Goal: Task Accomplishment & Management: Manage account settings

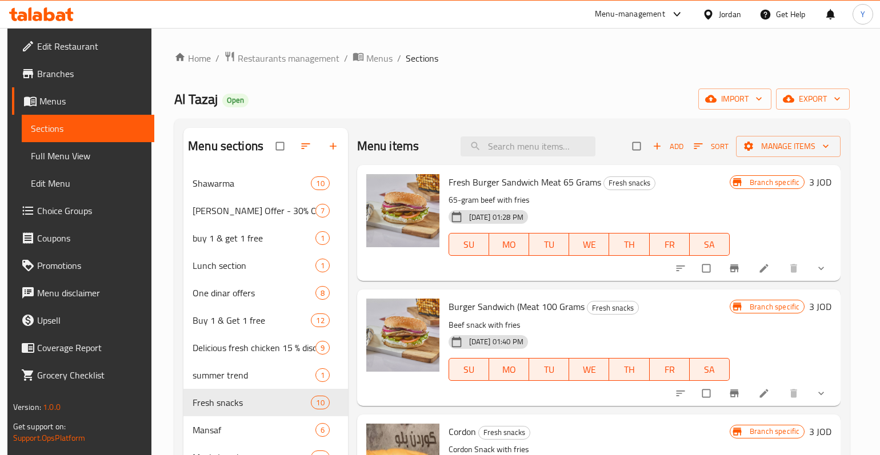
click at [54, 19] on icon at bounding box center [41, 14] width 65 height 14
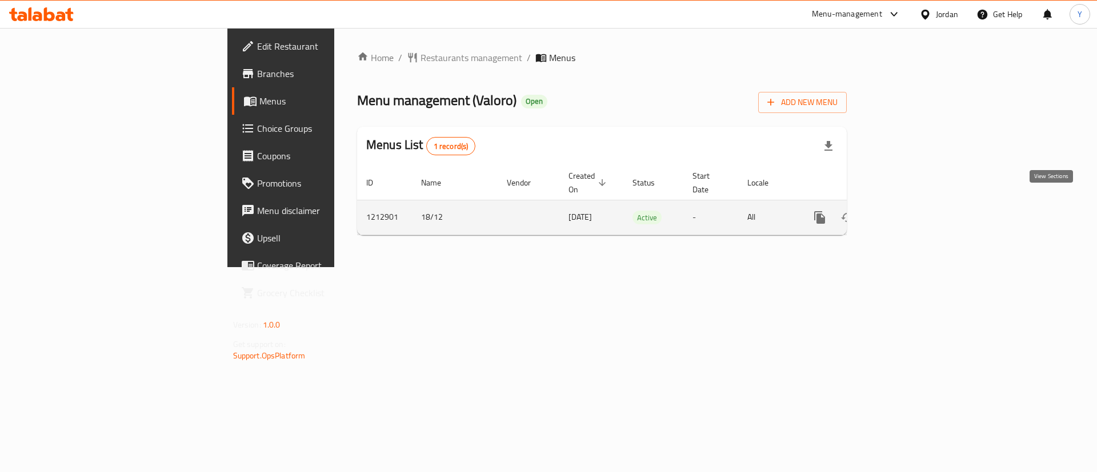
click at [916, 204] on link "enhanced table" at bounding box center [901, 217] width 27 height 27
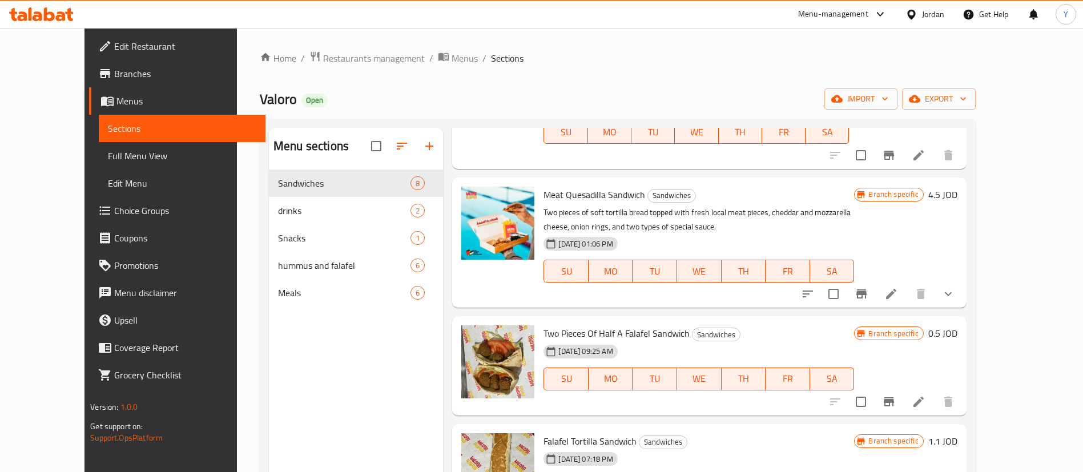
scroll to position [517, 0]
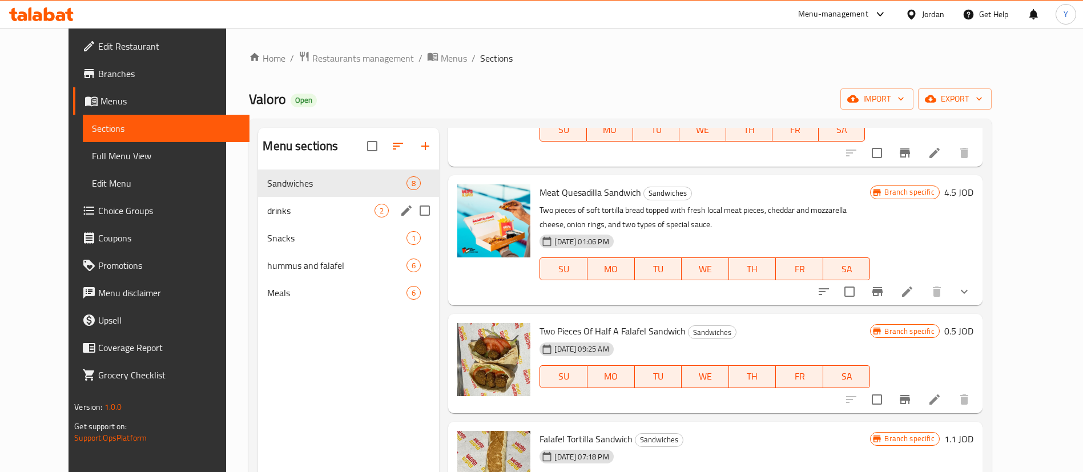
click at [296, 199] on div "drinks 2" at bounding box center [348, 210] width 181 height 27
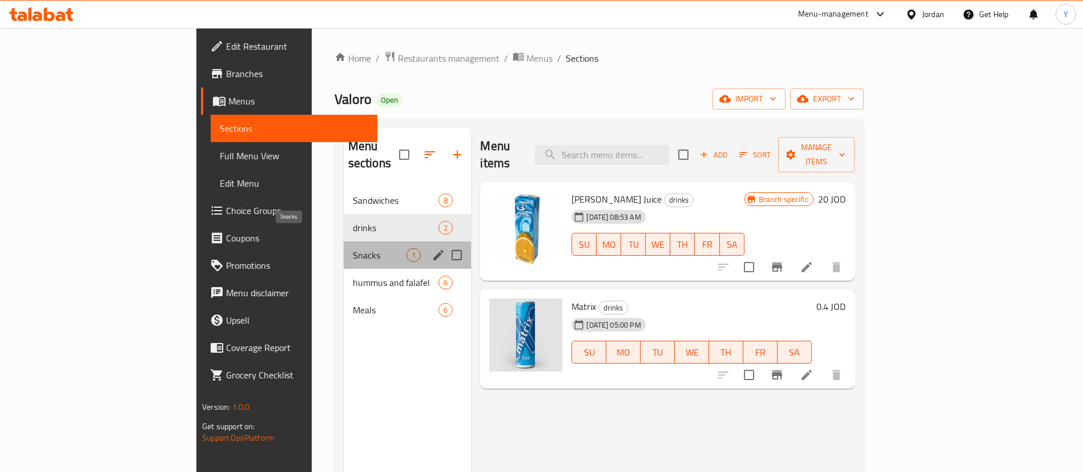
drag, startPoint x: 238, startPoint y: 235, endPoint x: 248, endPoint y: 235, distance: 10.9
click at [353, 248] on span "Snacks" at bounding box center [380, 255] width 54 height 14
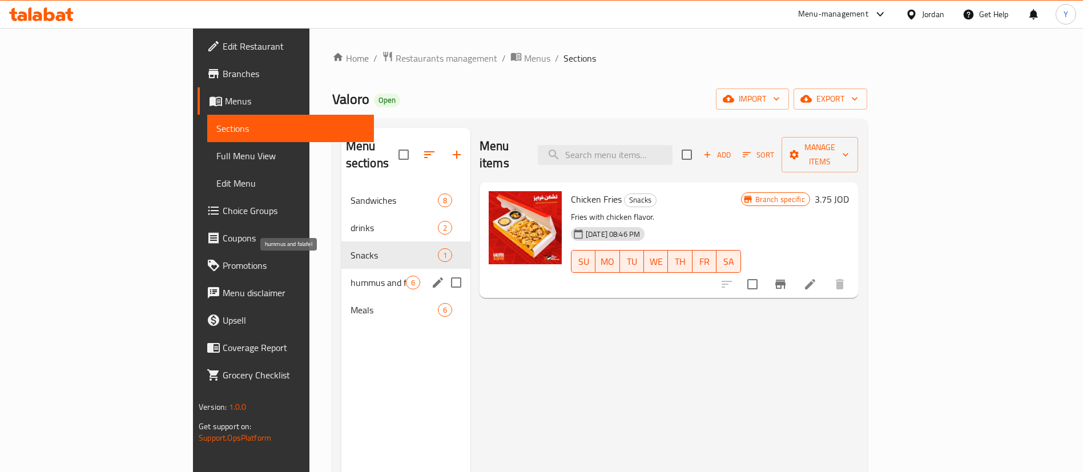
click at [351, 276] on span "hummus and falafel" at bounding box center [378, 283] width 55 height 14
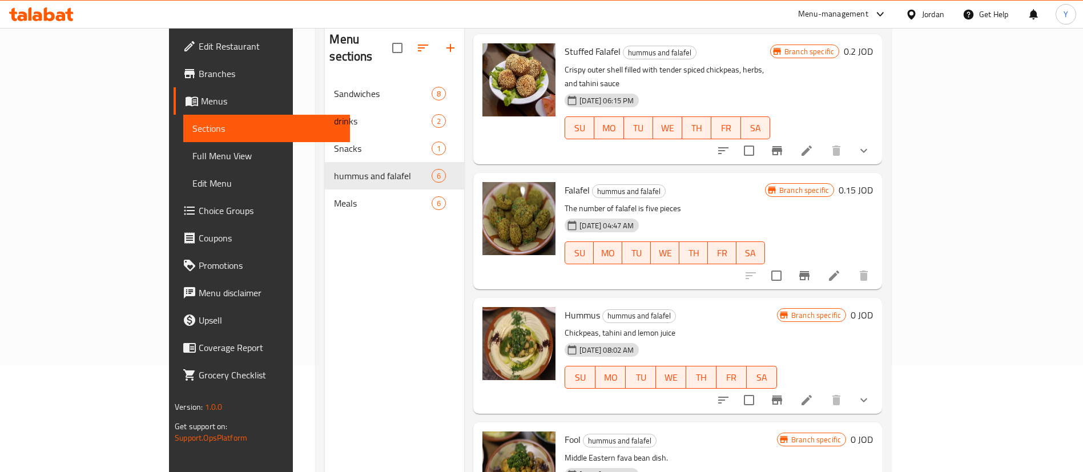
scroll to position [160, 0]
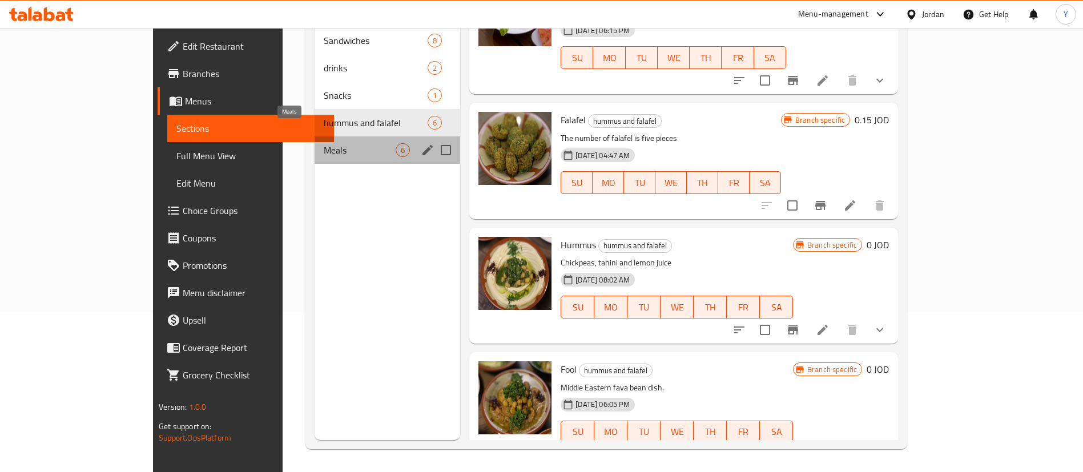
click at [324, 143] on span "Meals" at bounding box center [360, 150] width 72 height 14
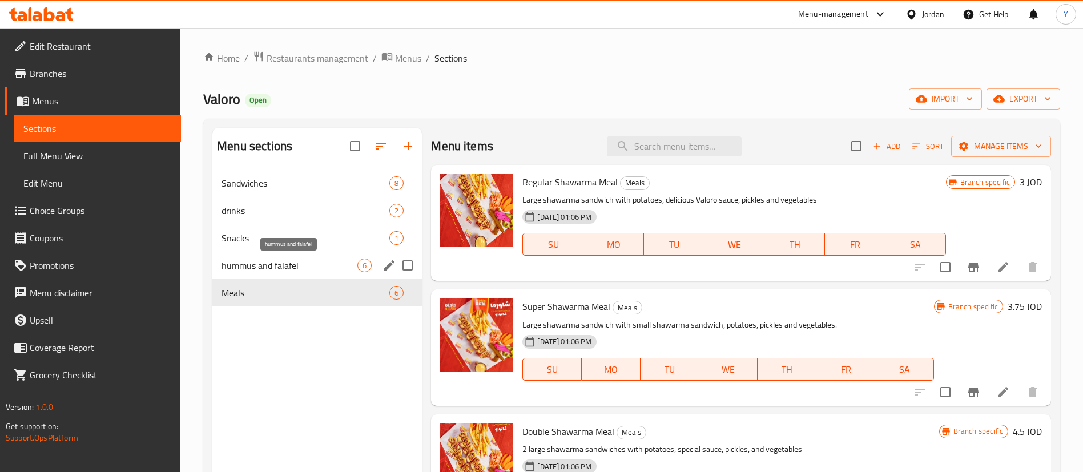
click at [264, 270] on span "hummus and falafel" at bounding box center [290, 266] width 136 height 14
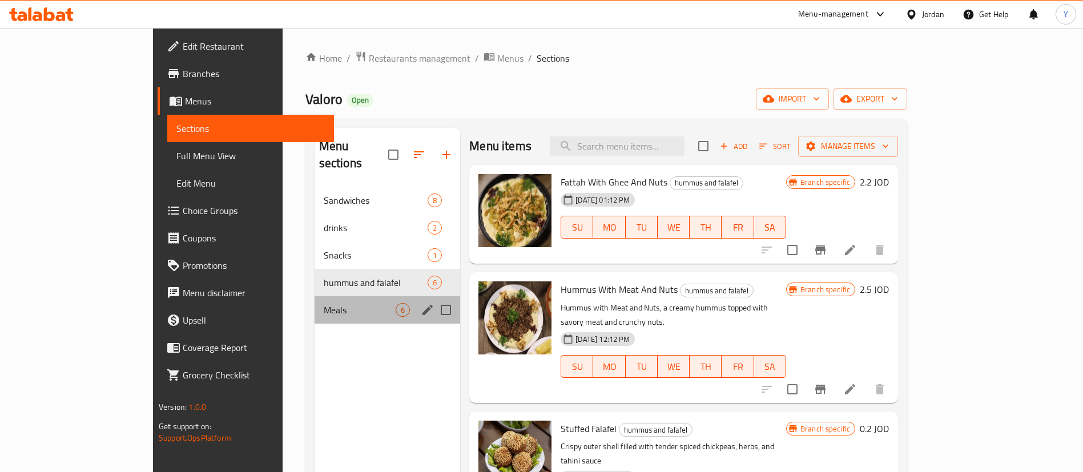
drag, startPoint x: 278, startPoint y: 283, endPoint x: 345, endPoint y: 263, distance: 70.5
click at [315, 296] on div "Meals 6" at bounding box center [388, 309] width 146 height 27
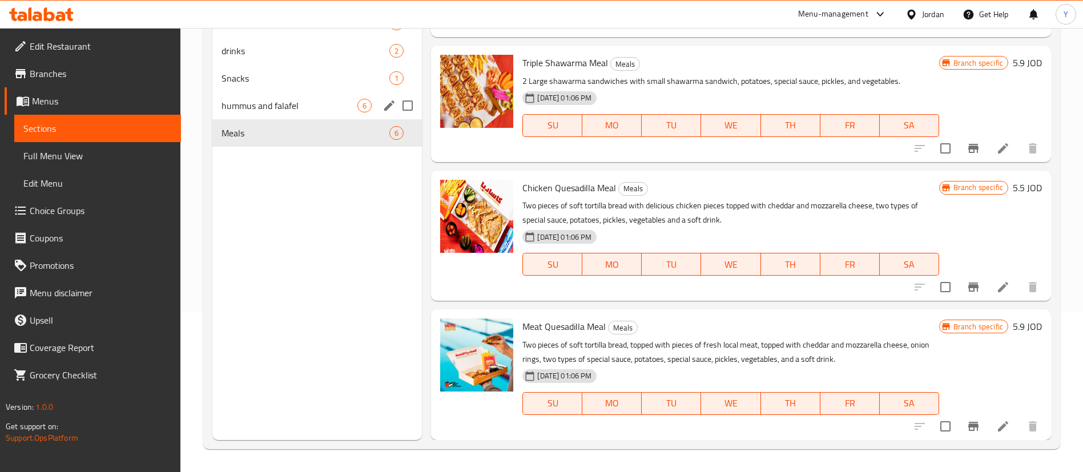
scroll to position [74, 0]
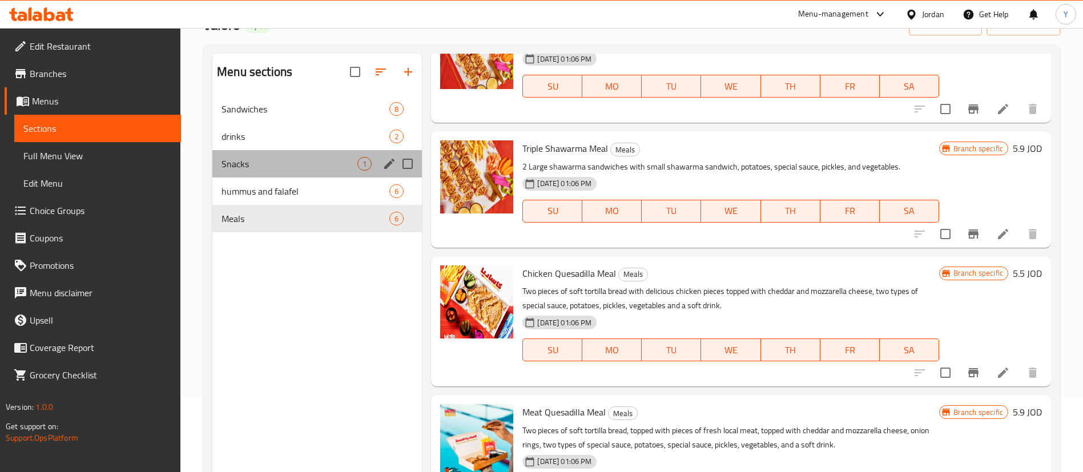
drag, startPoint x: 276, startPoint y: 156, endPoint x: 422, endPoint y: 168, distance: 146.1
click at [276, 156] on div "Snacks 1" at bounding box center [317, 163] width 210 height 27
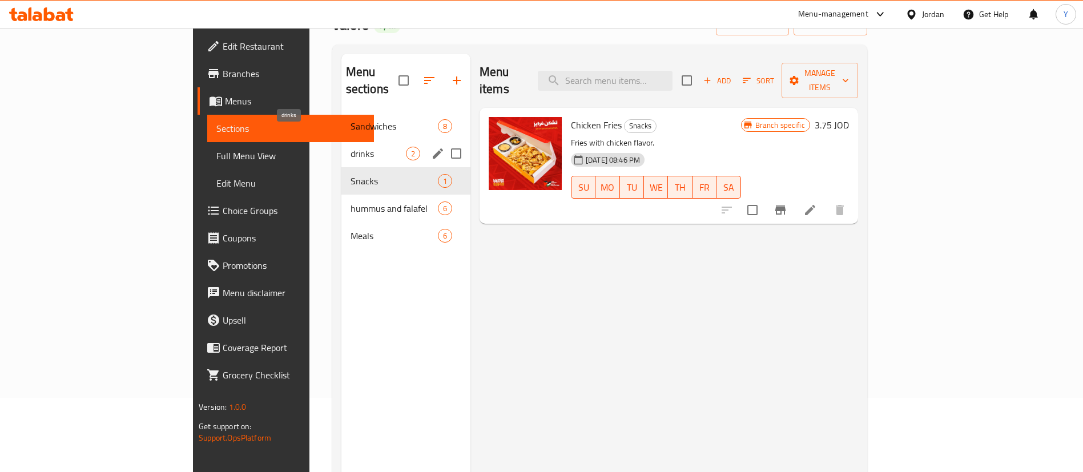
click at [351, 147] on span "drinks" at bounding box center [378, 154] width 55 height 14
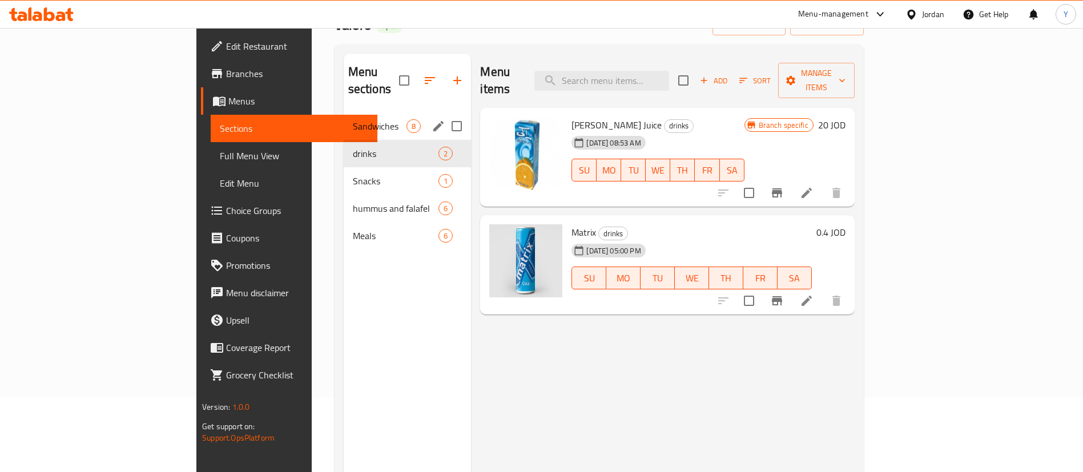
click at [353, 119] on span "Sandwiches" at bounding box center [380, 126] width 54 height 14
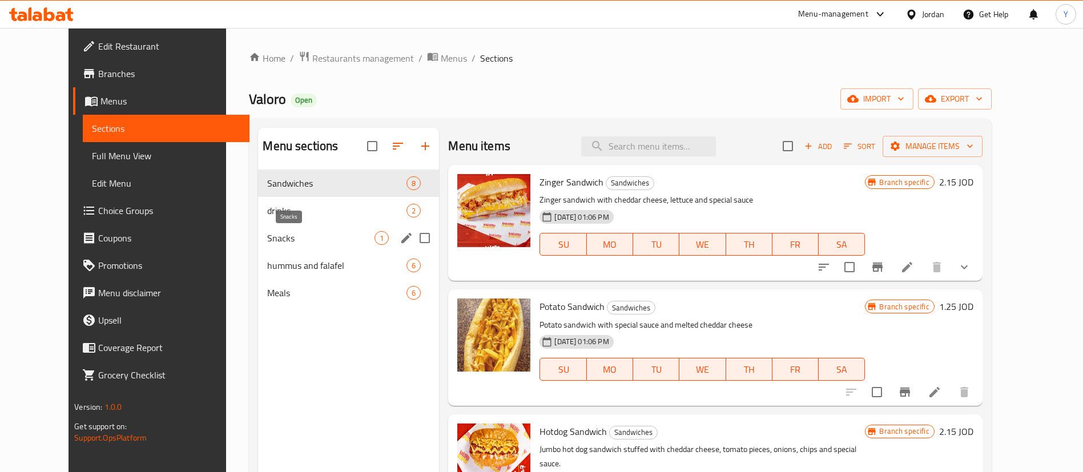
click at [288, 244] on span "Snacks" at bounding box center [320, 238] width 107 height 14
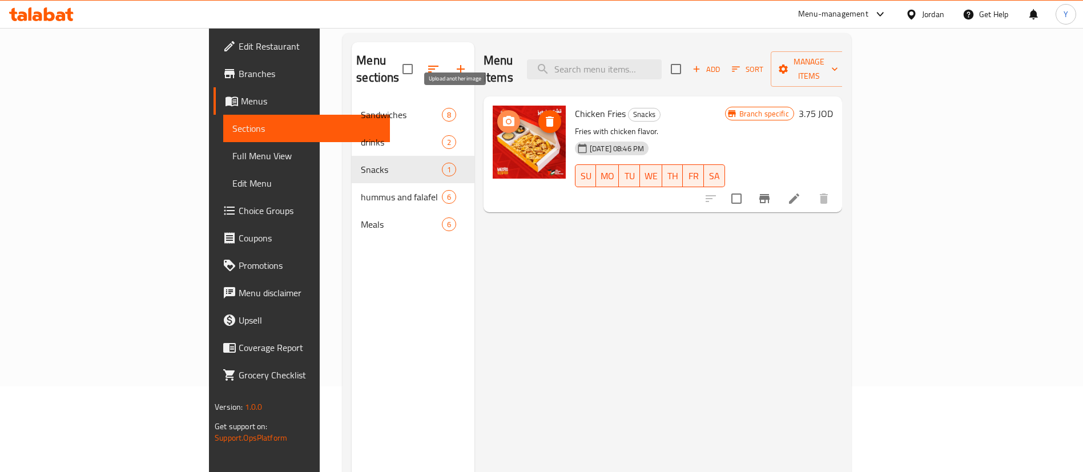
click at [497, 115] on span "upload picture" at bounding box center [508, 122] width 23 height 14
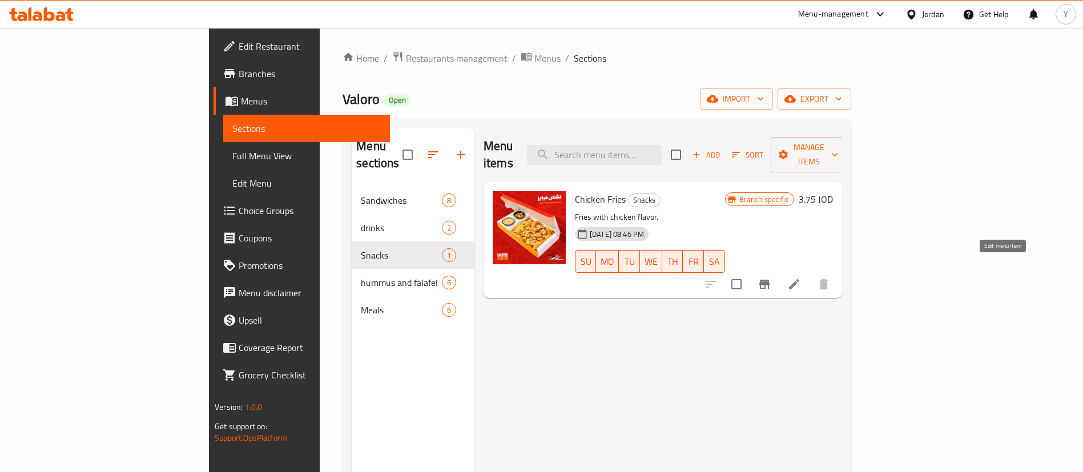
click at [801, 278] on icon at bounding box center [795, 285] width 14 height 14
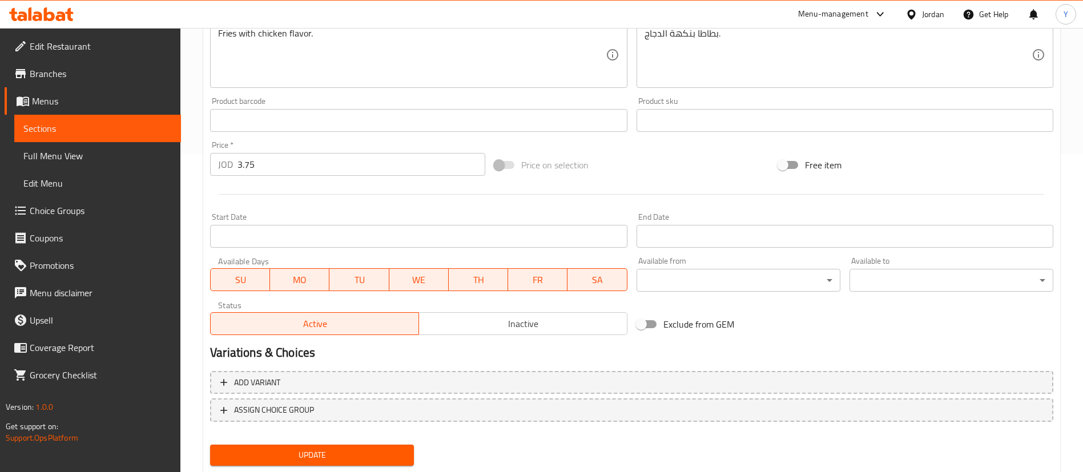
scroll to position [351, 0]
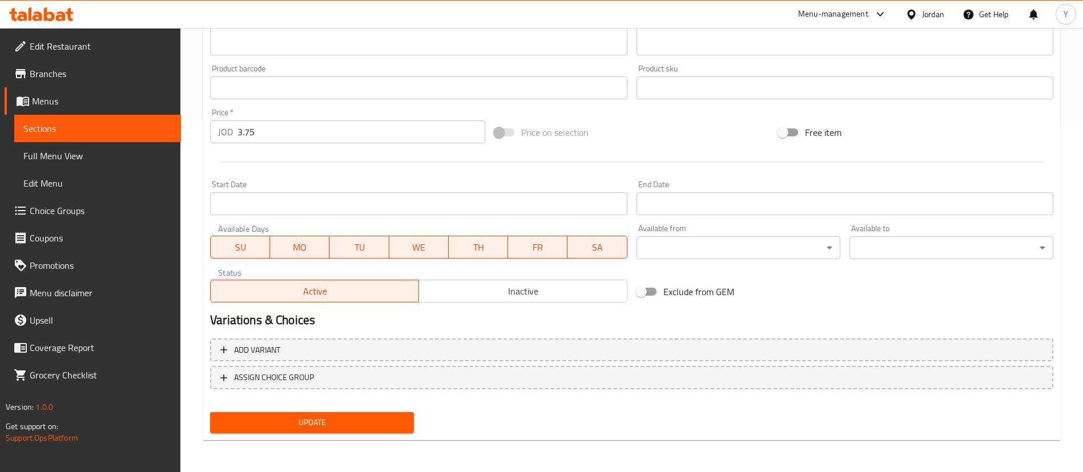
drag, startPoint x: 292, startPoint y: 137, endPoint x: 6, endPoint y: 117, distance: 286.8
click at [31, 117] on div "Edit Restaurant Branches Menus Sections Full Menu View Edit Menu Choice Groups …" at bounding box center [541, 75] width 1083 height 796
drag, startPoint x: 126, startPoint y: 140, endPoint x: 118, endPoint y: 140, distance: 8.0
click at [118, 140] on div "Edit Restaurant Branches Menus Sections Full Menu View Edit Menu Choice Groups …" at bounding box center [541, 75] width 1083 height 796
type input "3"
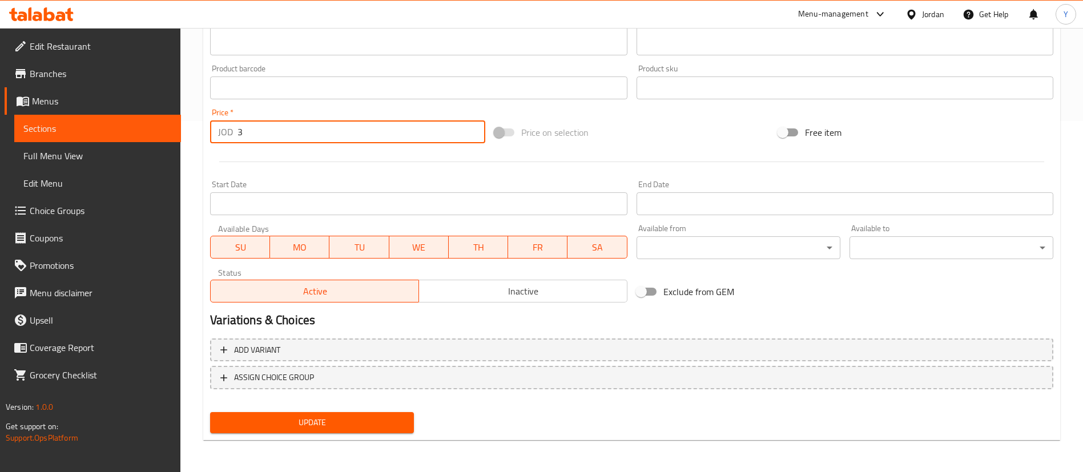
click at [141, 130] on span "Sections" at bounding box center [97, 129] width 148 height 14
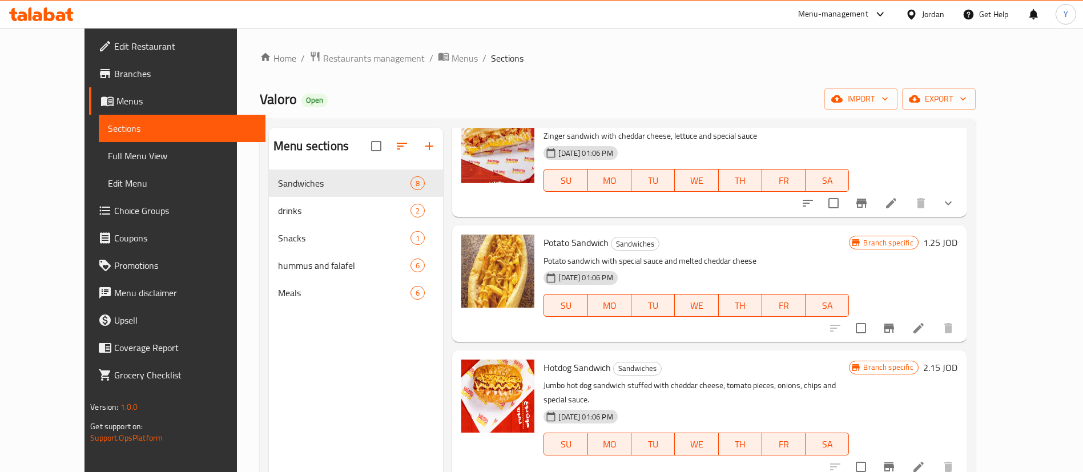
scroll to position [428, 0]
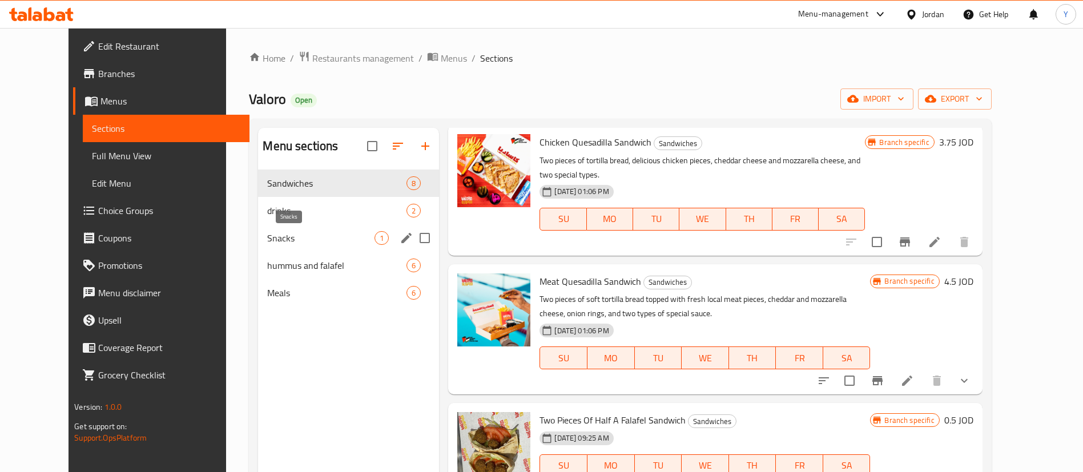
click at [267, 238] on span "Snacks" at bounding box center [320, 238] width 107 height 14
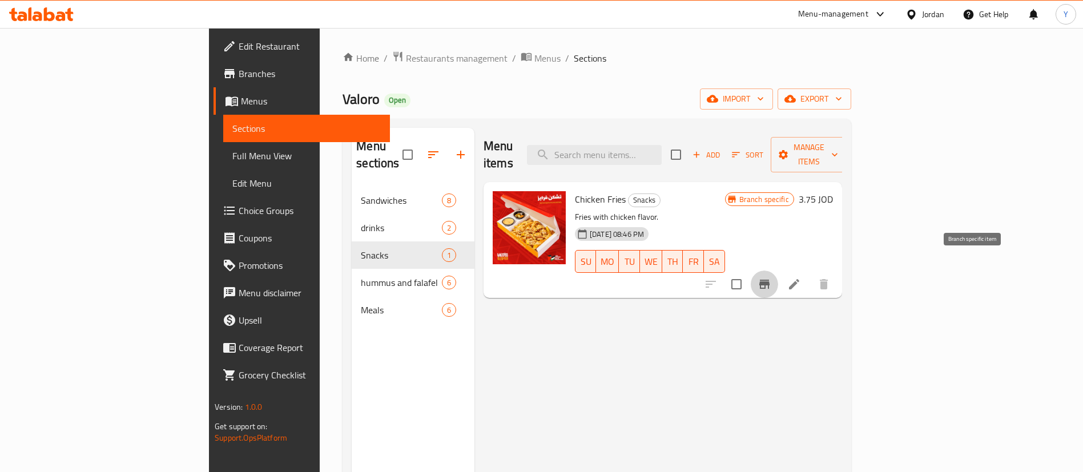
click at [770, 280] on icon "Branch-specific-item" at bounding box center [765, 284] width 10 height 9
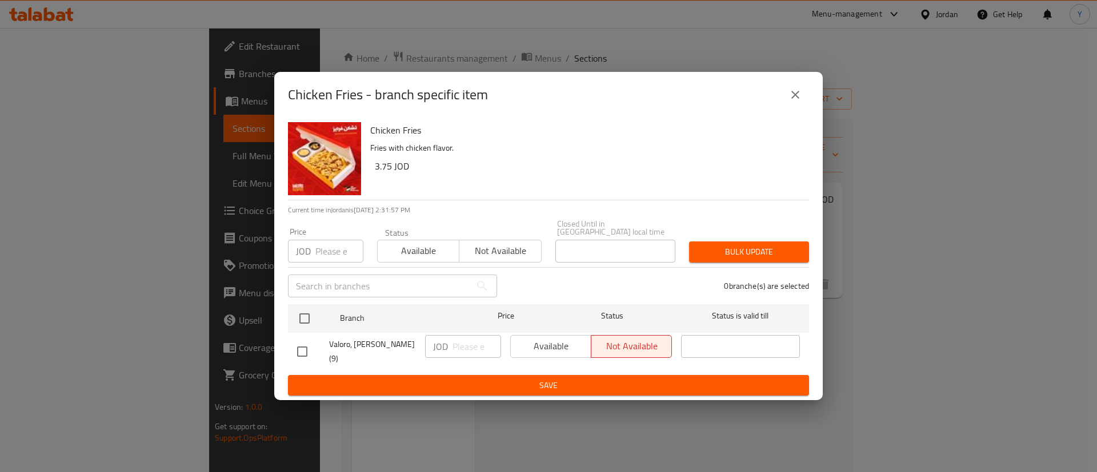
click at [305, 349] on input "checkbox" at bounding box center [302, 352] width 24 height 24
checkbox input "true"
click at [469, 346] on input "number" at bounding box center [476, 346] width 49 height 23
type input "3.85"
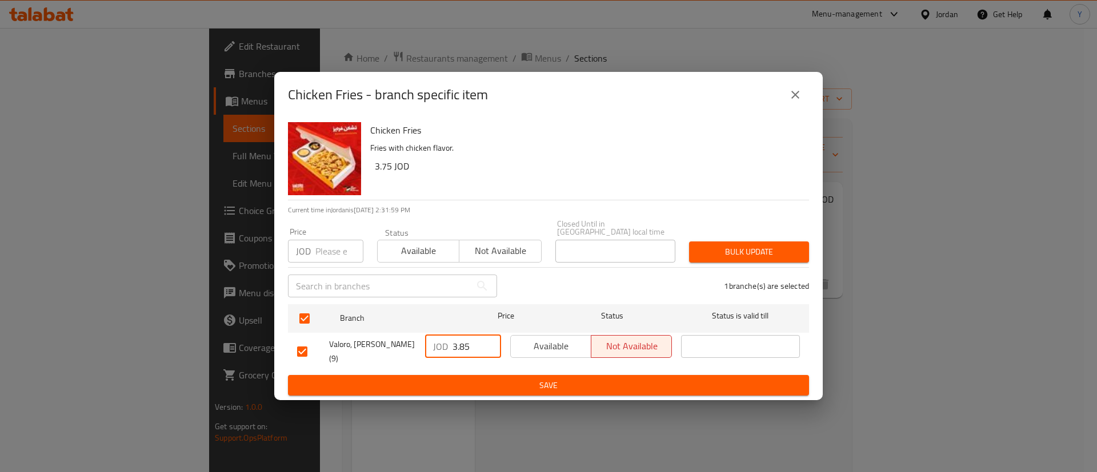
click at [498, 379] on span "Save" at bounding box center [548, 386] width 503 height 14
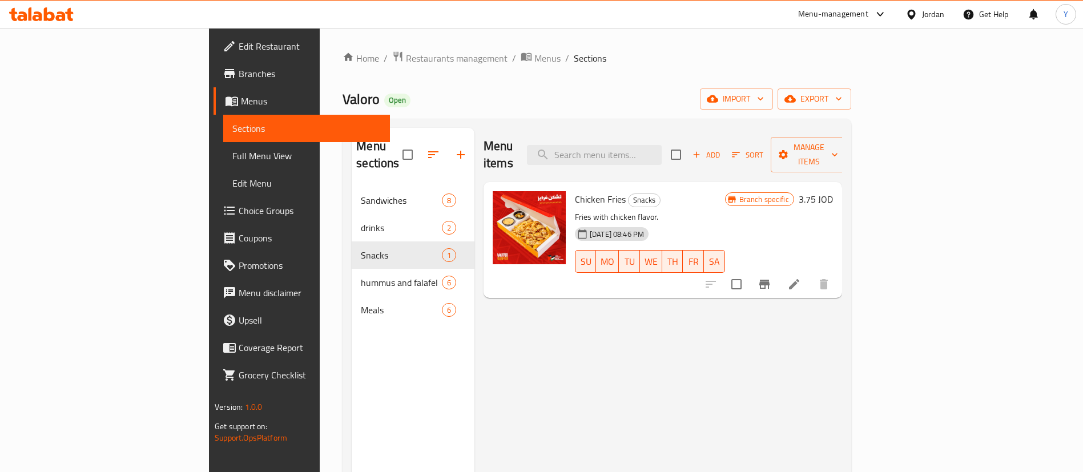
click at [801, 278] on icon at bounding box center [795, 285] width 14 height 14
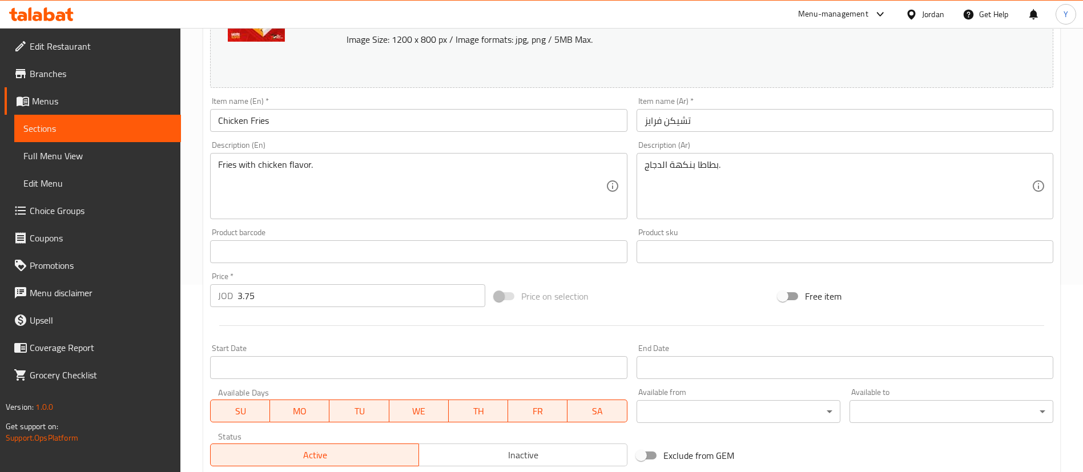
scroll to position [343, 0]
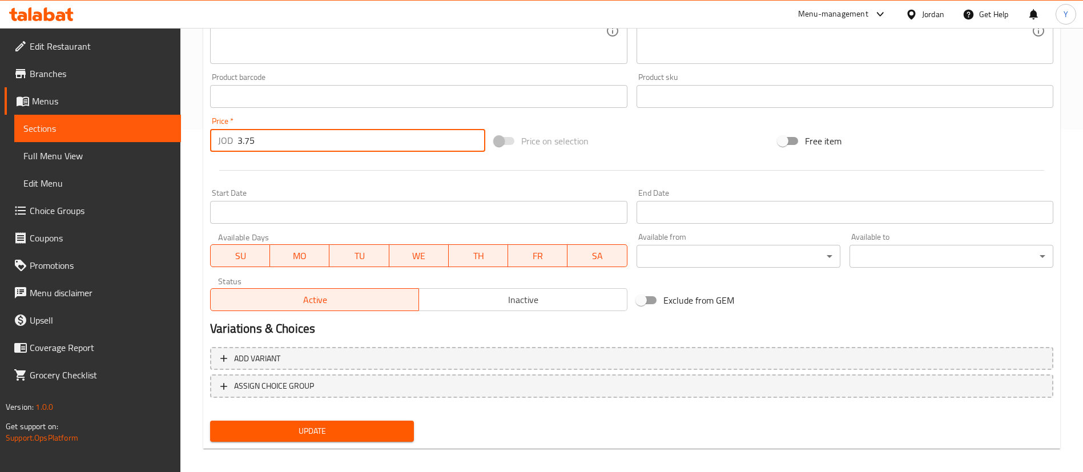
click at [247, 140] on input "3.75" at bounding box center [362, 140] width 248 height 23
type input "3.85"
click at [346, 431] on span "Update" at bounding box center [312, 431] width 186 height 14
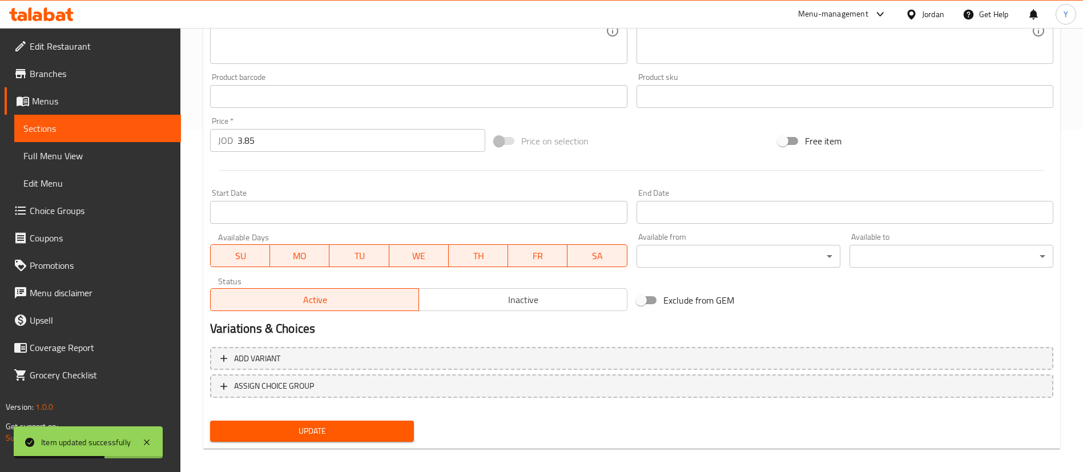
scroll to position [351, 0]
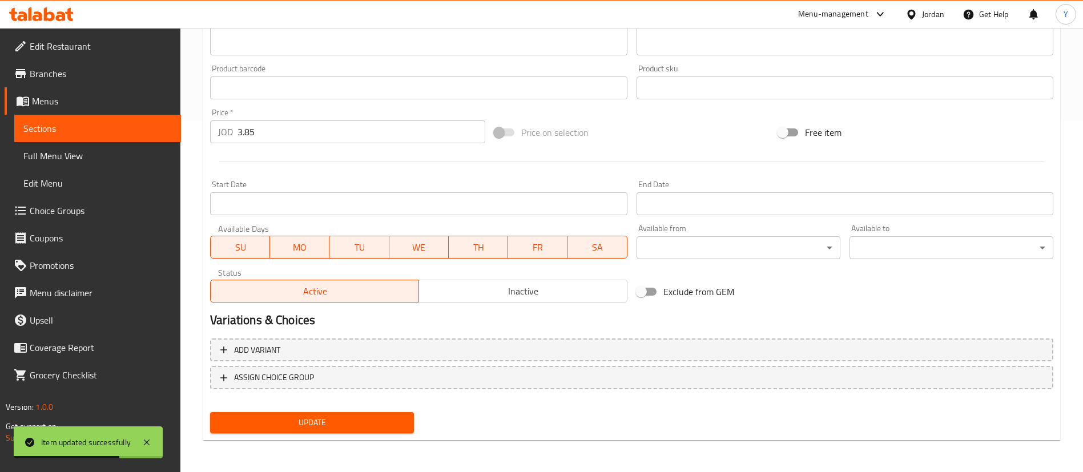
click at [130, 130] on span "Sections" at bounding box center [97, 129] width 148 height 14
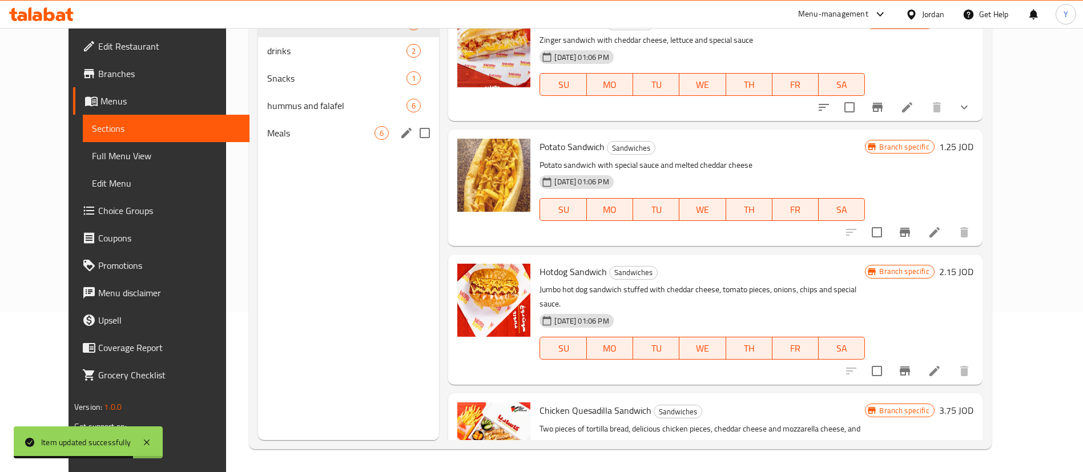
scroll to position [74, 0]
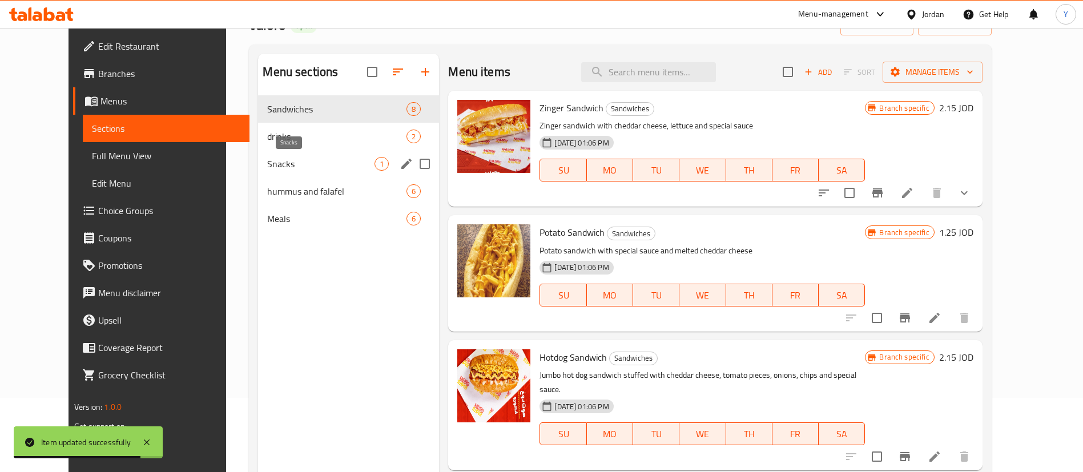
click at [286, 167] on span "Snacks" at bounding box center [320, 164] width 107 height 14
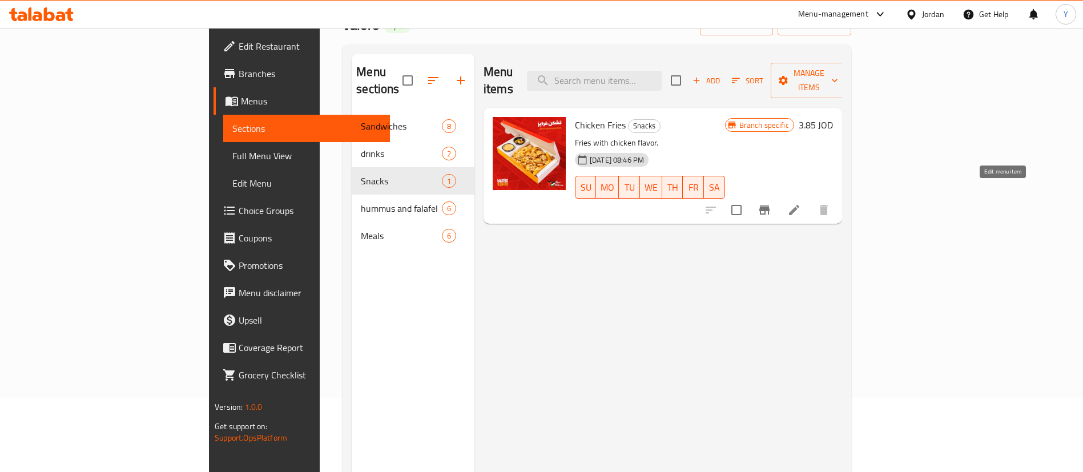
click at [801, 203] on icon at bounding box center [795, 210] width 14 height 14
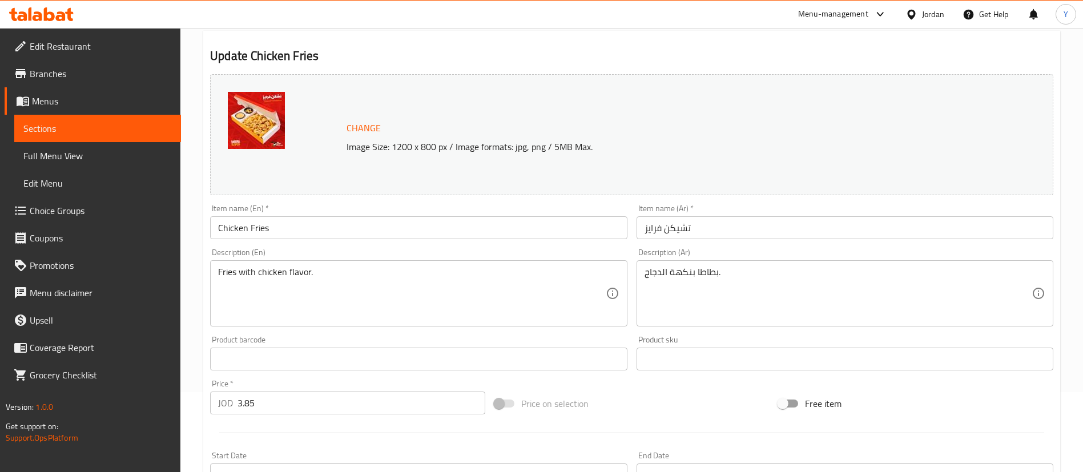
scroll to position [171, 0]
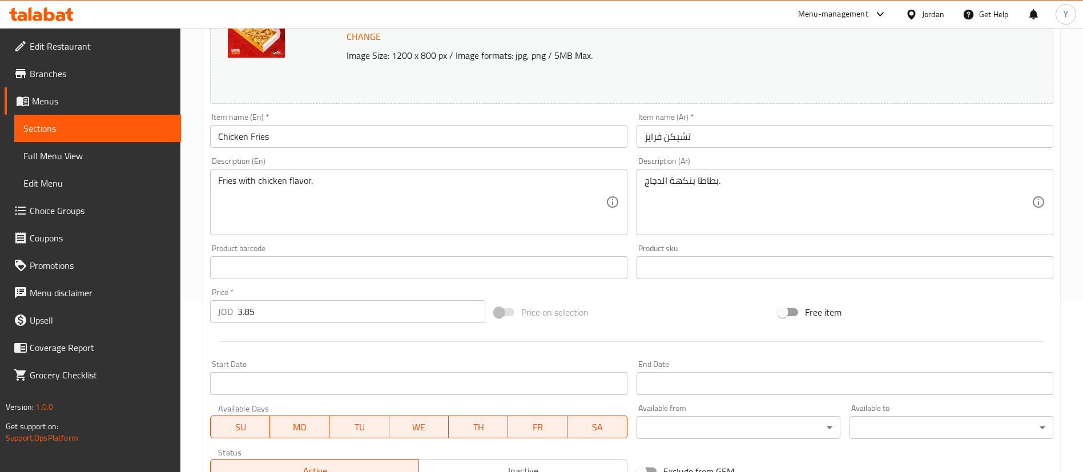
click at [135, 121] on link "Sections" at bounding box center [97, 128] width 167 height 27
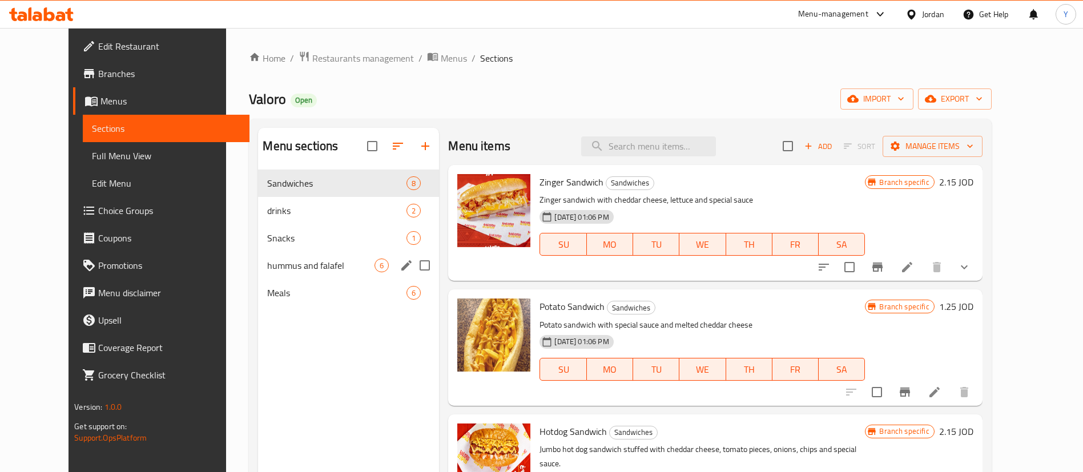
click at [267, 248] on div "Snacks 1" at bounding box center [348, 237] width 181 height 27
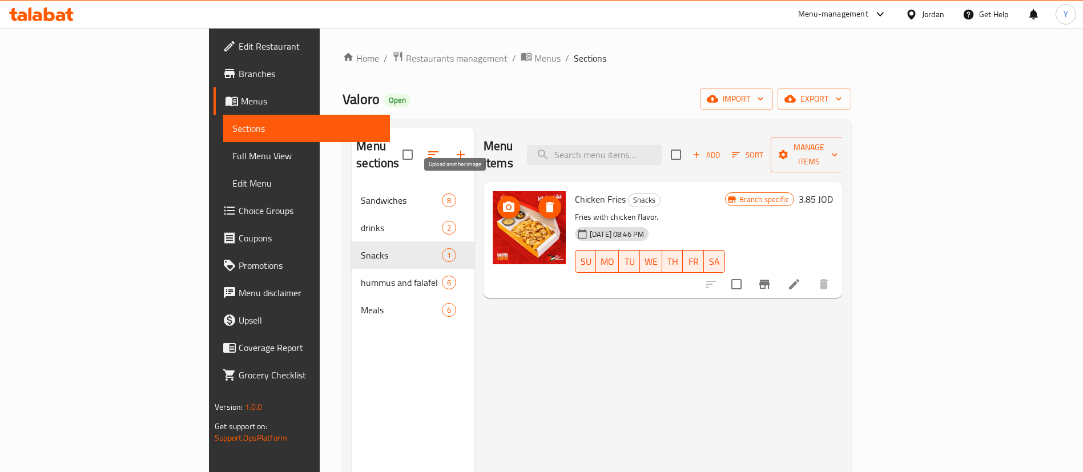
click at [503, 202] on icon "upload picture" at bounding box center [508, 207] width 11 height 10
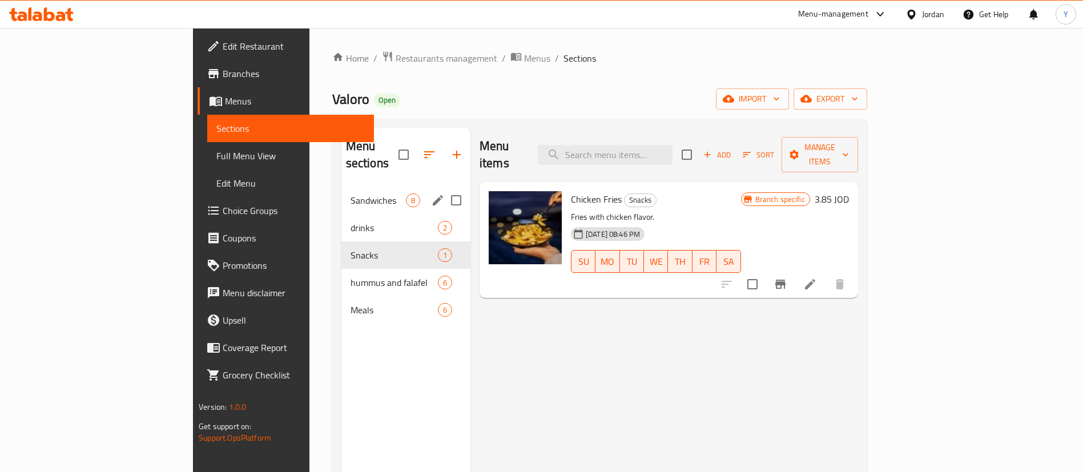
click at [342, 190] on div "Sandwiches 8" at bounding box center [406, 200] width 129 height 27
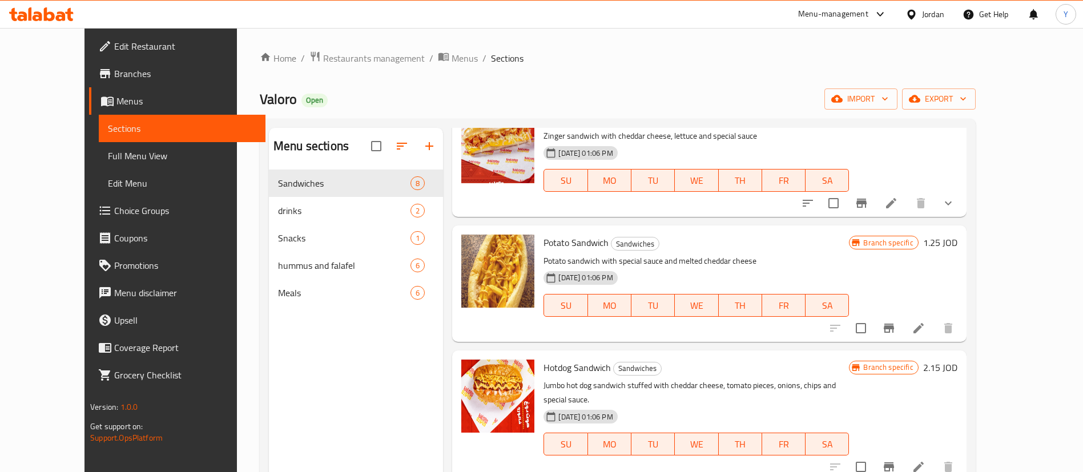
scroll to position [86, 0]
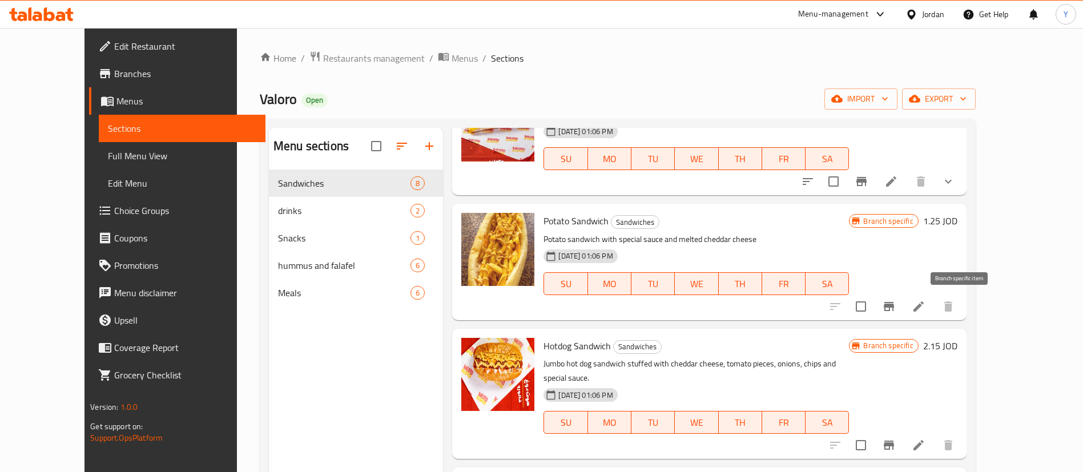
click at [896, 300] on icon "Branch-specific-item" at bounding box center [889, 307] width 14 height 14
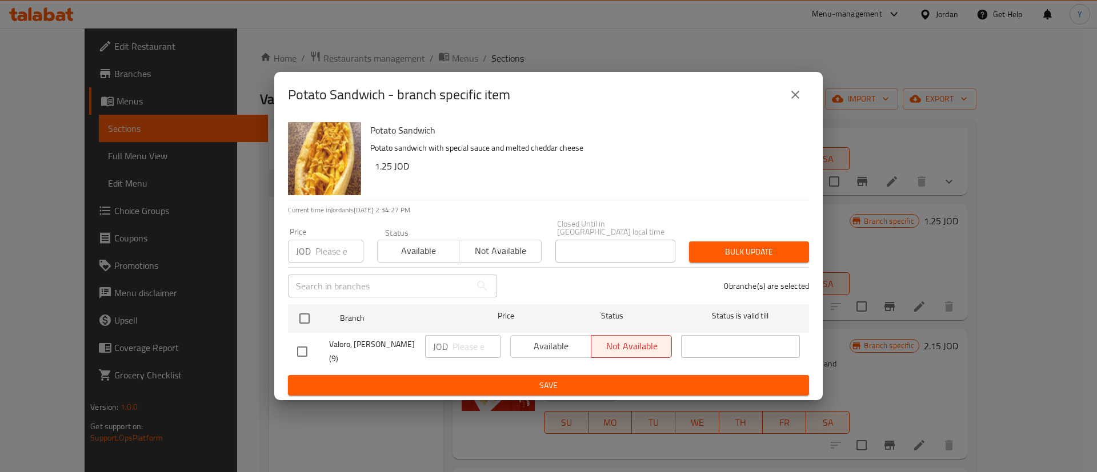
click at [306, 350] on input "checkbox" at bounding box center [302, 352] width 24 height 24
checkbox input "true"
click at [455, 351] on input "number" at bounding box center [476, 346] width 49 height 23
type input "1.35"
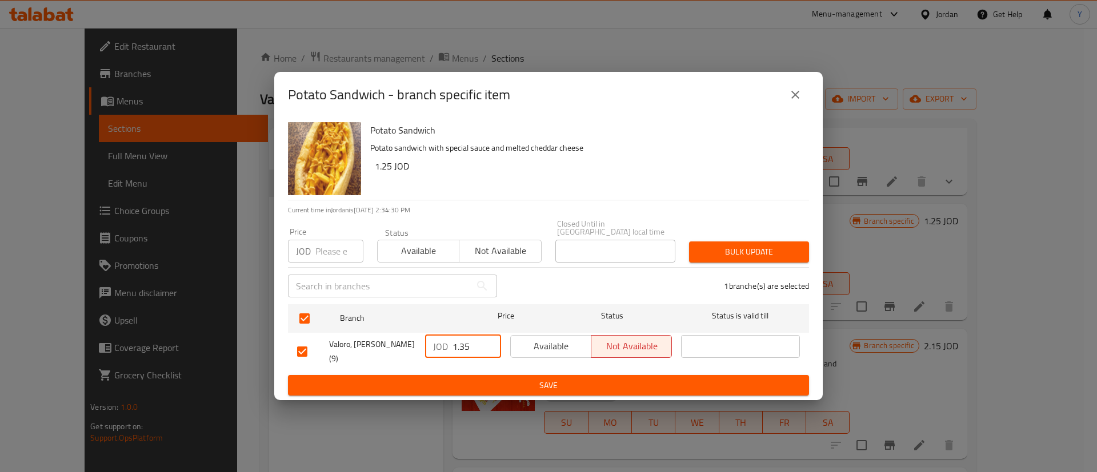
click at [524, 379] on span "Save" at bounding box center [548, 386] width 503 height 14
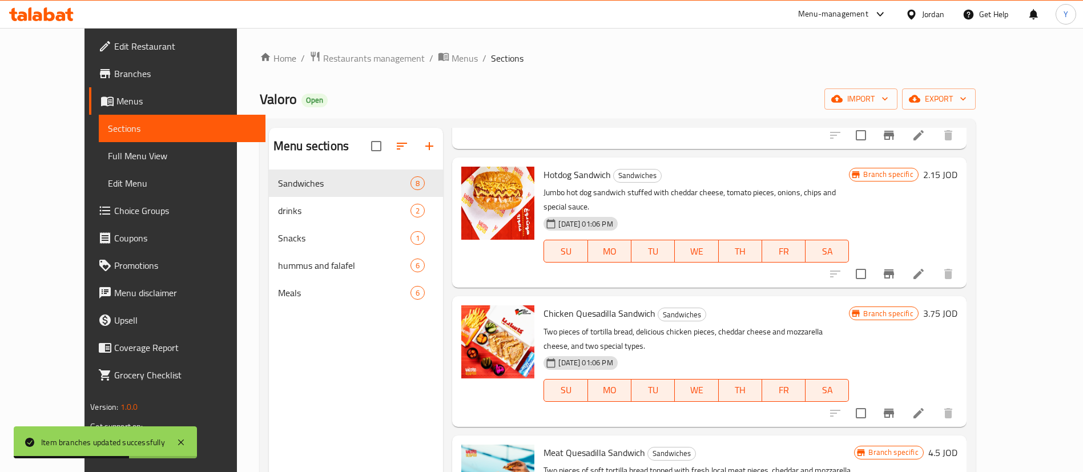
scroll to position [0, 0]
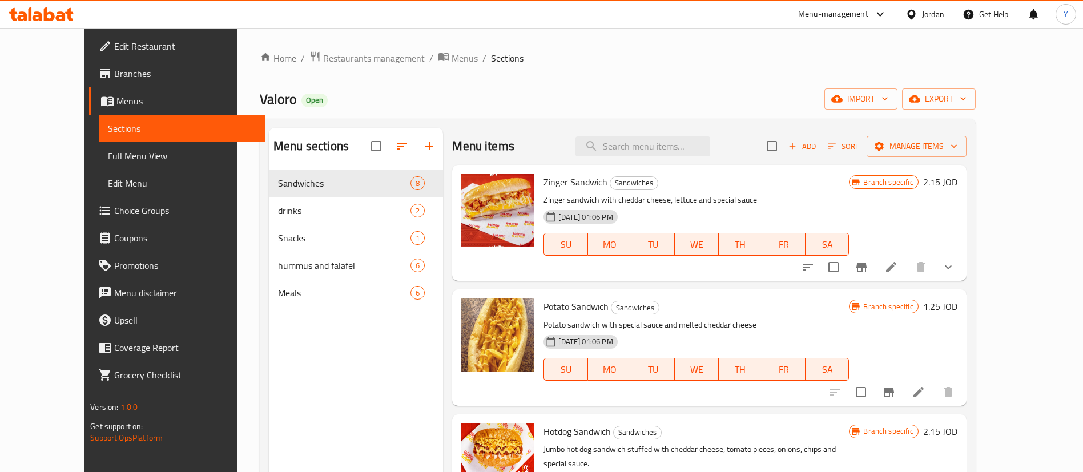
click at [869, 270] on icon "Branch-specific-item" at bounding box center [862, 267] width 14 height 14
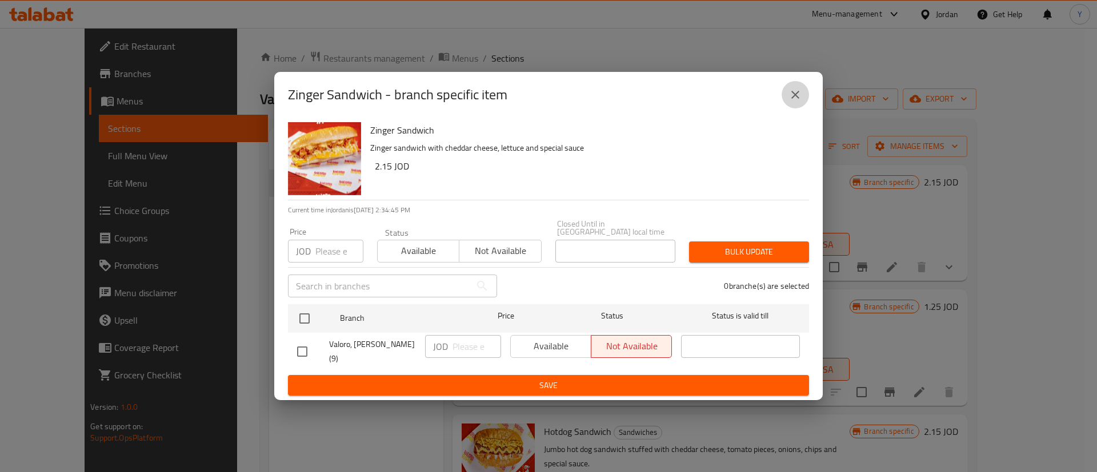
click at [800, 102] on icon "close" at bounding box center [795, 95] width 14 height 14
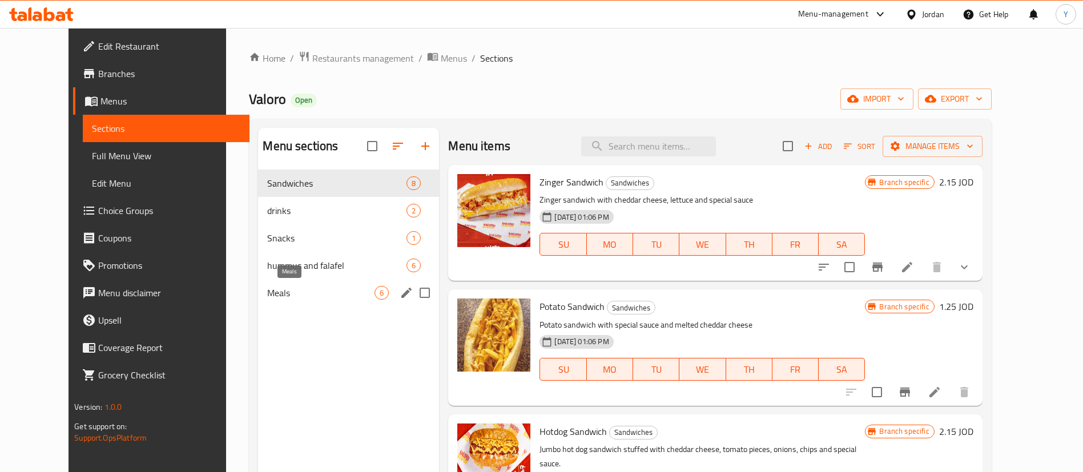
click at [267, 288] on span "Meals" at bounding box center [320, 293] width 107 height 14
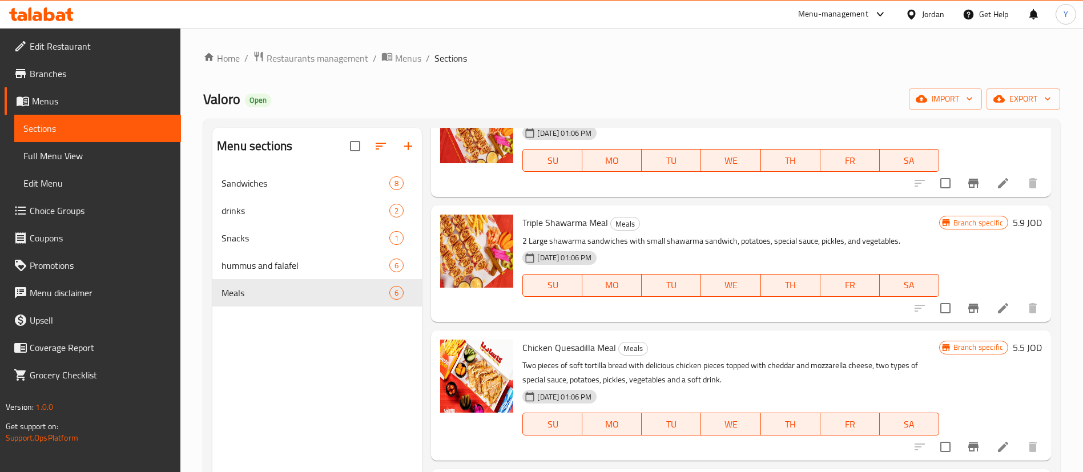
scroll to position [160, 0]
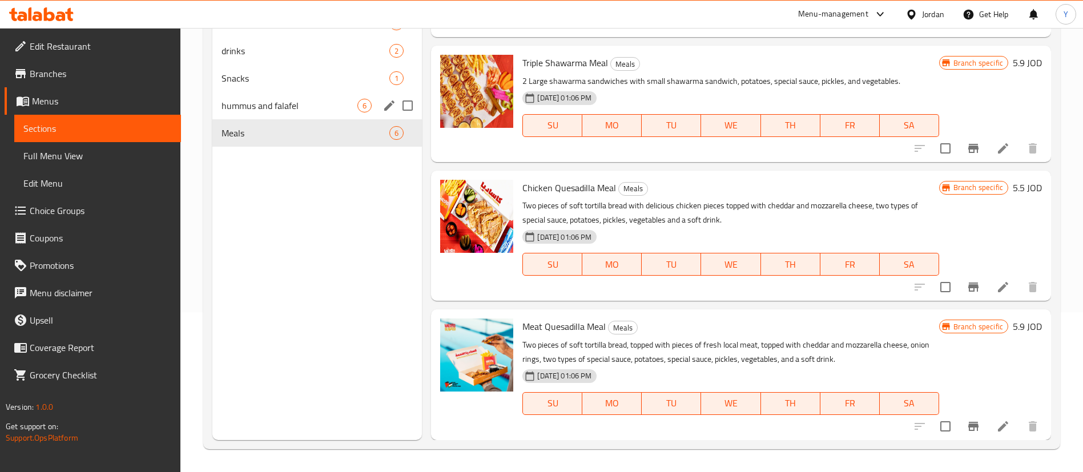
click at [306, 105] on span "hummus and falafel" at bounding box center [290, 106] width 136 height 14
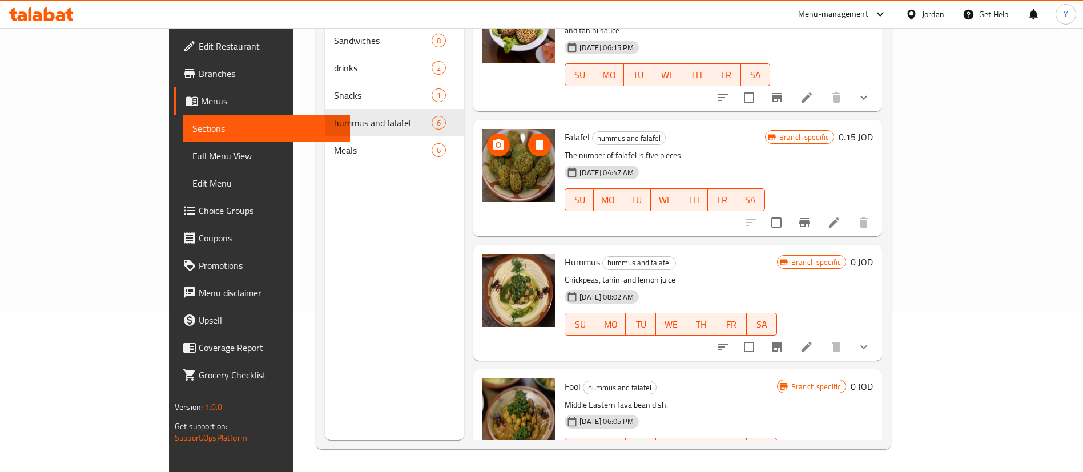
scroll to position [31, 0]
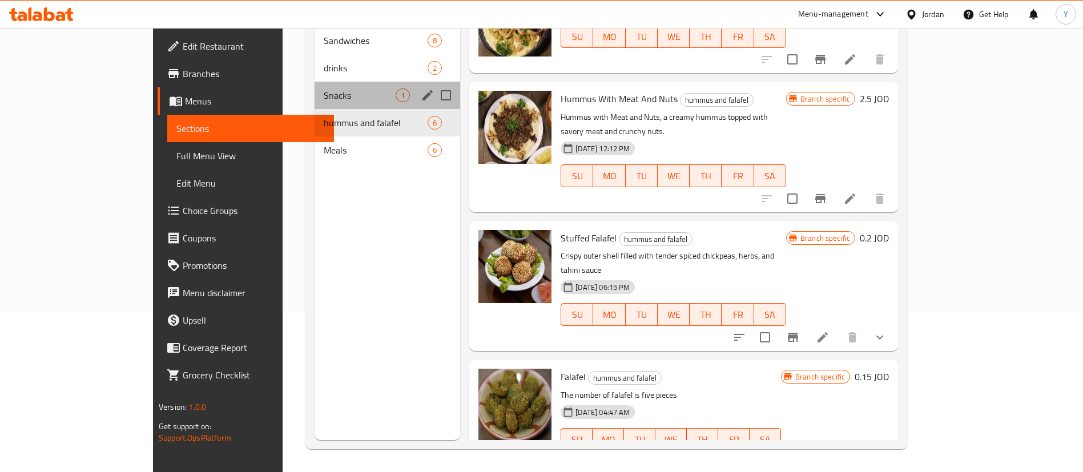
drag, startPoint x: 260, startPoint y: 70, endPoint x: 379, endPoint y: 124, distance: 131.1
click at [315, 82] on div "Snacks 1" at bounding box center [388, 95] width 146 height 27
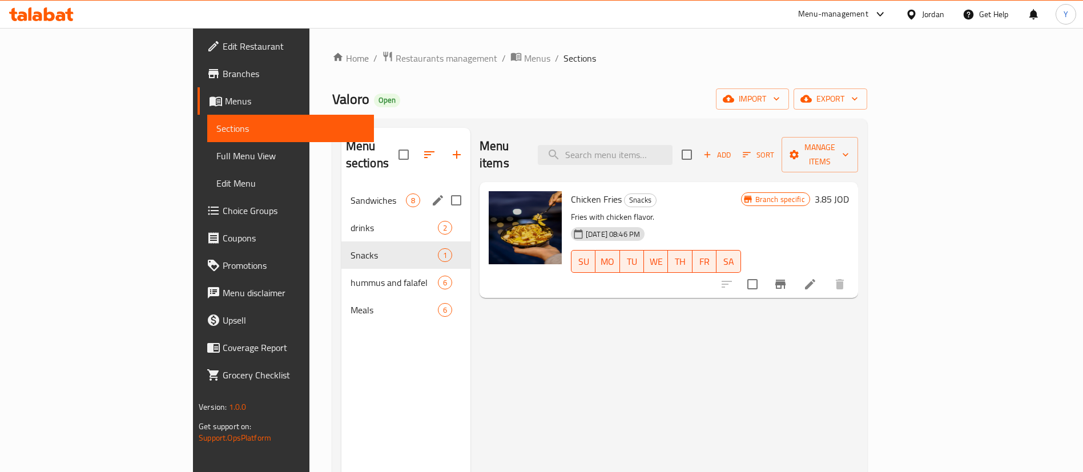
click at [351, 194] on span "Sandwiches" at bounding box center [378, 201] width 55 height 14
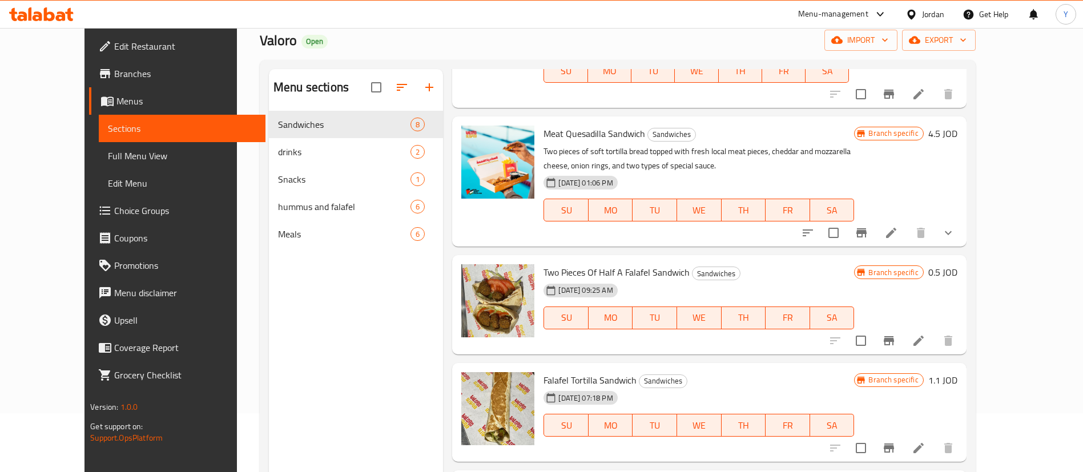
scroll to position [86, 0]
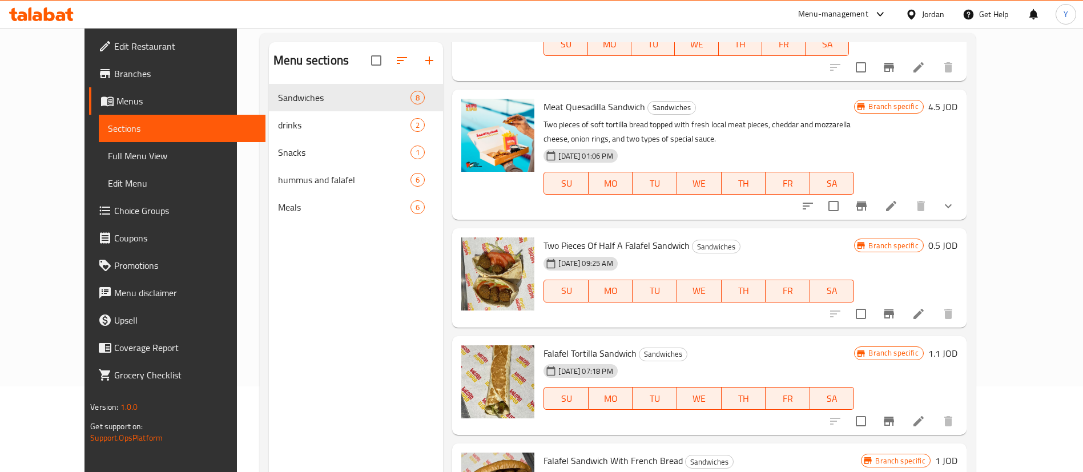
click at [935, 304] on li at bounding box center [919, 314] width 32 height 21
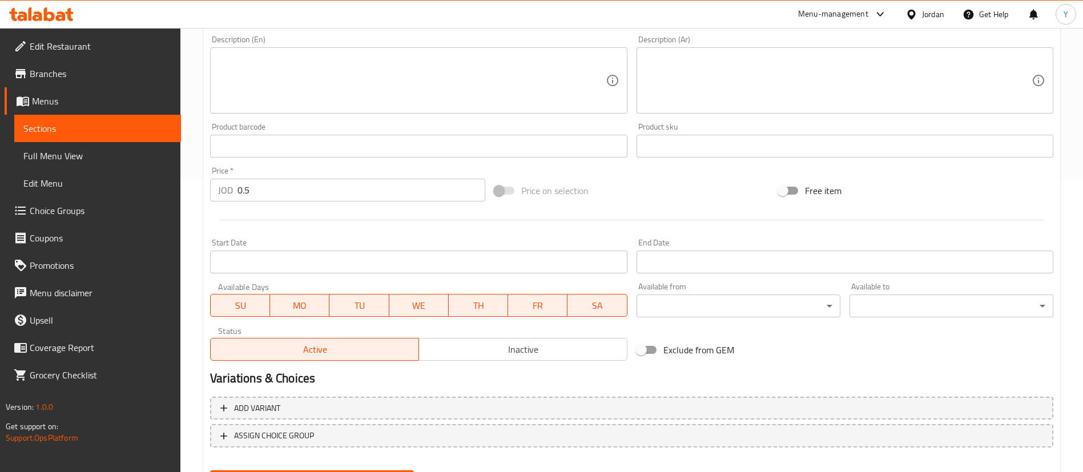
scroll to position [351, 0]
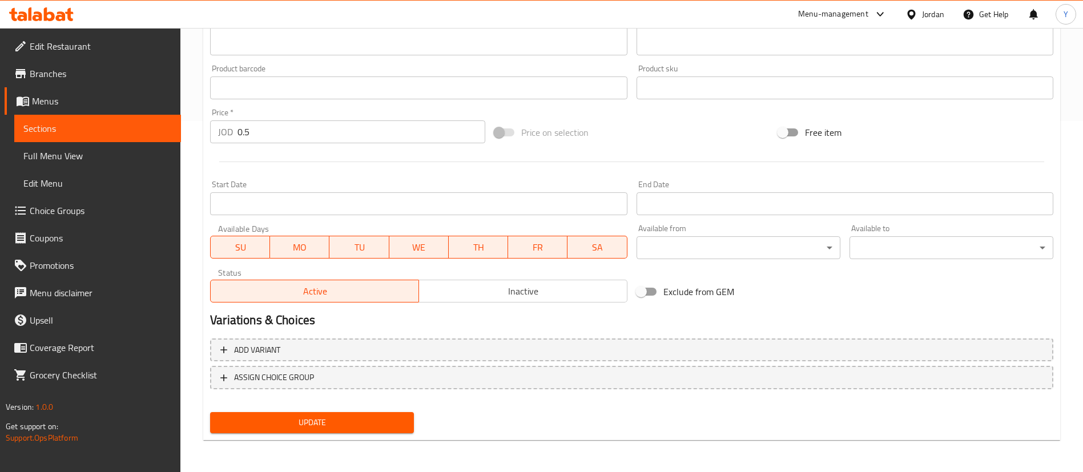
click at [478, 291] on span "Inactive" at bounding box center [523, 291] width 199 height 17
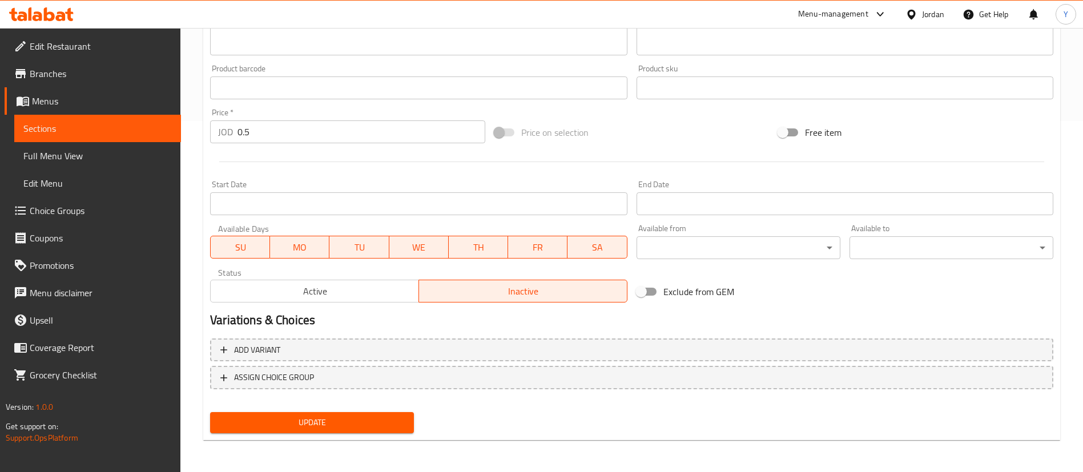
click at [640, 291] on input "Exclude from GEM" at bounding box center [641, 292] width 65 height 22
click at [656, 291] on input "Exclude from GEM" at bounding box center [652, 292] width 65 height 22
checkbox input "false"
drag, startPoint x: 348, startPoint y: 414, endPoint x: 601, endPoint y: 402, distance: 253.3
click at [348, 414] on button "Update" at bounding box center [312, 422] width 204 height 21
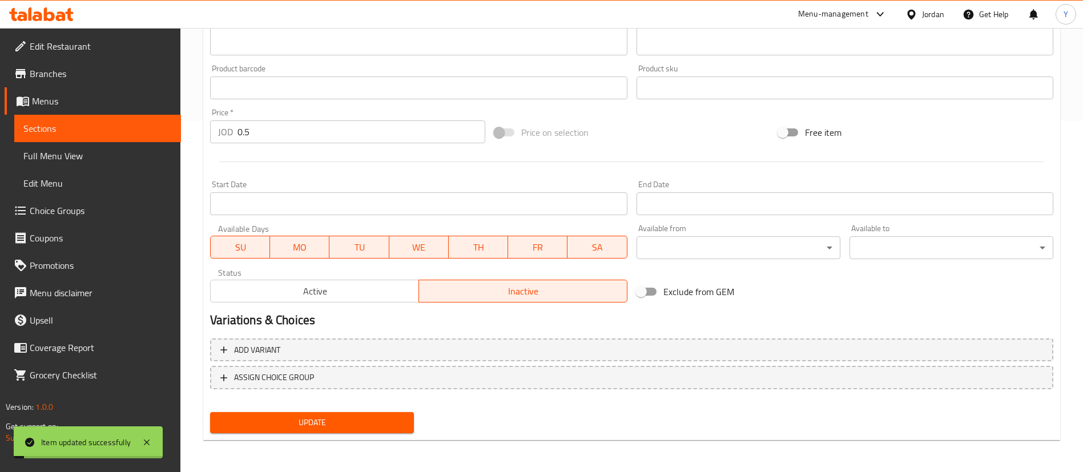
click at [343, 431] on button "Update" at bounding box center [312, 422] width 204 height 21
click at [96, 131] on span "Sections" at bounding box center [97, 129] width 148 height 14
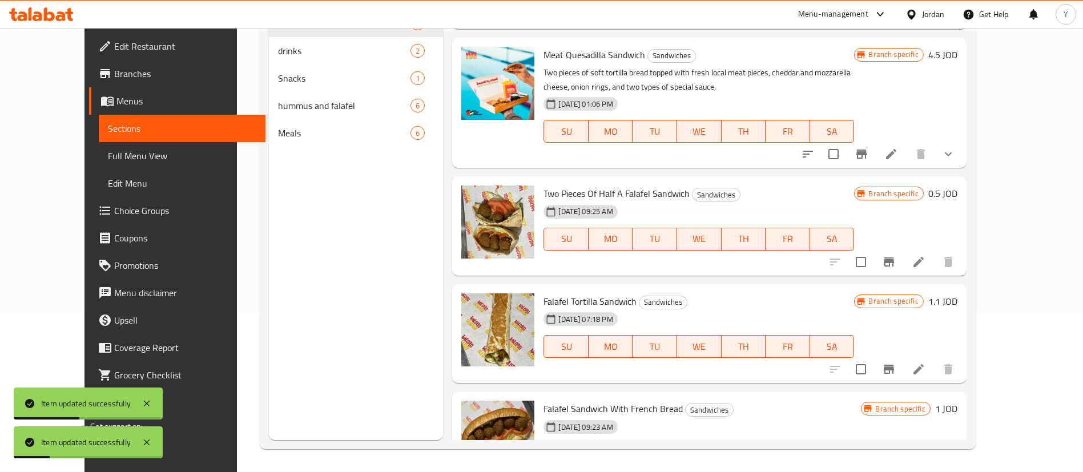
scroll to position [517, 0]
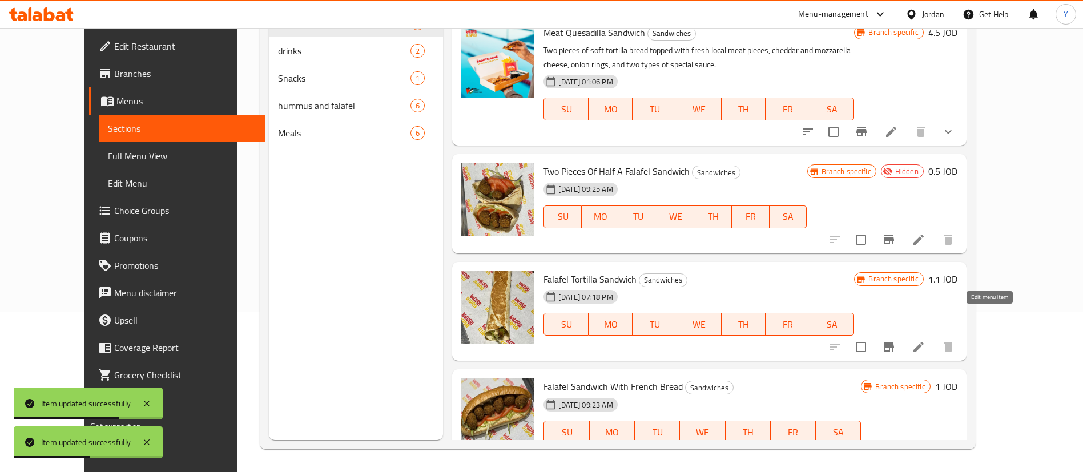
click at [926, 340] on icon at bounding box center [919, 347] width 14 height 14
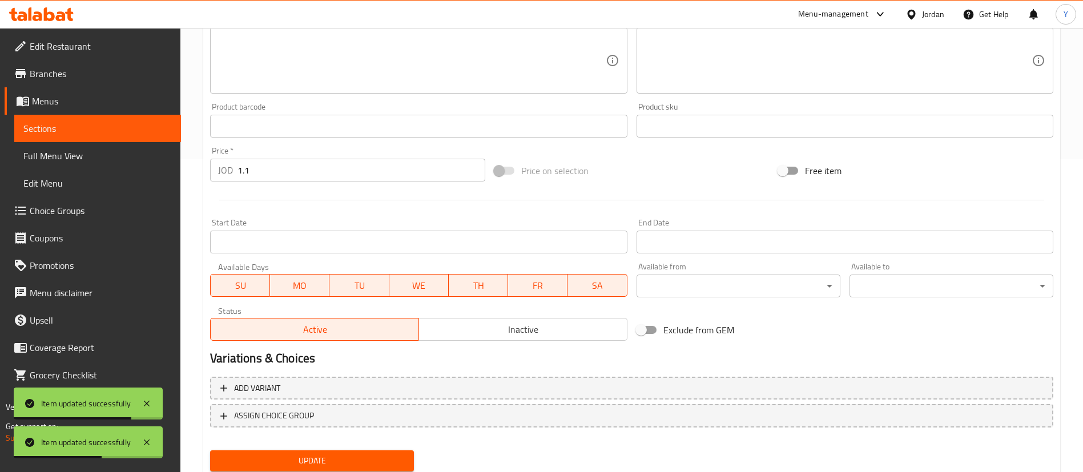
scroll to position [351, 0]
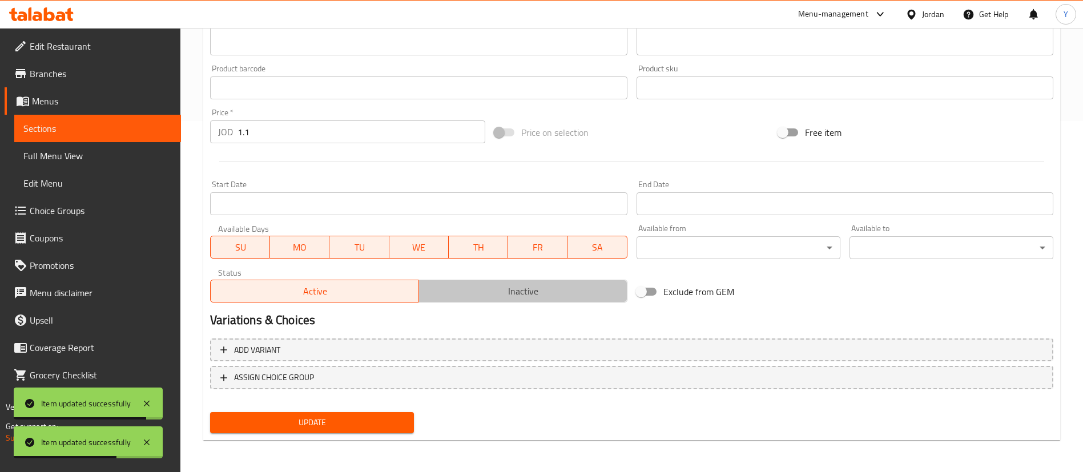
click at [483, 295] on span "Inactive" at bounding box center [523, 291] width 199 height 17
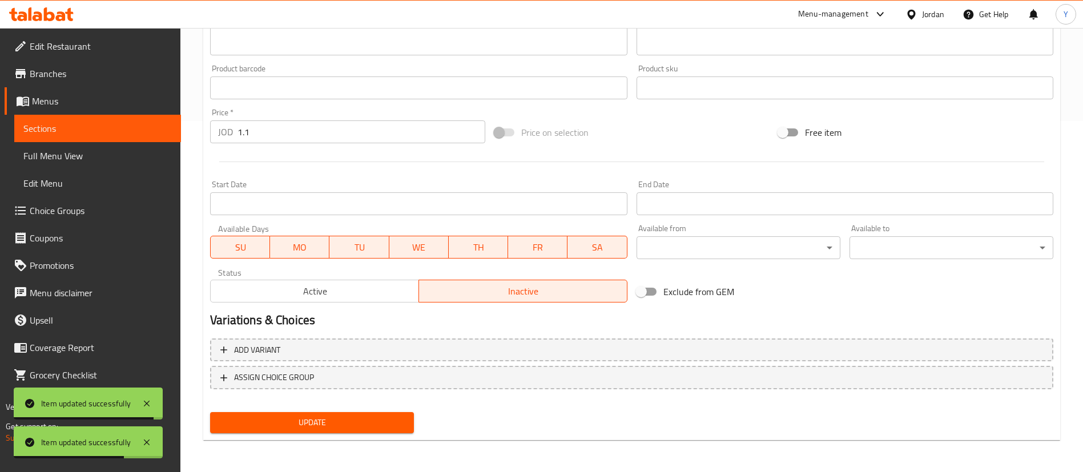
click at [369, 427] on span "Update" at bounding box center [312, 423] width 186 height 14
click at [374, 426] on span "Update" at bounding box center [312, 423] width 186 height 14
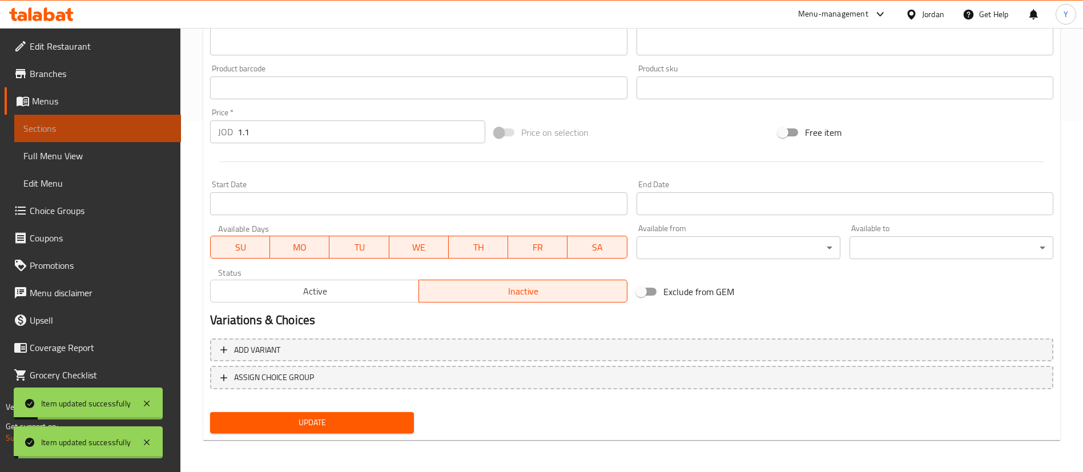
click at [123, 125] on span "Sections" at bounding box center [97, 129] width 148 height 14
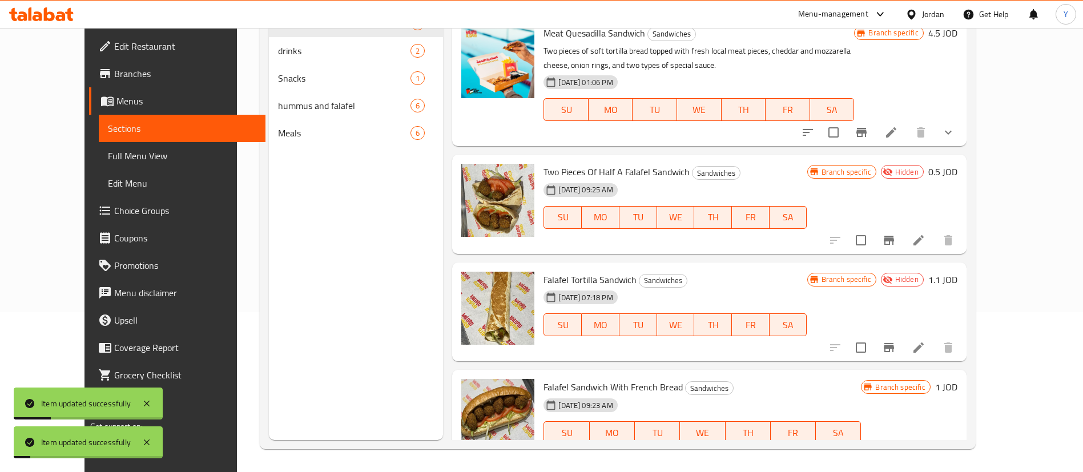
scroll to position [517, 0]
click at [926, 448] on icon at bounding box center [919, 455] width 14 height 14
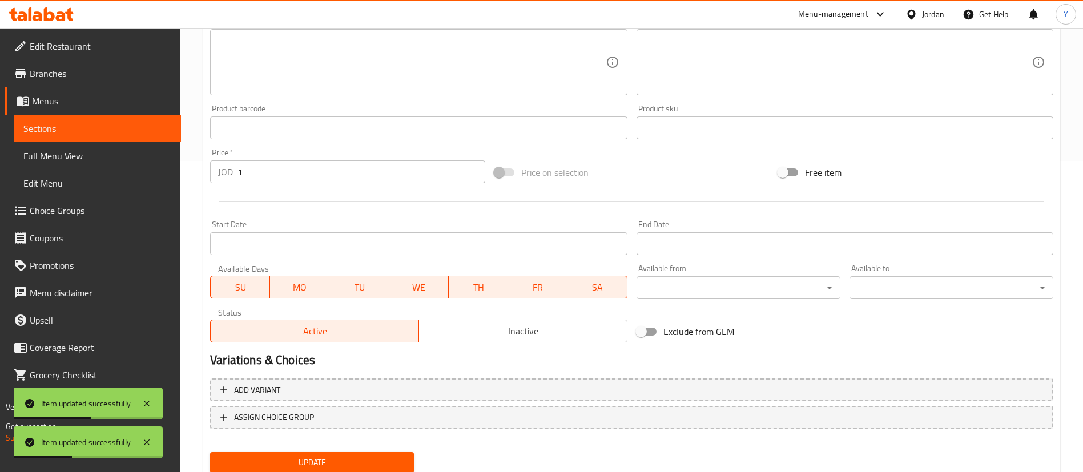
scroll to position [351, 0]
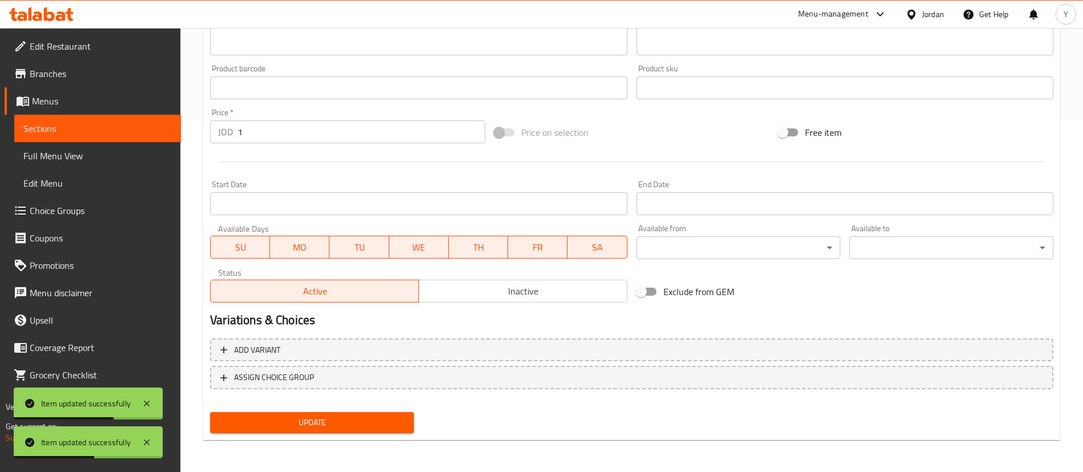
click at [517, 300] on button "Inactive" at bounding box center [523, 291] width 209 height 23
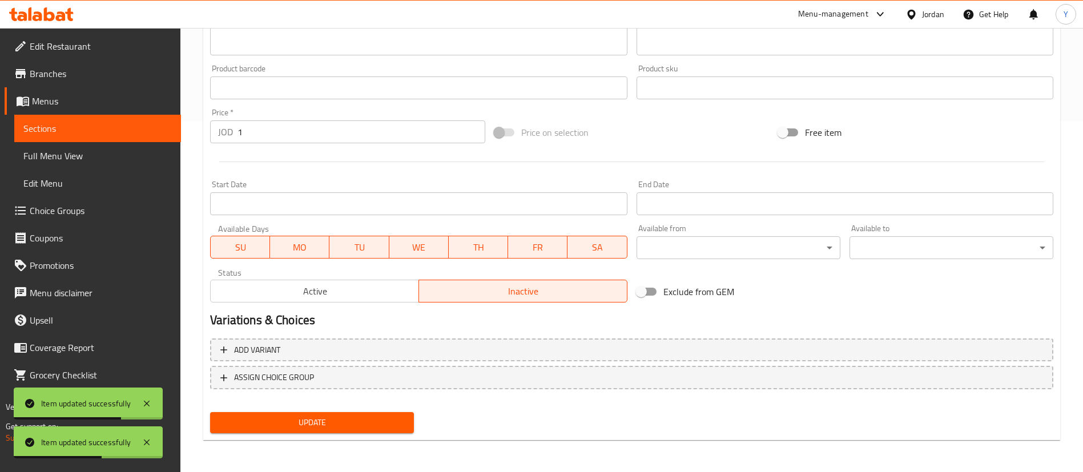
click at [377, 408] on div "Update" at bounding box center [312, 423] width 213 height 30
click at [390, 426] on span "Update" at bounding box center [312, 423] width 186 height 14
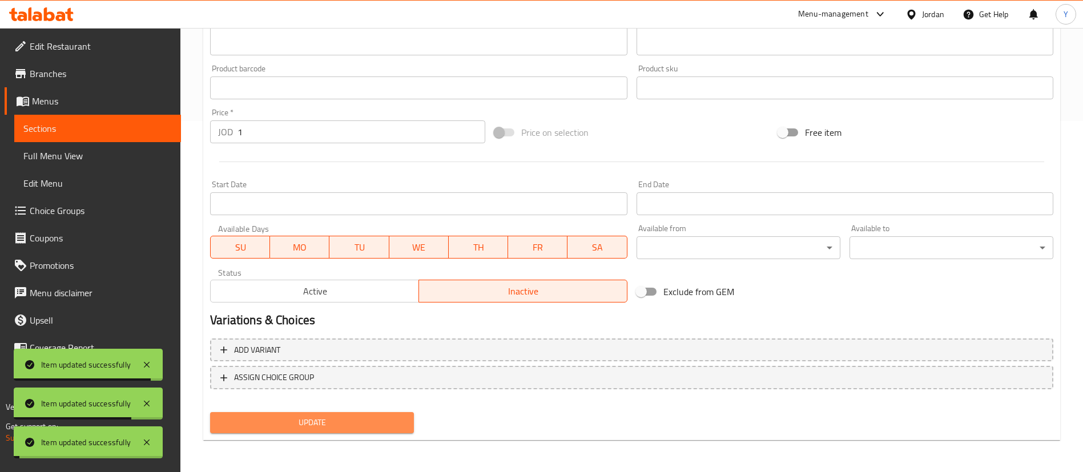
click at [395, 423] on span "Update" at bounding box center [312, 423] width 186 height 14
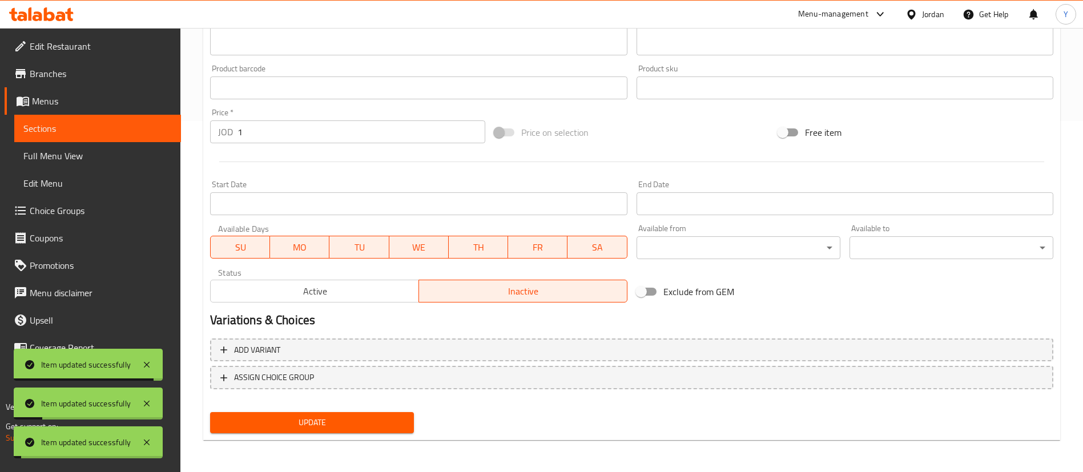
click at [143, 130] on span "Sections" at bounding box center [97, 129] width 148 height 14
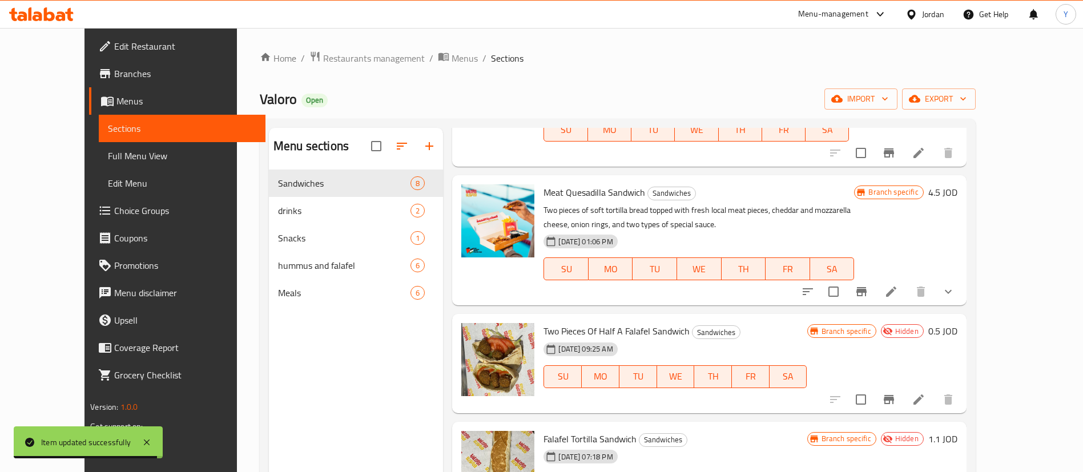
scroll to position [160, 0]
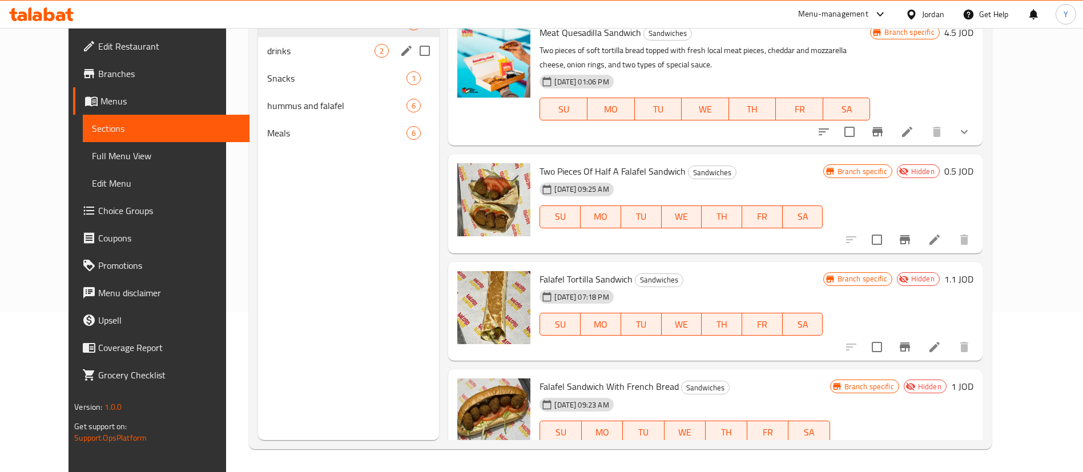
click at [295, 45] on span "drinks" at bounding box center [320, 51] width 107 height 14
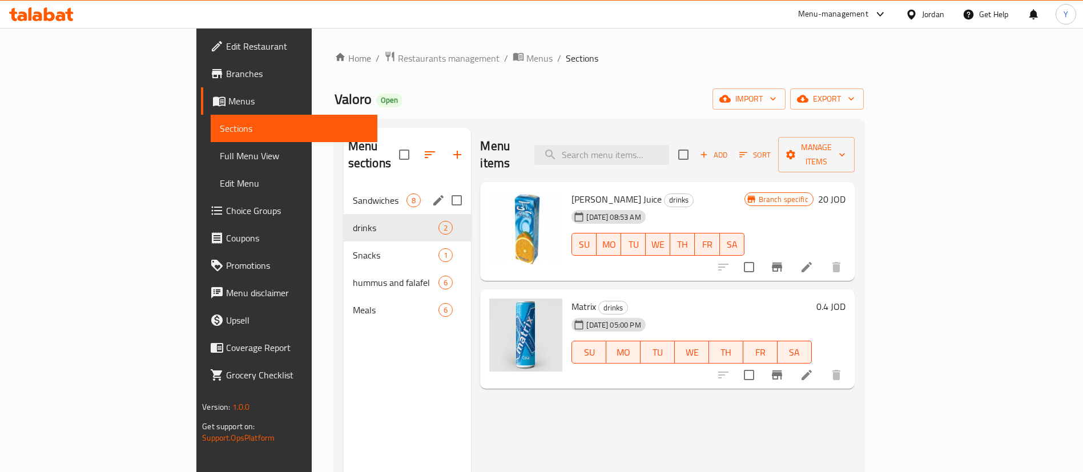
click at [353, 194] on span "Sandwiches" at bounding box center [380, 201] width 54 height 14
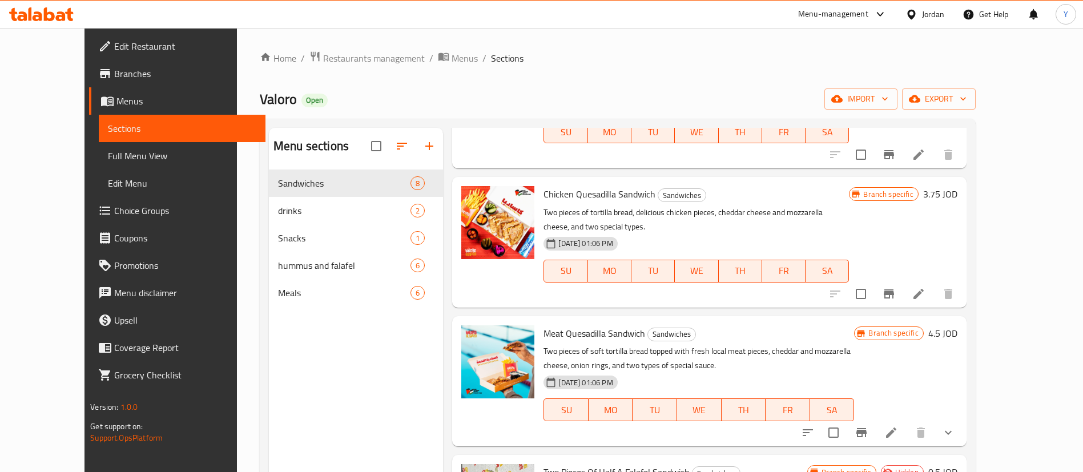
scroll to position [346, 0]
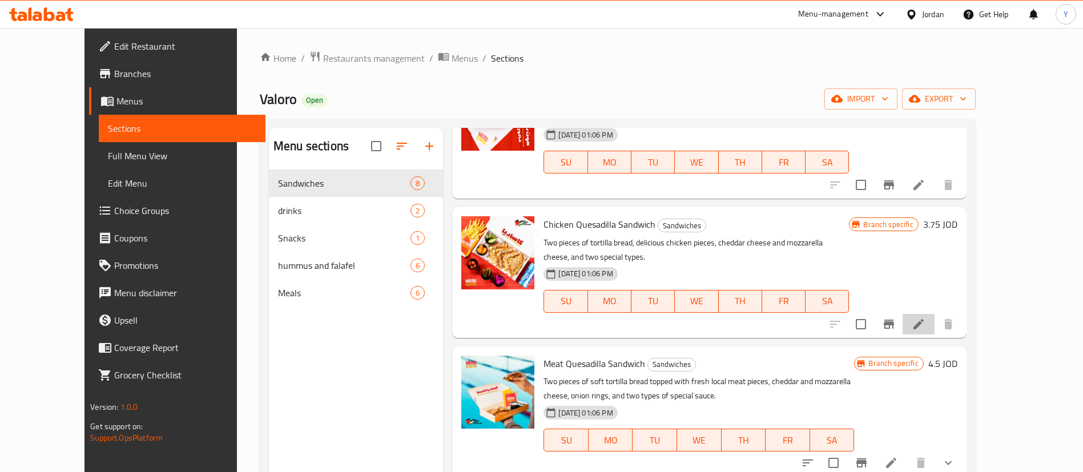
click at [935, 314] on li at bounding box center [919, 324] width 32 height 21
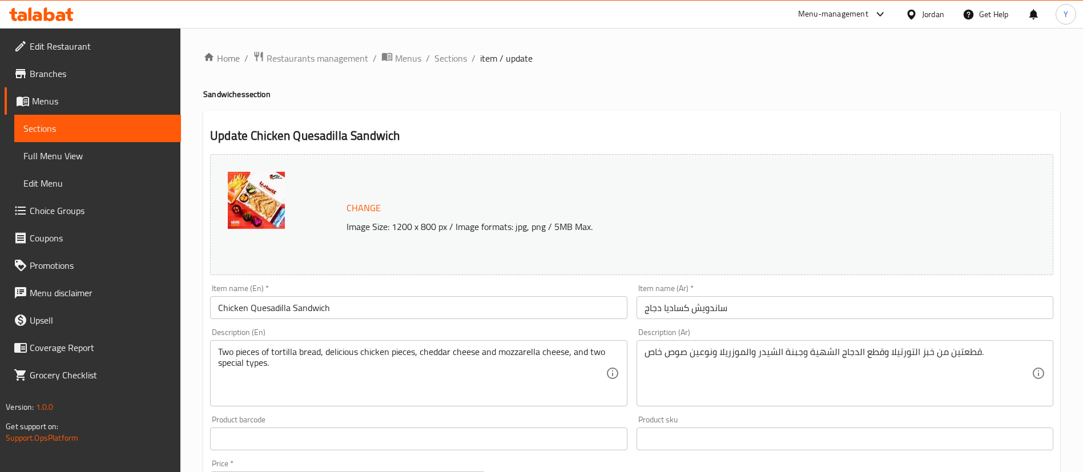
scroll to position [351, 0]
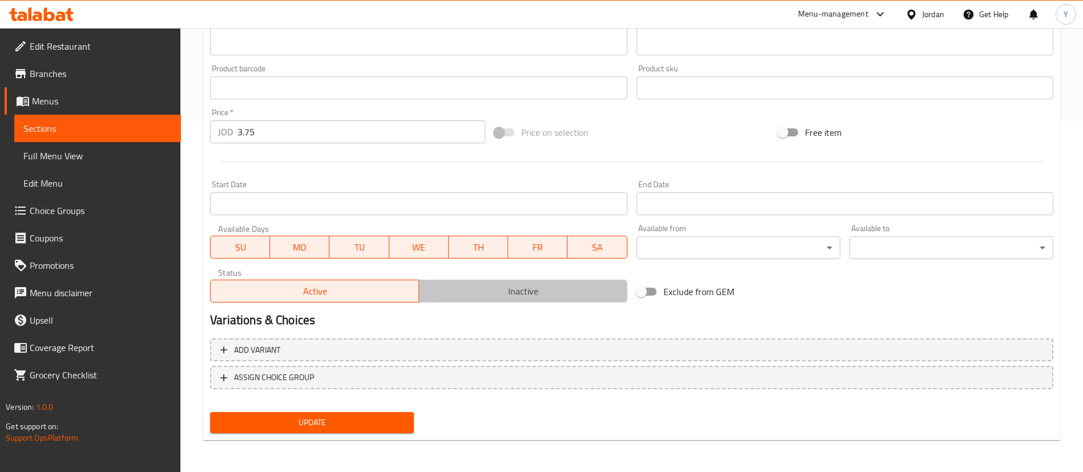
click at [498, 292] on span "Inactive" at bounding box center [523, 291] width 199 height 17
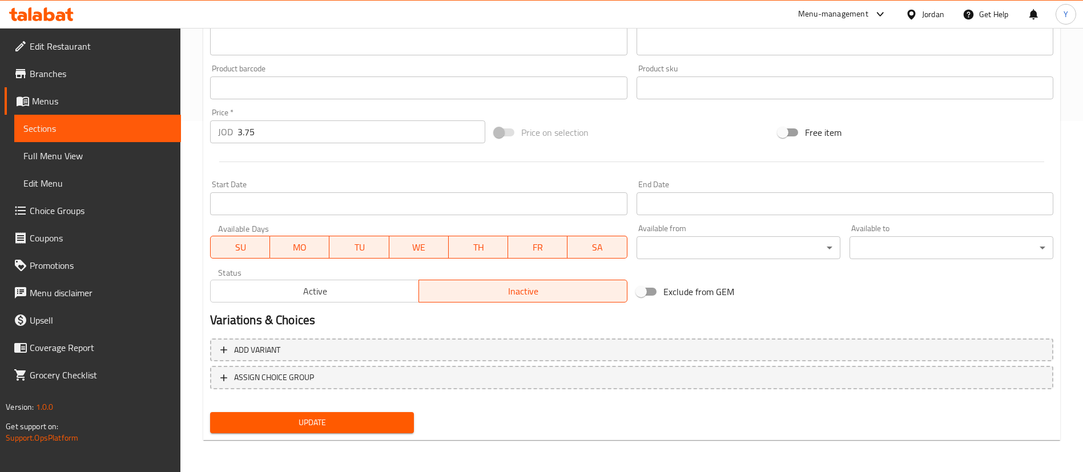
click at [344, 404] on div "Add variant ASSIGN CHOICE GROUP" at bounding box center [632, 371] width 853 height 74
click at [352, 414] on div "Update" at bounding box center [312, 423] width 213 height 30
click at [380, 431] on button "Update" at bounding box center [312, 422] width 204 height 21
drag, startPoint x: 386, startPoint y: 418, endPoint x: 372, endPoint y: 411, distance: 15.6
click at [386, 418] on span "Update" at bounding box center [312, 423] width 186 height 14
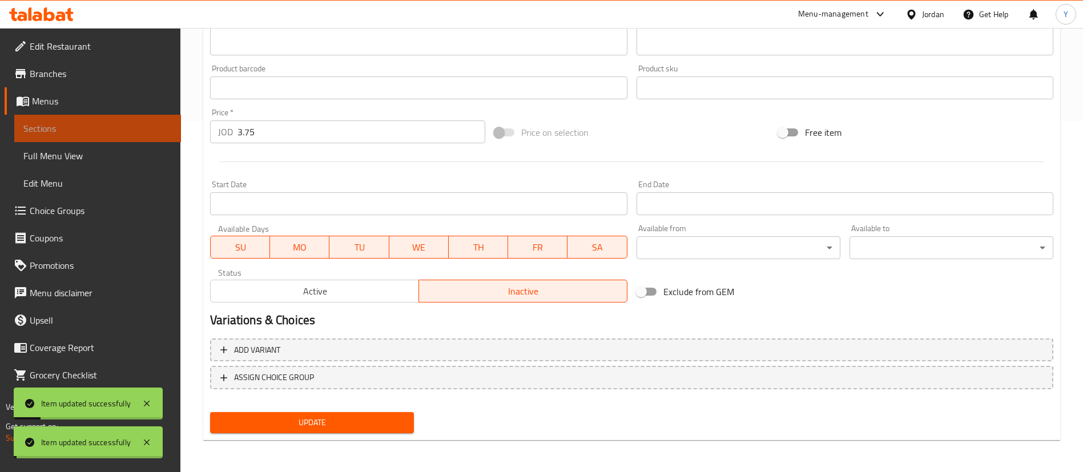
click at [129, 130] on span "Sections" at bounding box center [97, 129] width 148 height 14
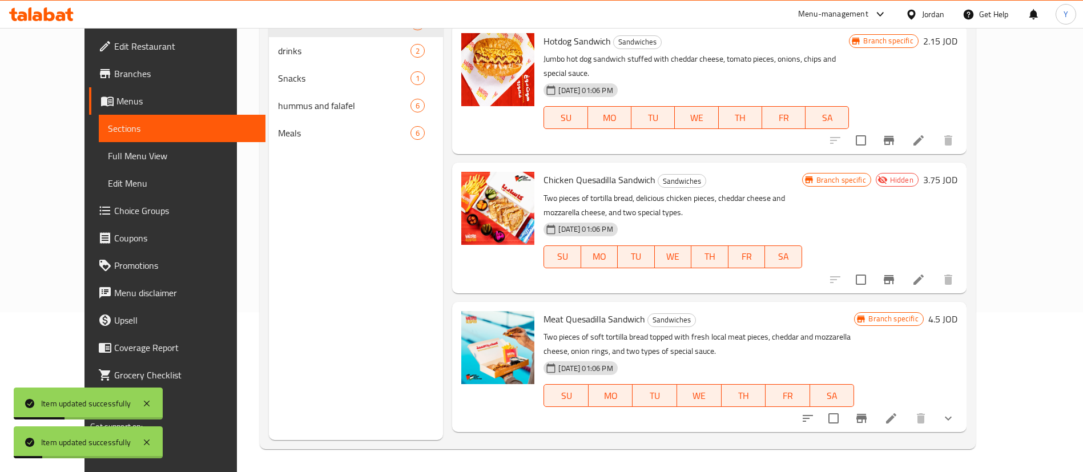
scroll to position [257, 0]
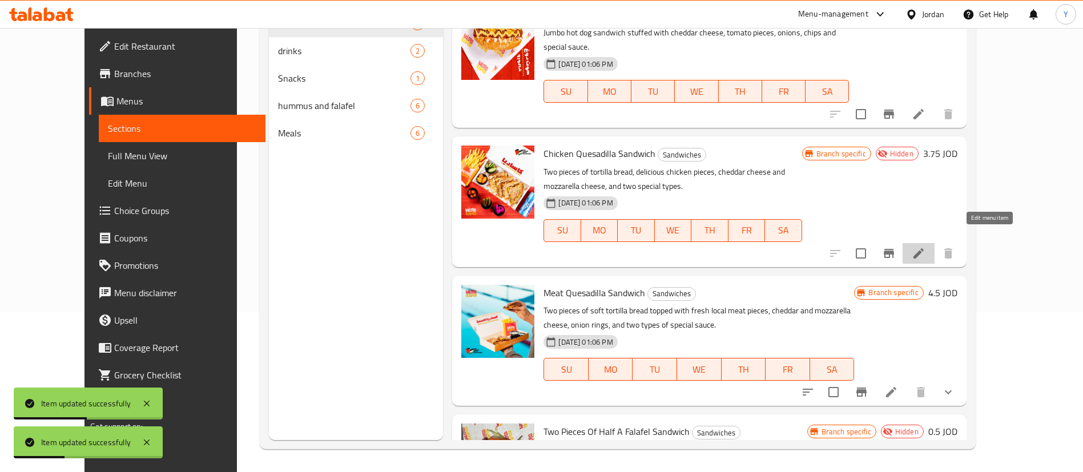
click at [926, 247] on icon at bounding box center [919, 254] width 14 height 14
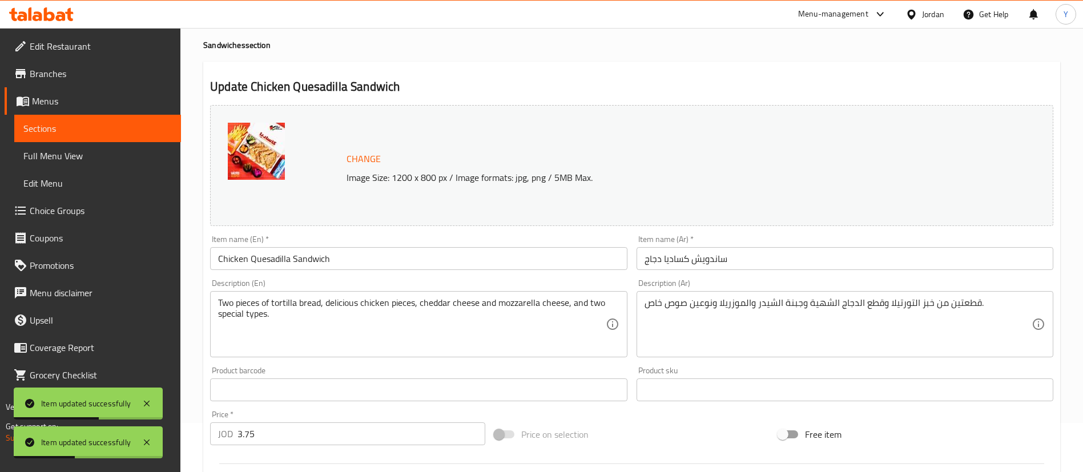
scroll to position [351, 0]
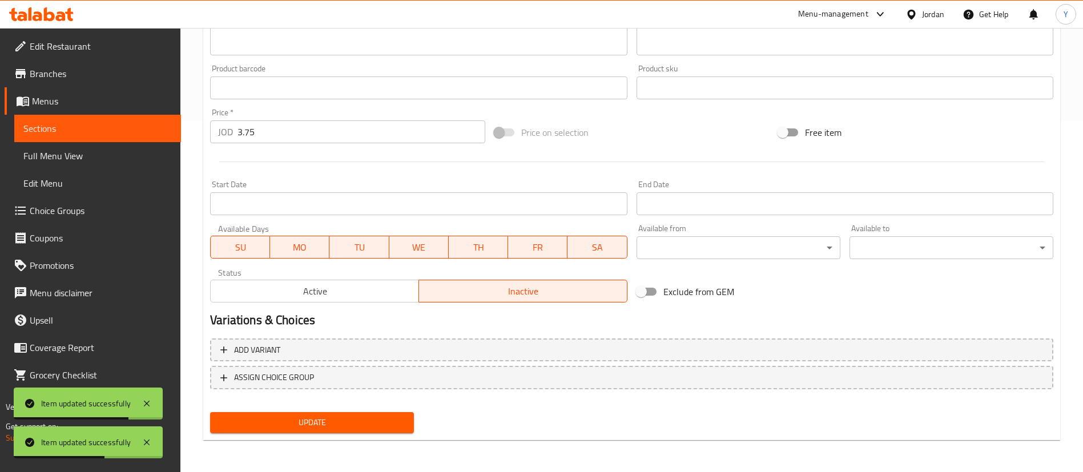
click at [134, 125] on span "Sections" at bounding box center [97, 129] width 148 height 14
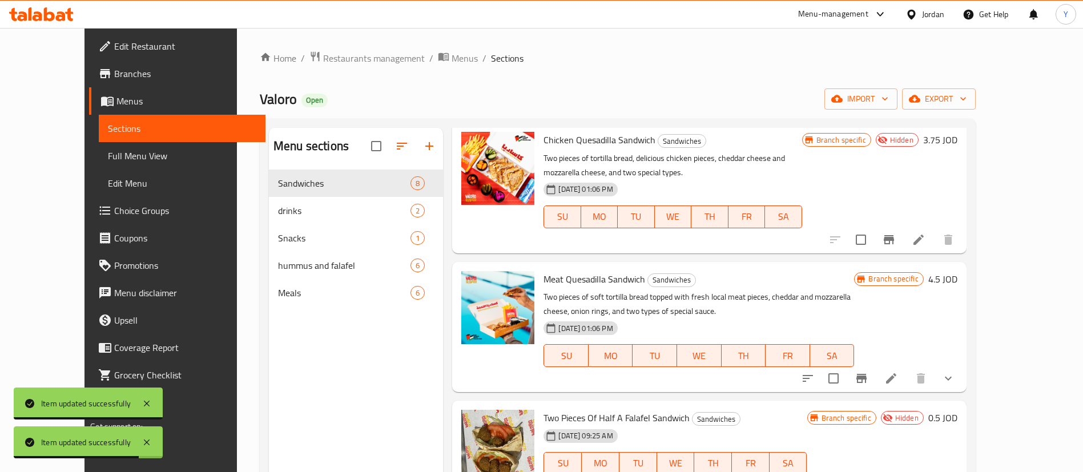
scroll to position [514, 0]
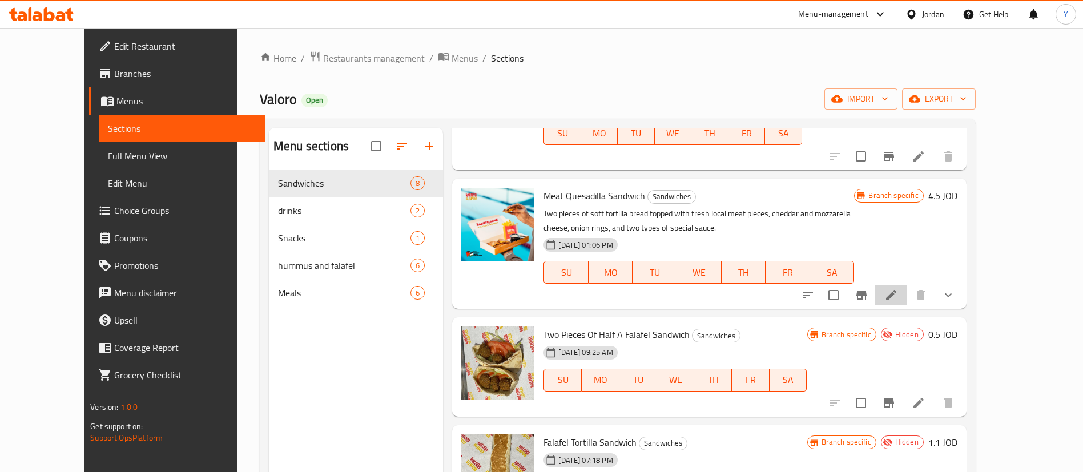
click at [908, 285] on li at bounding box center [892, 295] width 32 height 21
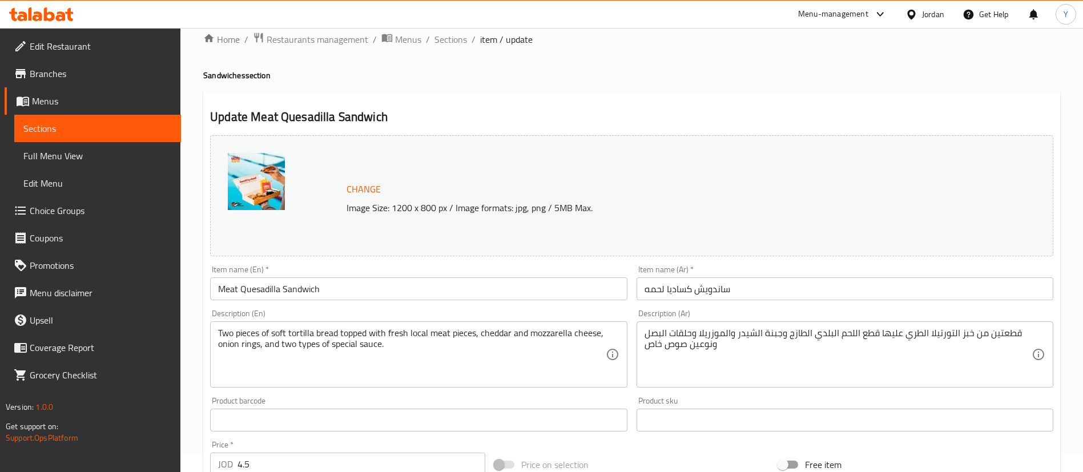
scroll to position [370, 0]
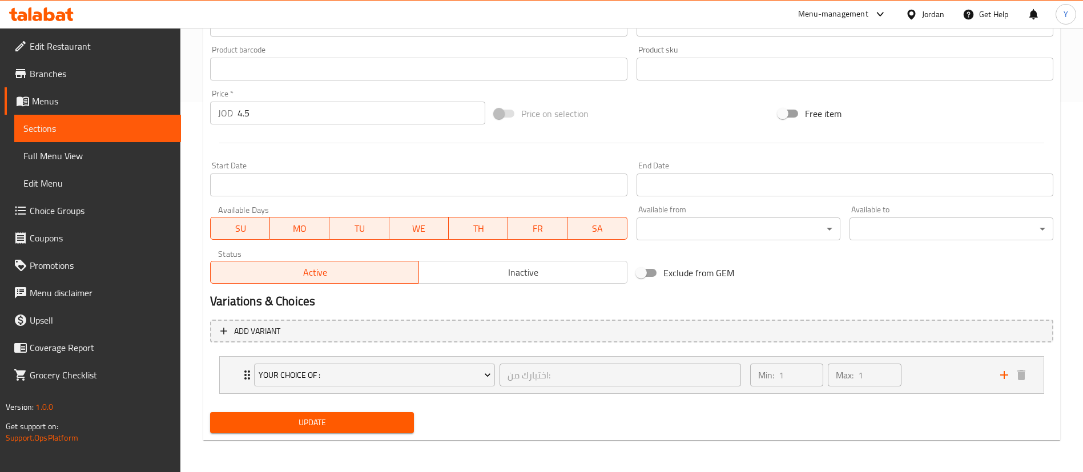
click at [484, 271] on span "Inactive" at bounding box center [523, 272] width 199 height 17
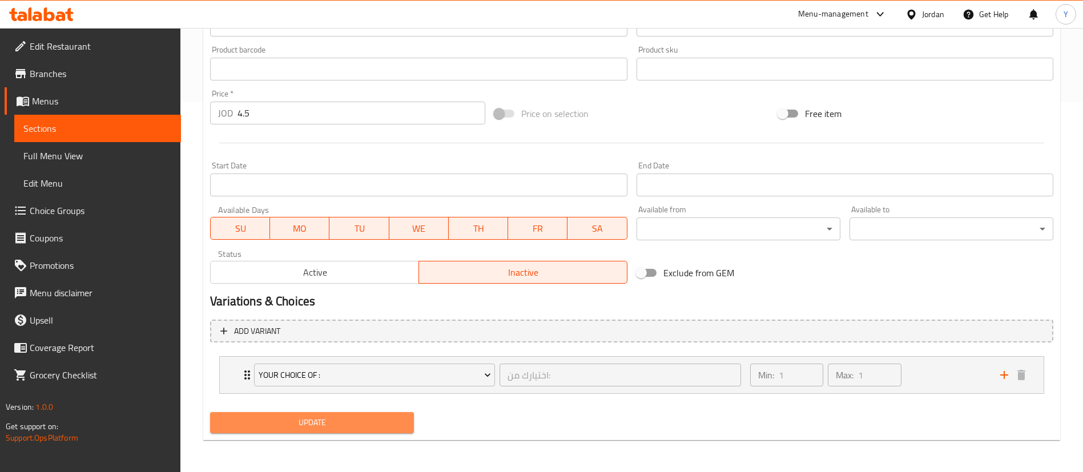
click at [315, 426] on span "Update" at bounding box center [312, 423] width 186 height 14
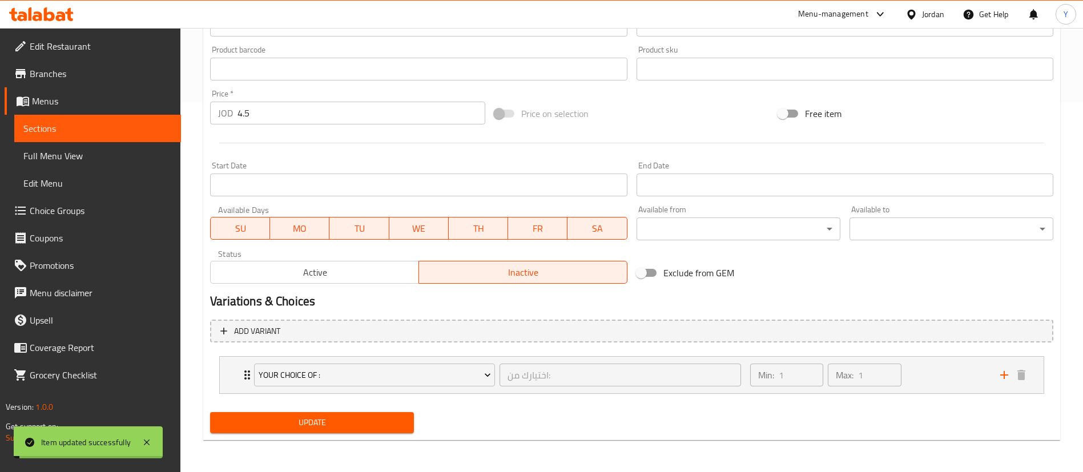
click at [315, 426] on span "Update" at bounding box center [312, 423] width 186 height 14
click at [115, 129] on span "Sections" at bounding box center [97, 129] width 148 height 14
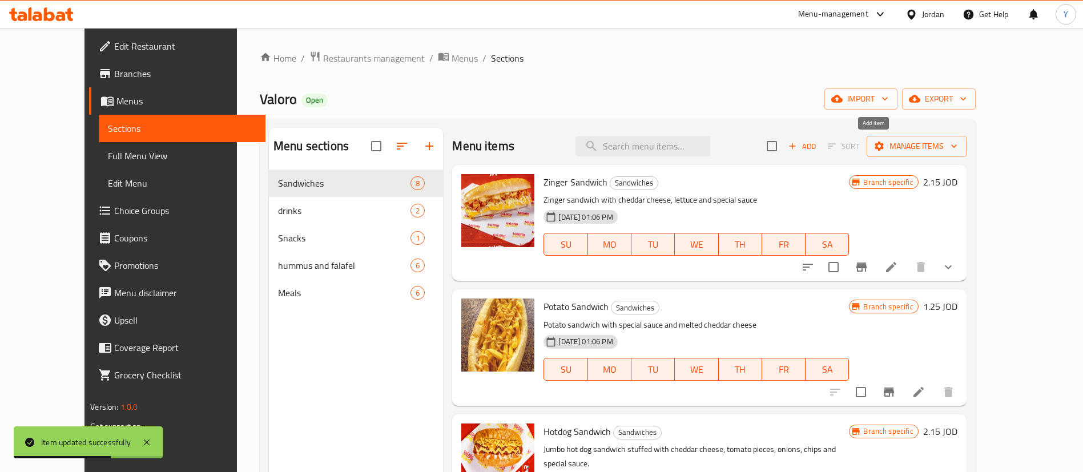
click at [798, 149] on icon "button" at bounding box center [793, 146] width 10 height 10
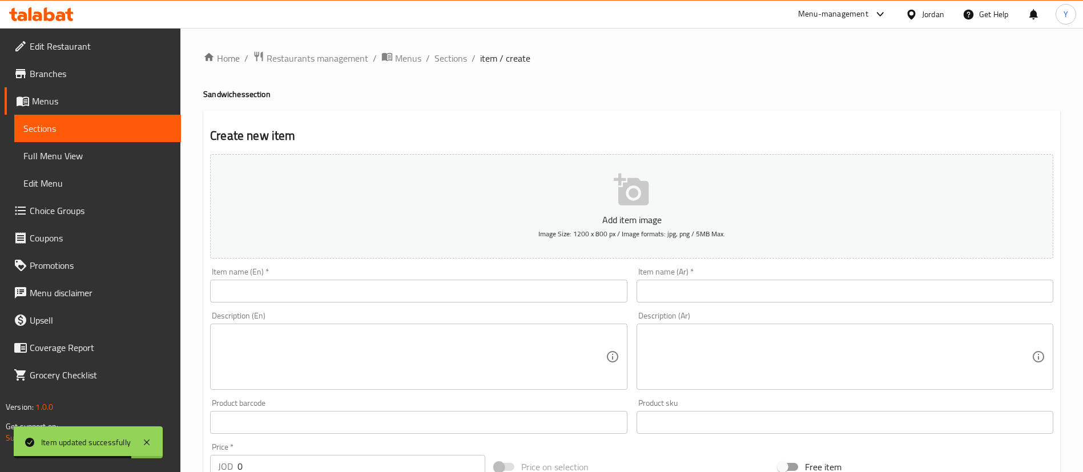
click at [719, 297] on input "text" at bounding box center [845, 291] width 417 height 23
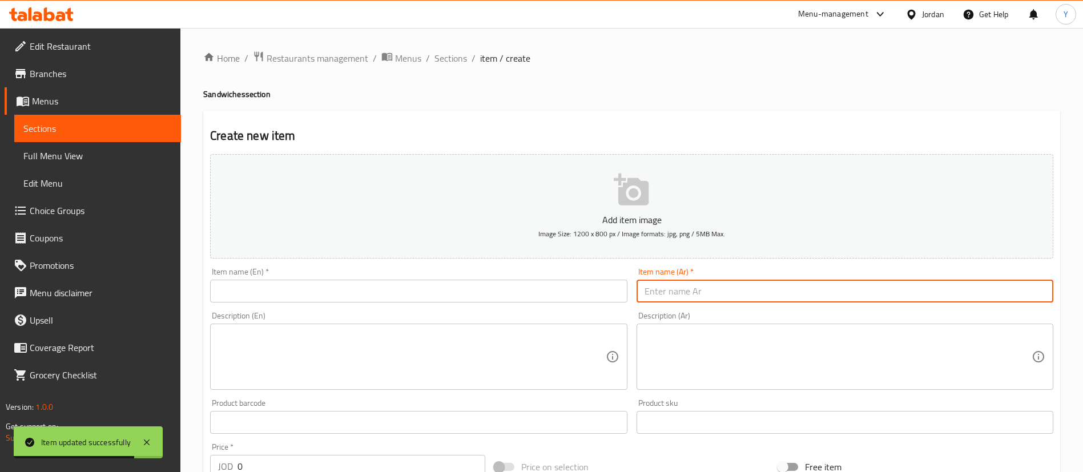
paste input "فالورو تويستر"
type input "فالورو تويستر"
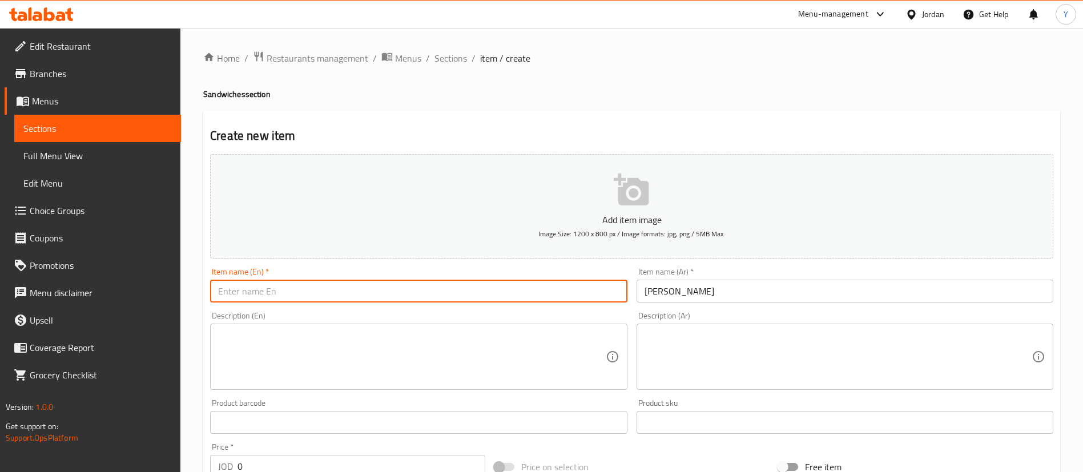
drag, startPoint x: 479, startPoint y: 296, endPoint x: 361, endPoint y: 366, distance: 137.2
click at [479, 296] on input "text" at bounding box center [418, 291] width 417 height 23
paste input "Valoro Twister"
type input "Valoro Twister"
click at [366, 376] on textarea at bounding box center [411, 357] width 387 height 54
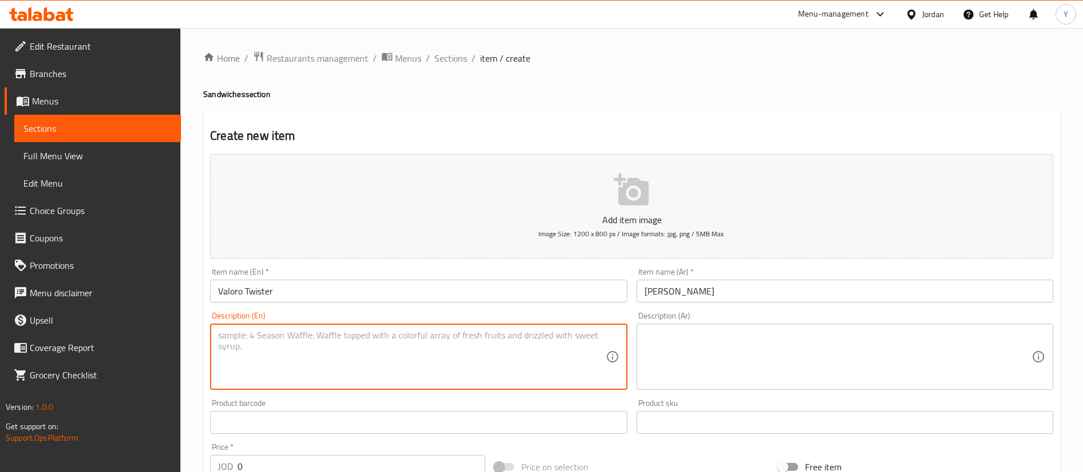
click at [716, 360] on textarea at bounding box center [838, 357] width 387 height 54
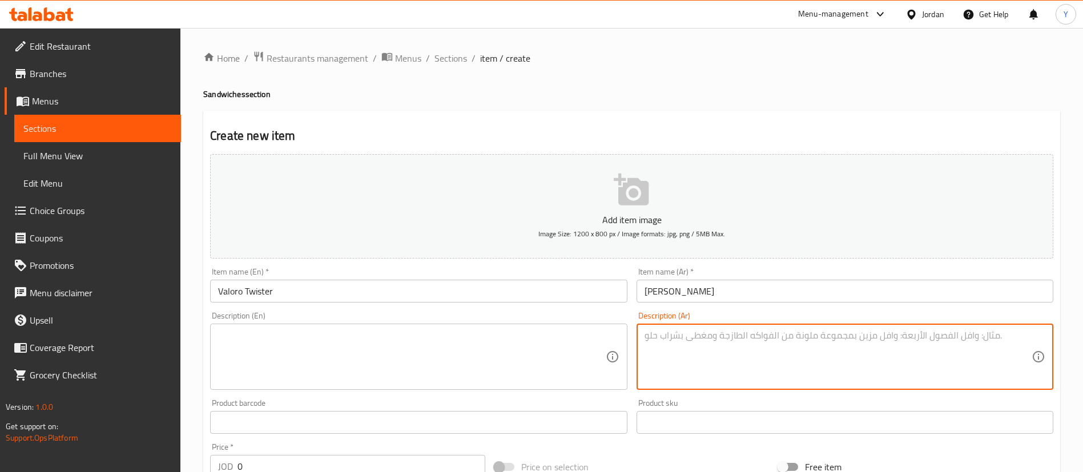
paste textarea "خبز تورتيلا دجاج كريسبي صوص جبنة شيدر خس"
type textarea "خبز تورتيلا دجاج كريسبي صوص جبنة شيدر خس"
click at [405, 361] on textarea at bounding box center [411, 357] width 387 height 54
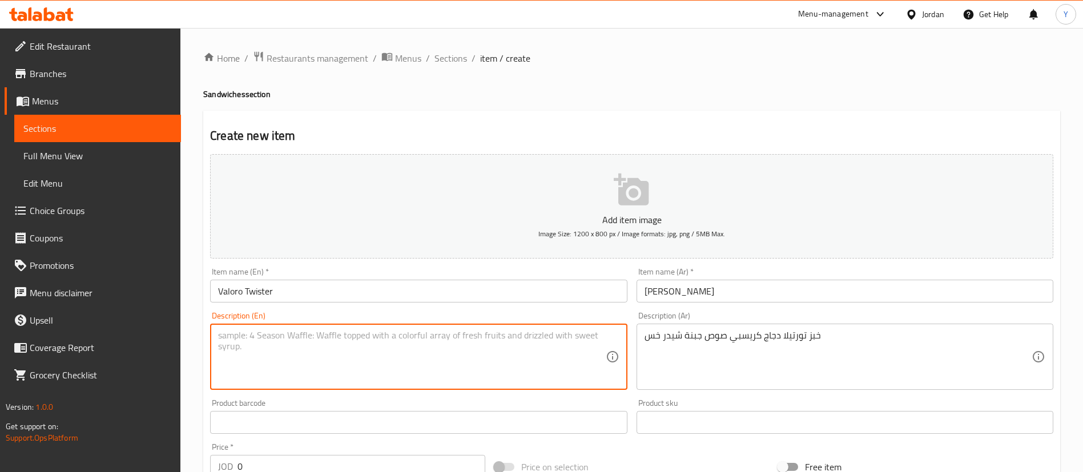
click at [375, 350] on textarea at bounding box center [411, 357] width 387 height 54
paste textarea "Crispy chicken tortilla bread, cheddar cheese sauce, lettuce"
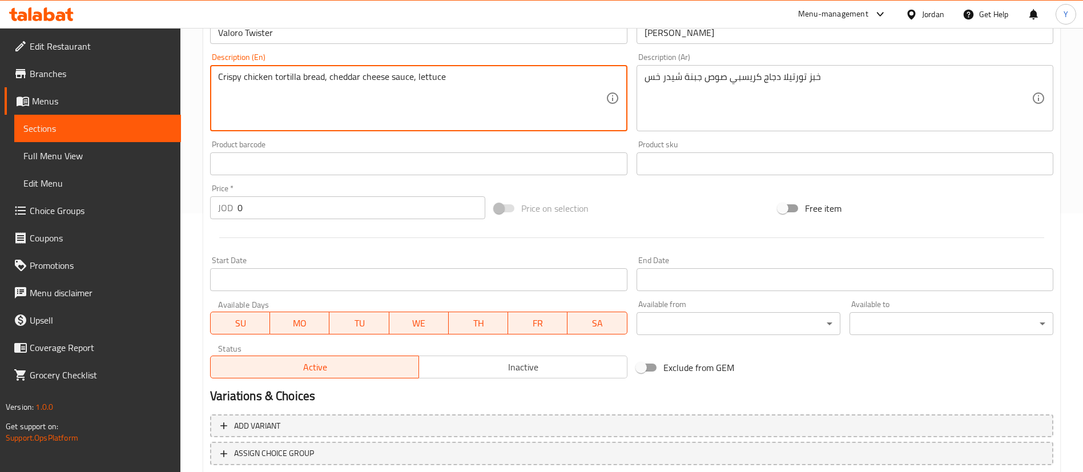
scroll to position [335, 0]
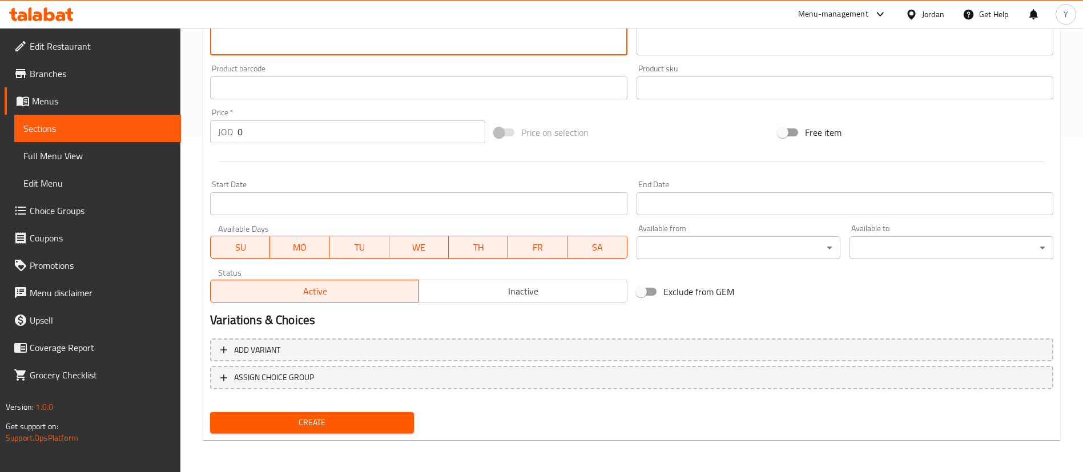
type textarea "Crispy chicken tortilla bread, cheddar cheese sauce, lettuce"
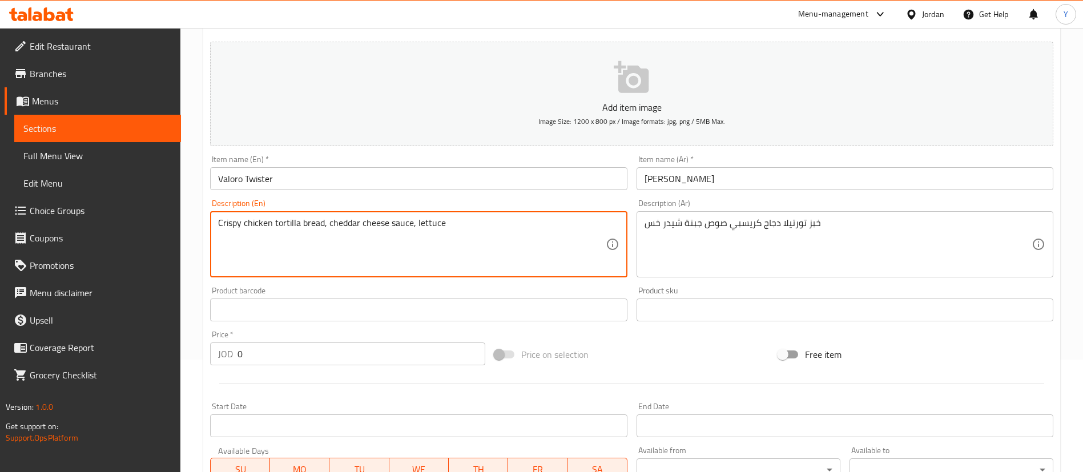
scroll to position [171, 0]
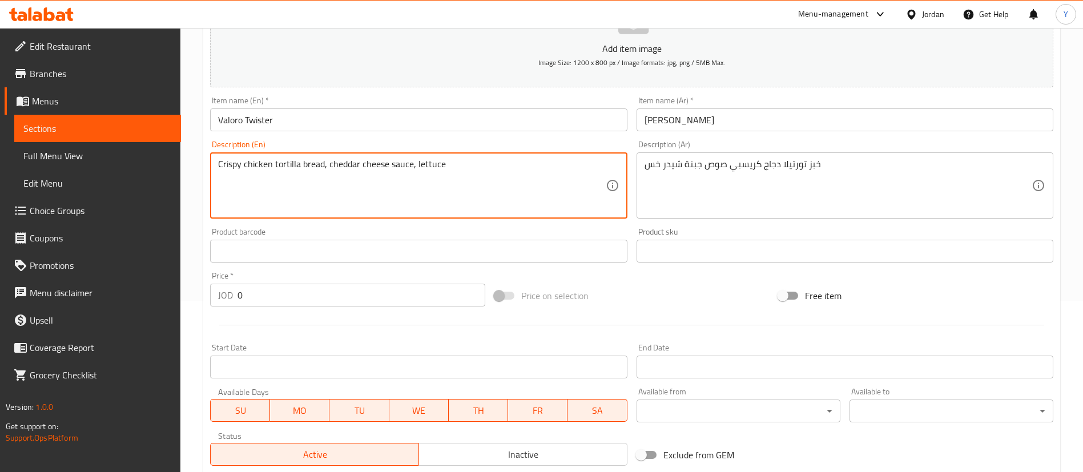
click at [442, 186] on textarea "Crispy chicken tortilla bread, cheddar cheese sauce, lettuce" at bounding box center [411, 186] width 387 height 54
click at [268, 296] on input "0" at bounding box center [362, 295] width 248 height 23
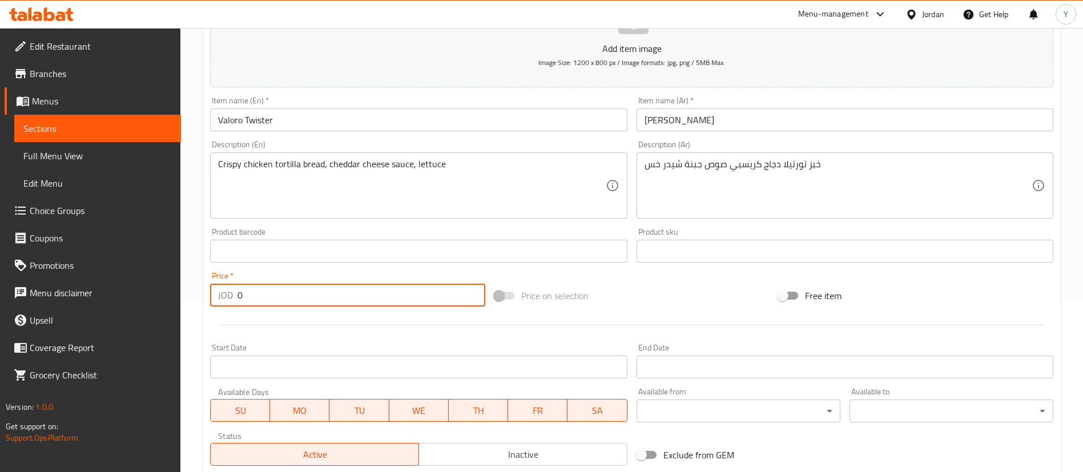
drag, startPoint x: 272, startPoint y: 295, endPoint x: 0, endPoint y: 311, distance: 272.9
click at [85, 310] on div "Edit Restaurant Branches Menus Sections Full Menu View Edit Menu Choice Groups …" at bounding box center [541, 246] width 1083 height 779
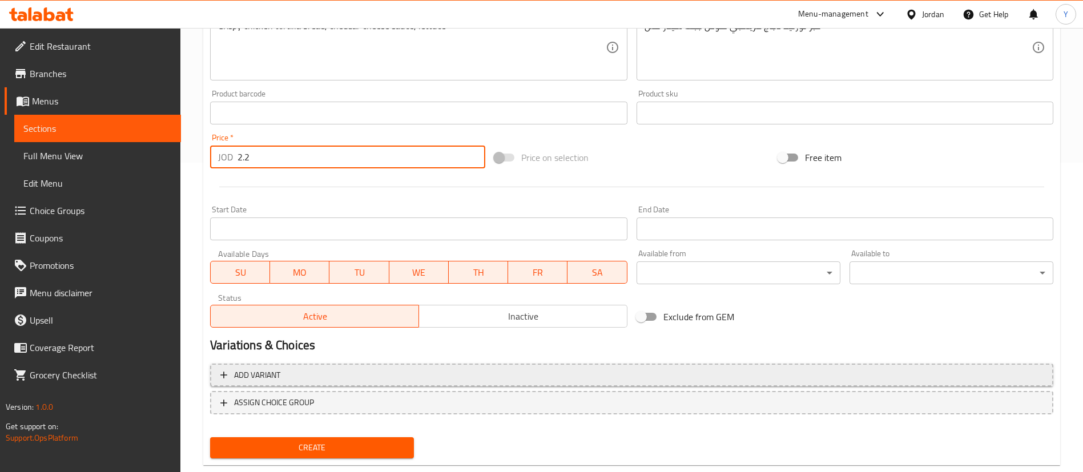
scroll to position [335, 0]
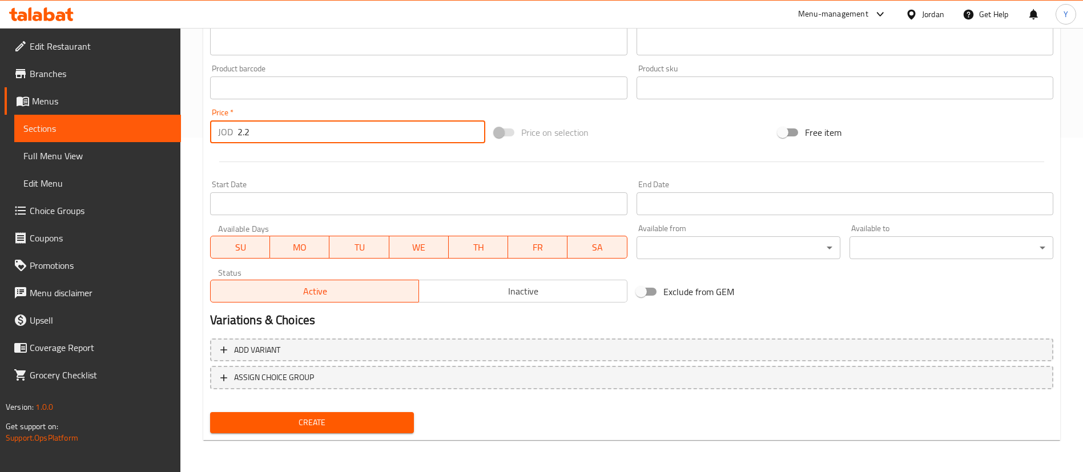
type input "2.2"
click at [319, 425] on span "Create" at bounding box center [312, 423] width 186 height 14
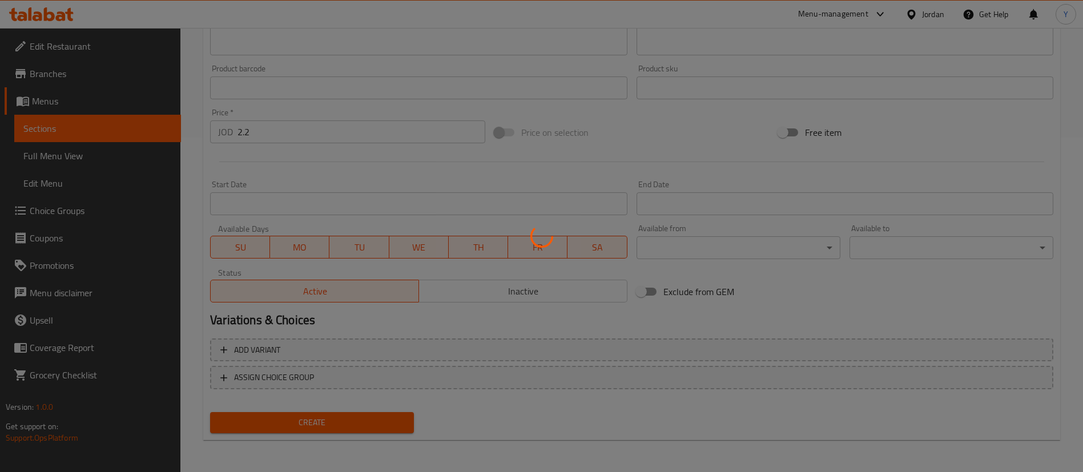
type input "0"
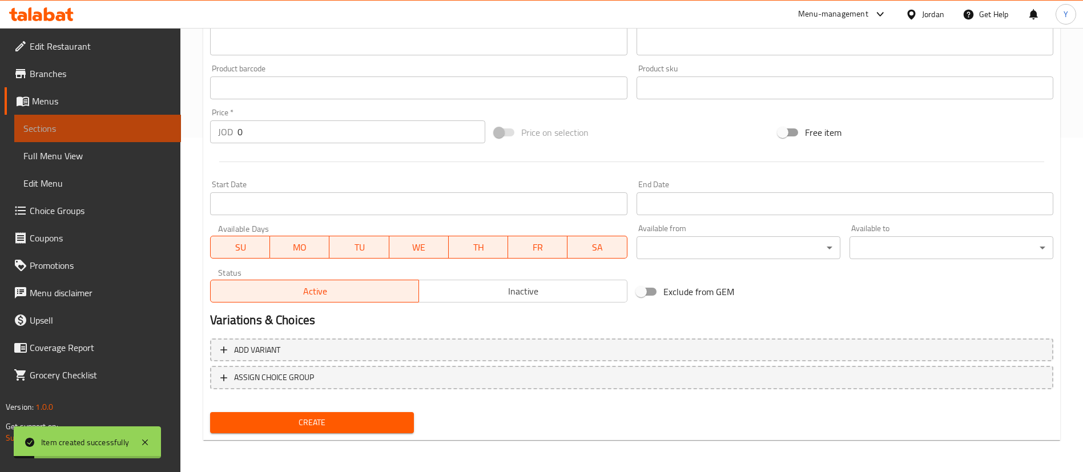
click at [131, 126] on span "Sections" at bounding box center [97, 129] width 148 height 14
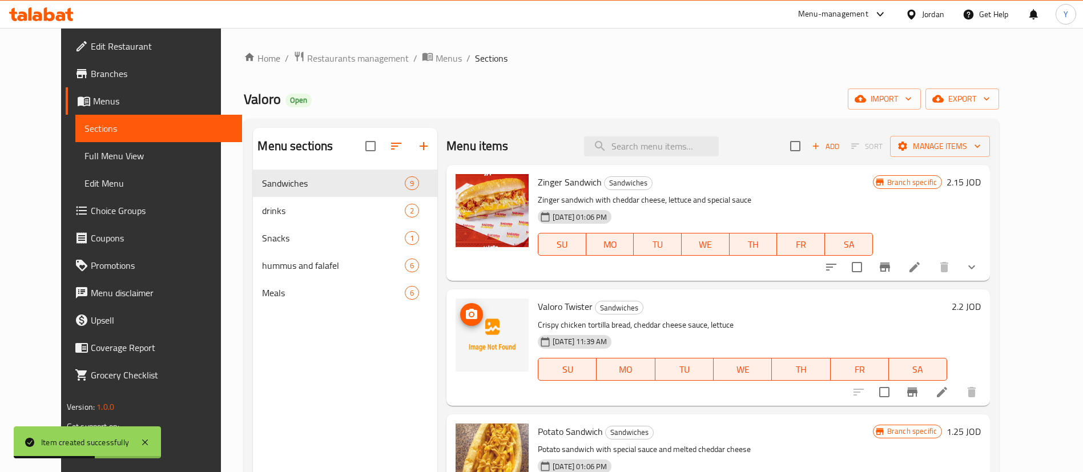
click at [466, 311] on icon "upload picture" at bounding box center [471, 314] width 11 height 10
click at [466, 318] on icon "upload picture" at bounding box center [471, 314] width 11 height 10
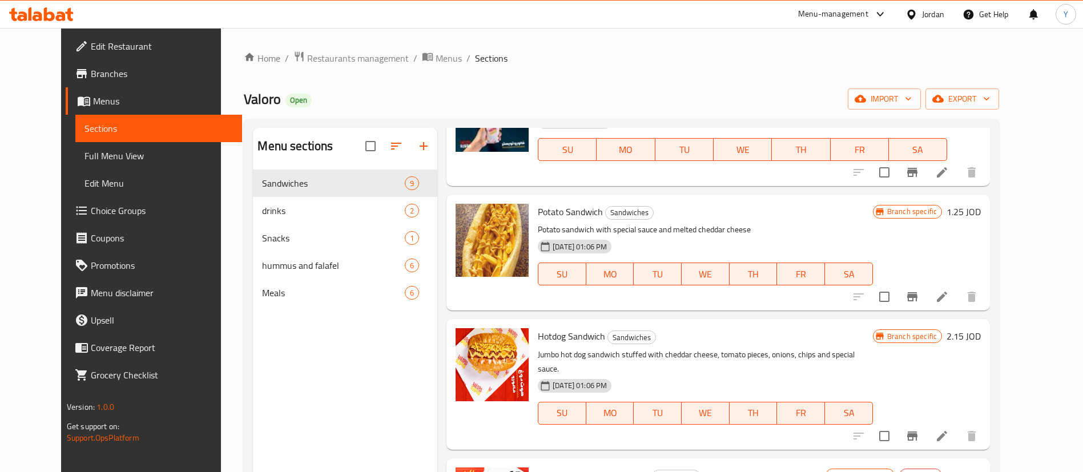
scroll to position [86, 0]
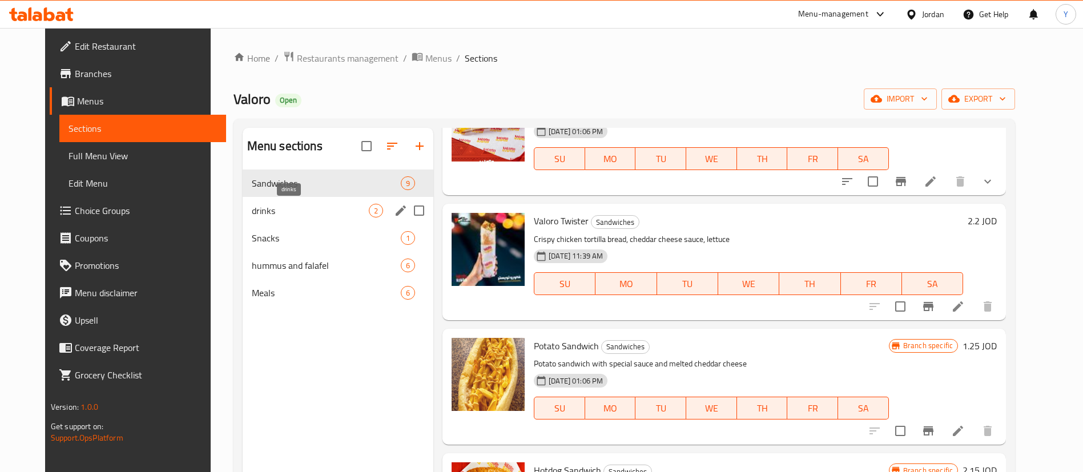
click at [294, 212] on span "drinks" at bounding box center [310, 211] width 117 height 14
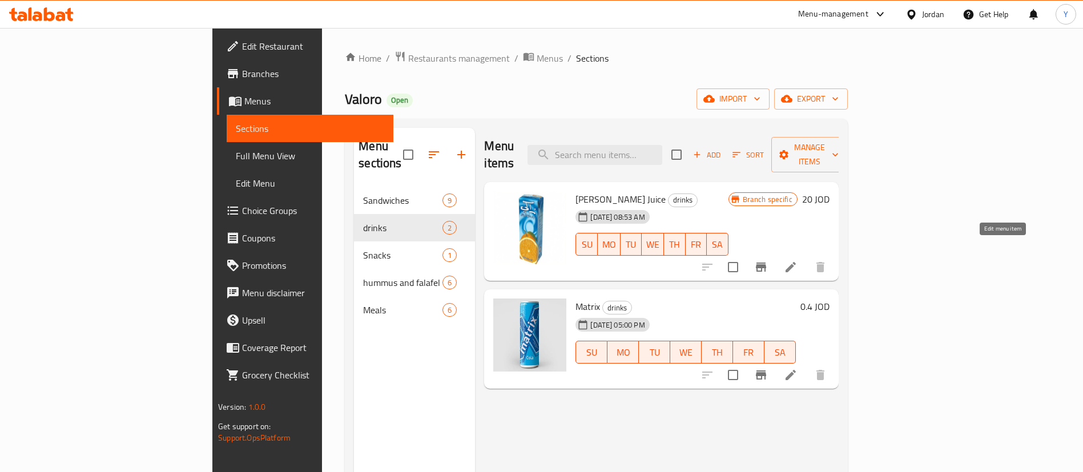
click at [798, 260] on icon at bounding box center [791, 267] width 14 height 14
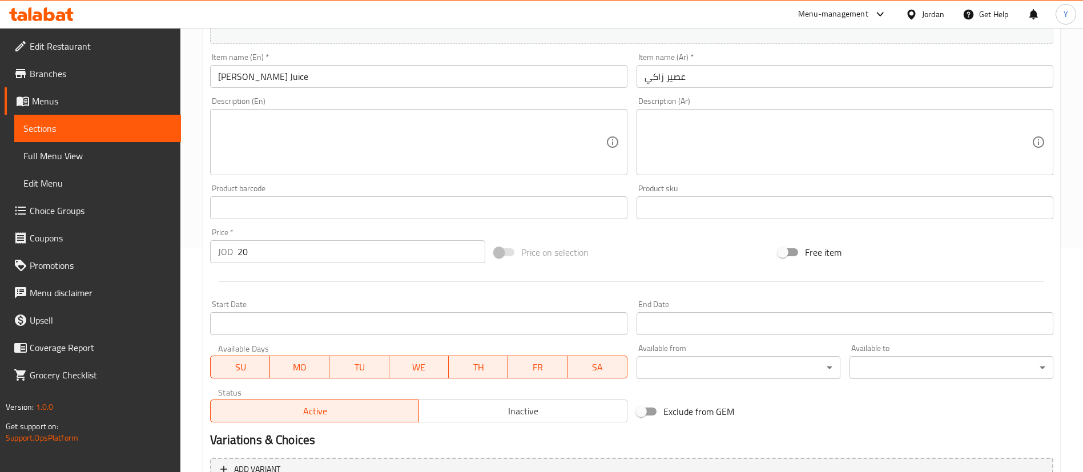
scroll to position [344, 0]
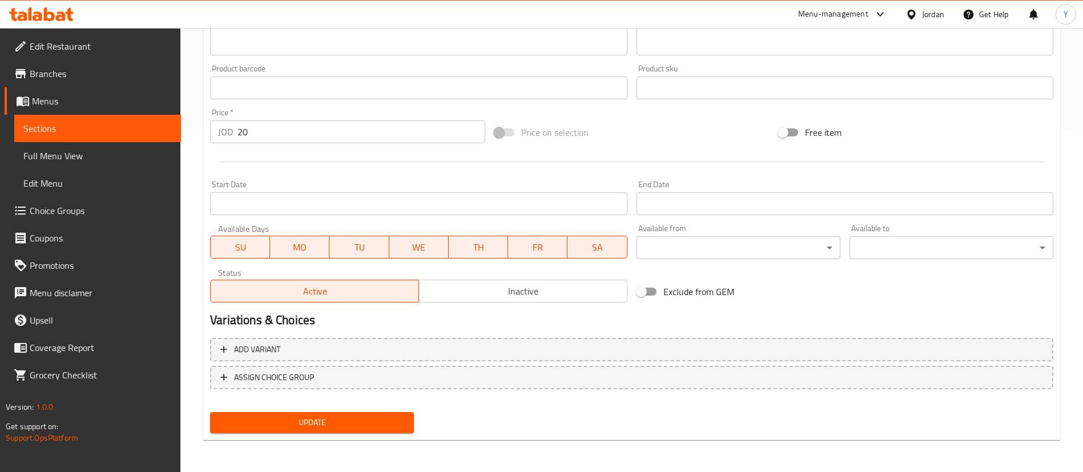
click at [521, 288] on span "Inactive" at bounding box center [523, 291] width 199 height 17
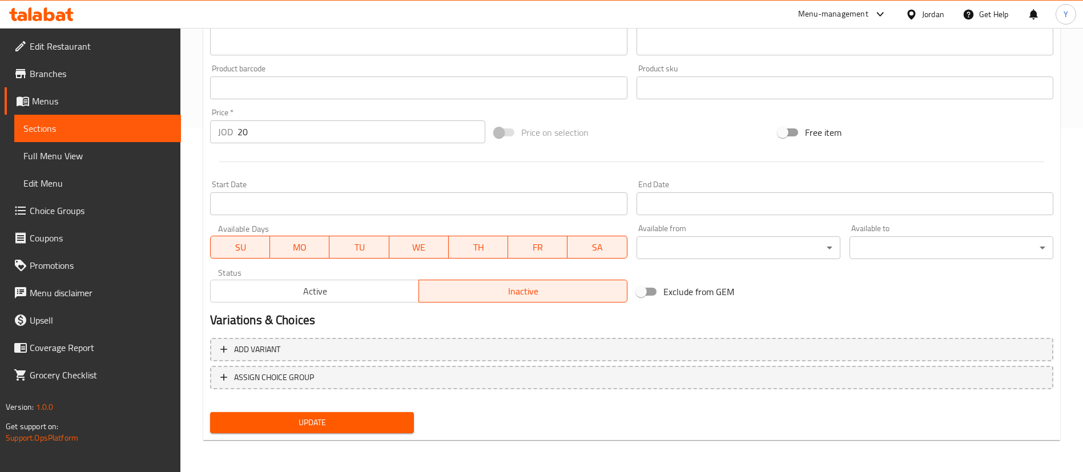
click at [327, 427] on span "Update" at bounding box center [312, 423] width 186 height 14
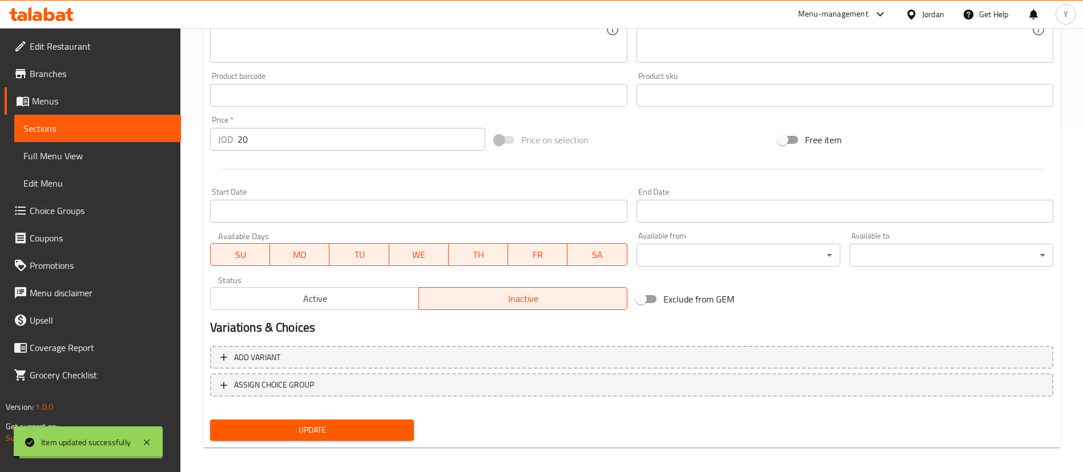
click at [270, 417] on div "Update" at bounding box center [312, 430] width 213 height 30
click at [291, 434] on span "Update" at bounding box center [312, 430] width 186 height 14
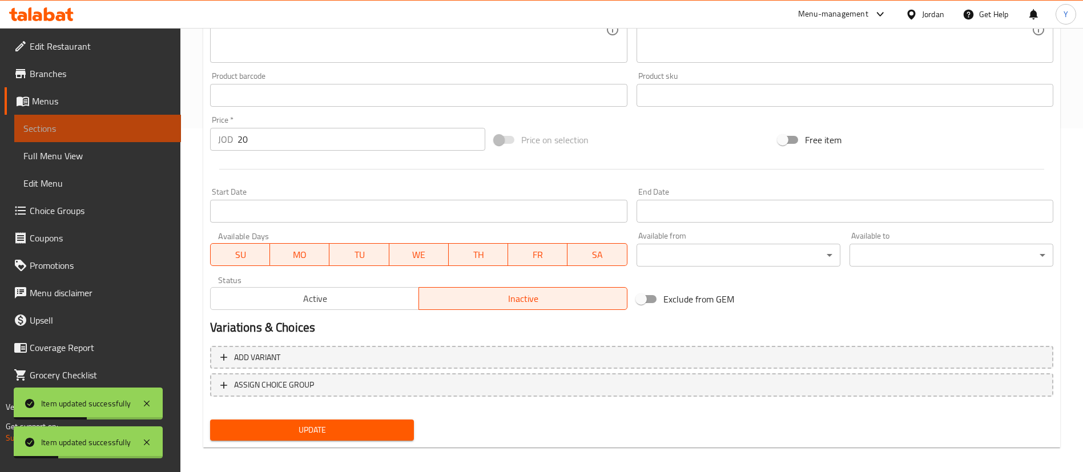
click at [105, 127] on span "Sections" at bounding box center [97, 129] width 148 height 14
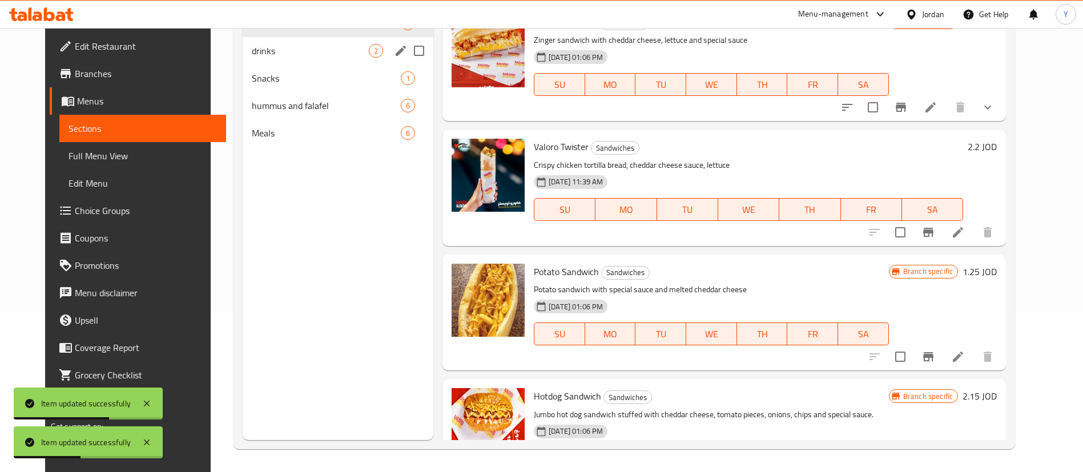
click at [275, 50] on span "drinks" at bounding box center [310, 51] width 117 height 14
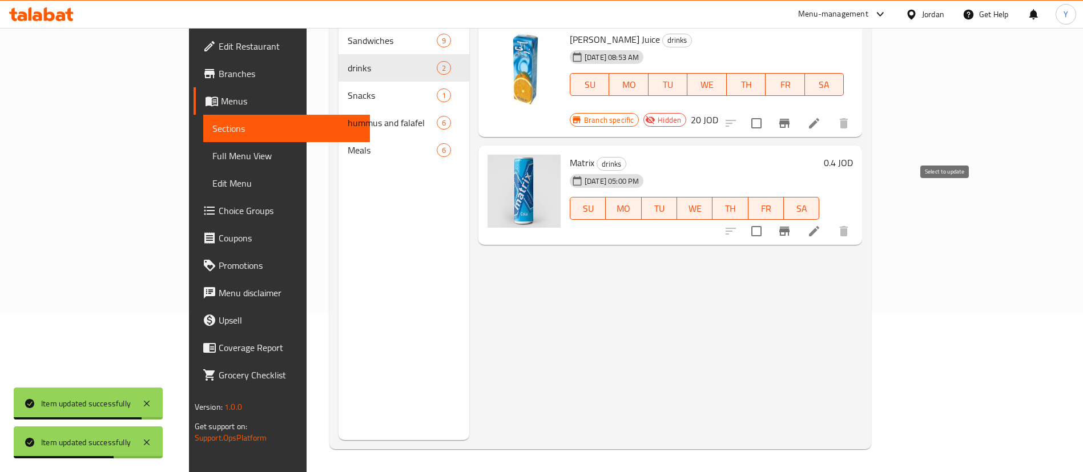
click at [790, 227] on icon "Branch-specific-item" at bounding box center [785, 231] width 10 height 9
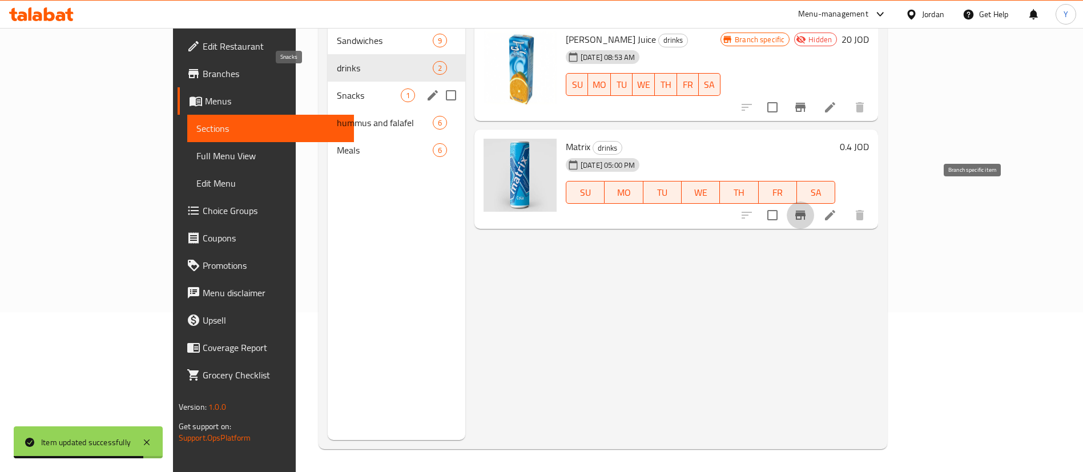
click at [337, 89] on span "Snacks" at bounding box center [369, 96] width 64 height 14
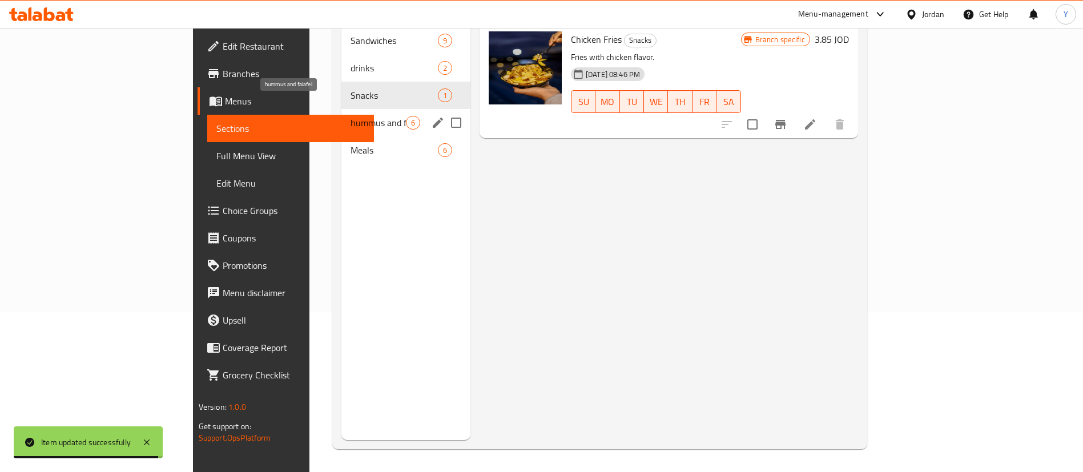
click at [351, 116] on span "hummus and falafel" at bounding box center [378, 123] width 55 height 14
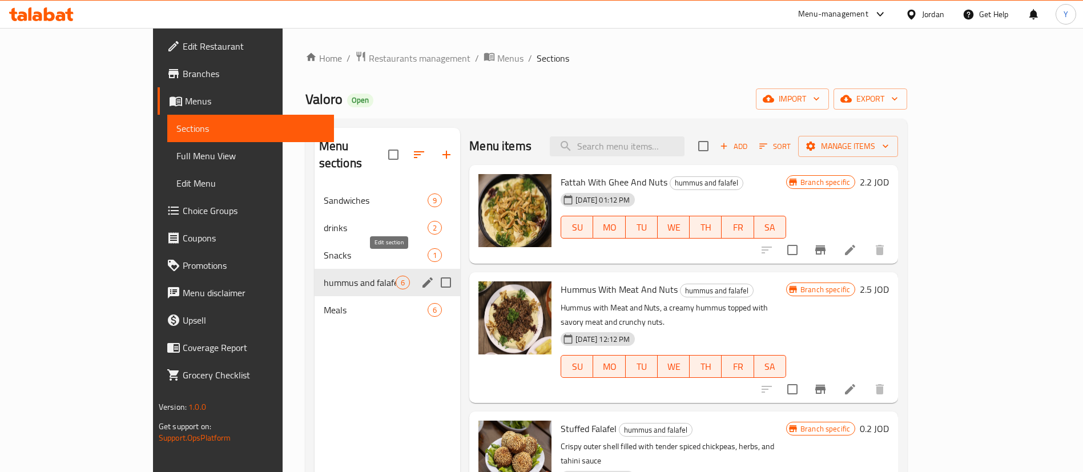
click at [423, 278] on icon "edit" at bounding box center [428, 283] width 10 height 10
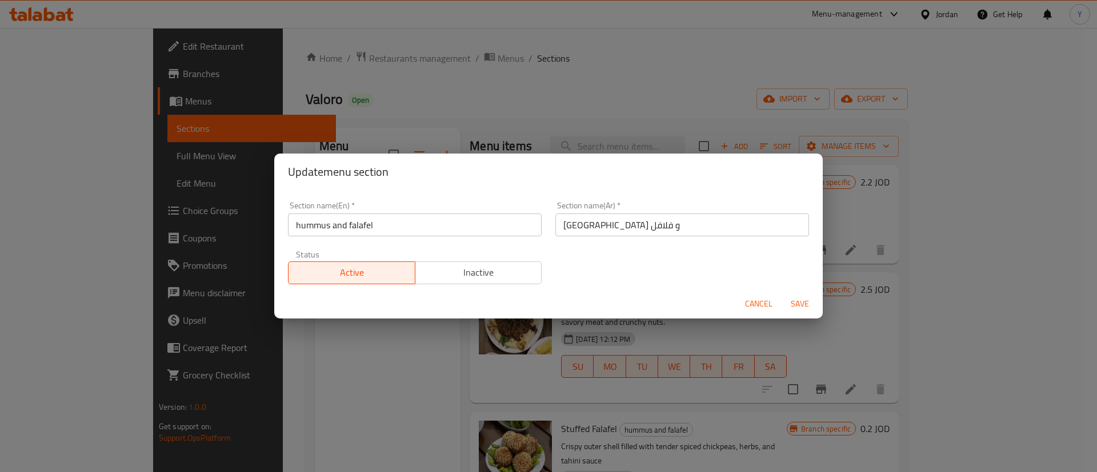
click at [488, 275] on span "Inactive" at bounding box center [479, 272] width 118 height 17
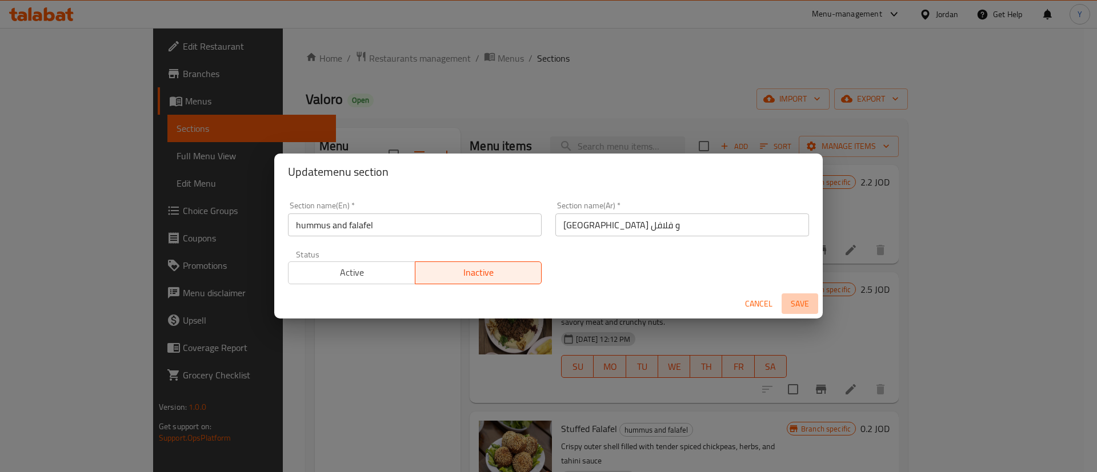
click at [803, 309] on span "Save" at bounding box center [799, 304] width 27 height 14
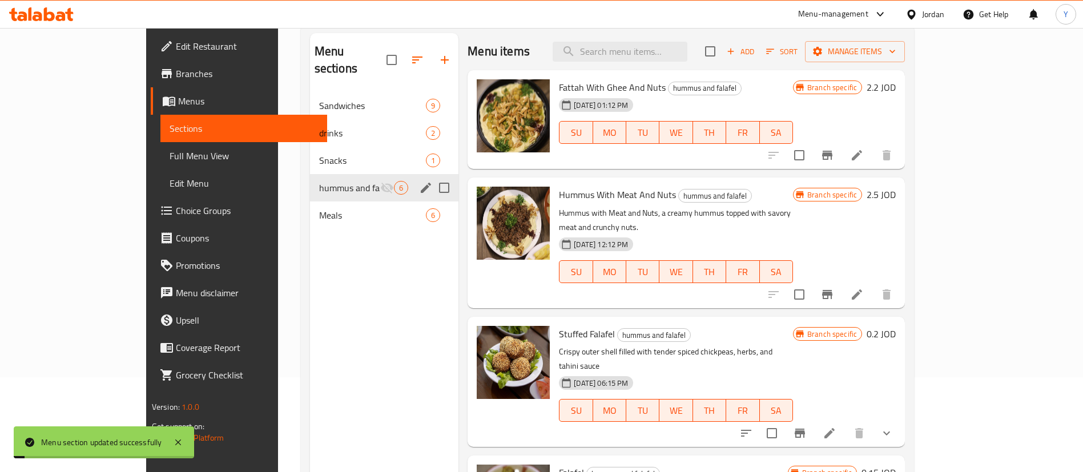
scroll to position [160, 0]
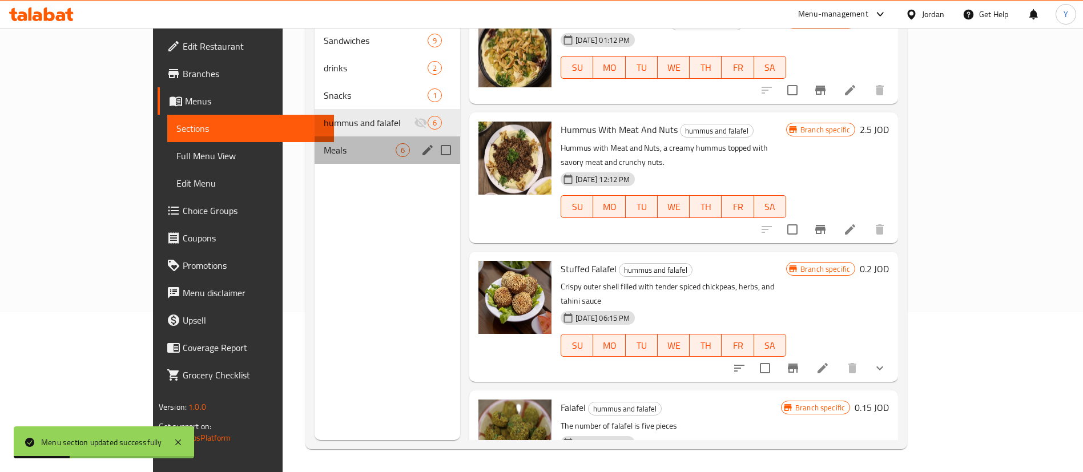
click at [324, 143] on span "Meals" at bounding box center [360, 150] width 72 height 14
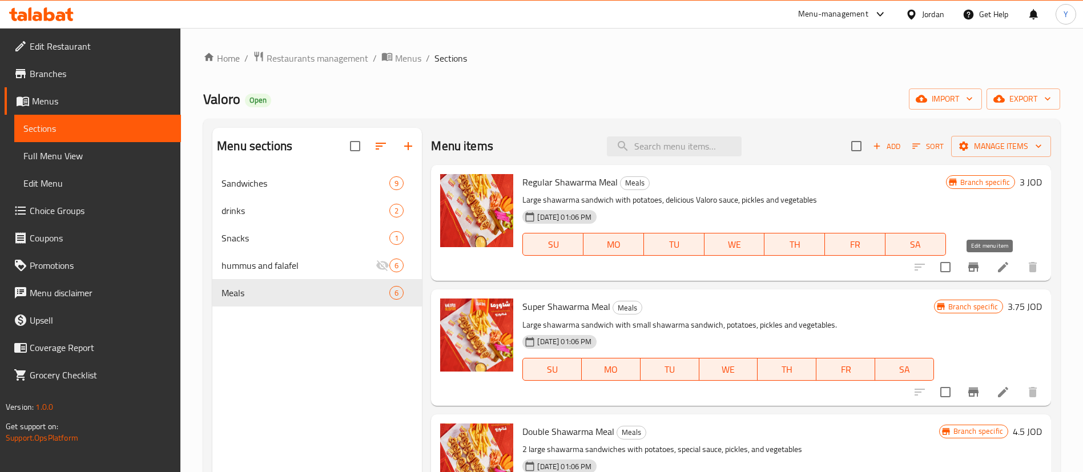
click at [998, 267] on icon at bounding box center [1003, 267] width 10 height 10
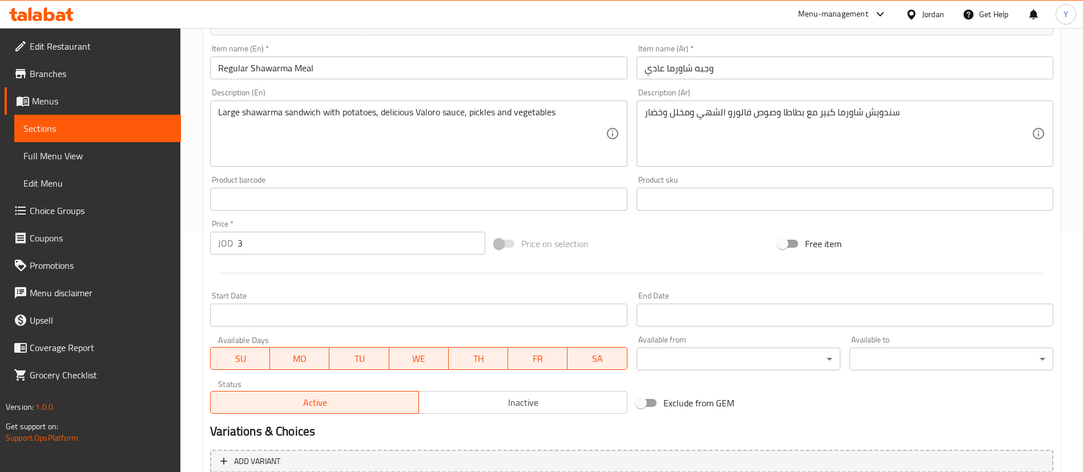
scroll to position [351, 0]
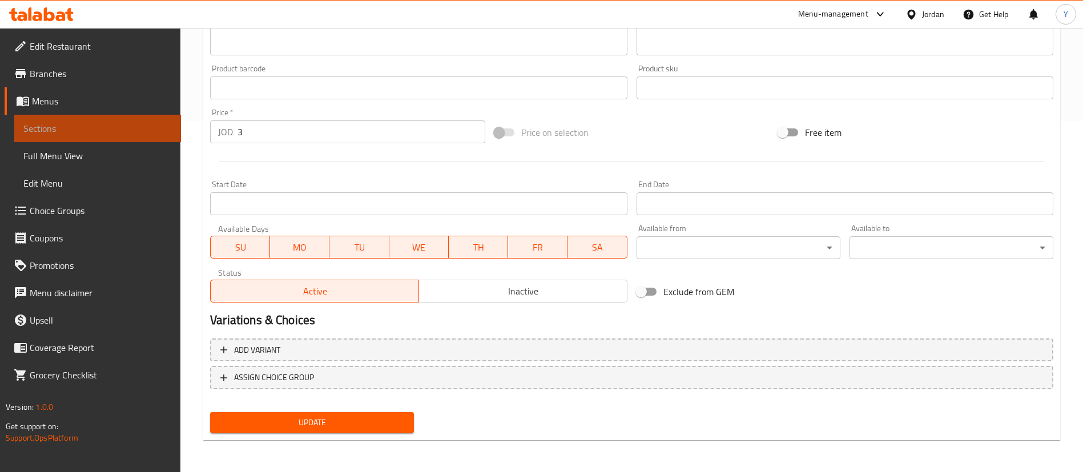
click at [114, 130] on span "Sections" at bounding box center [97, 129] width 148 height 14
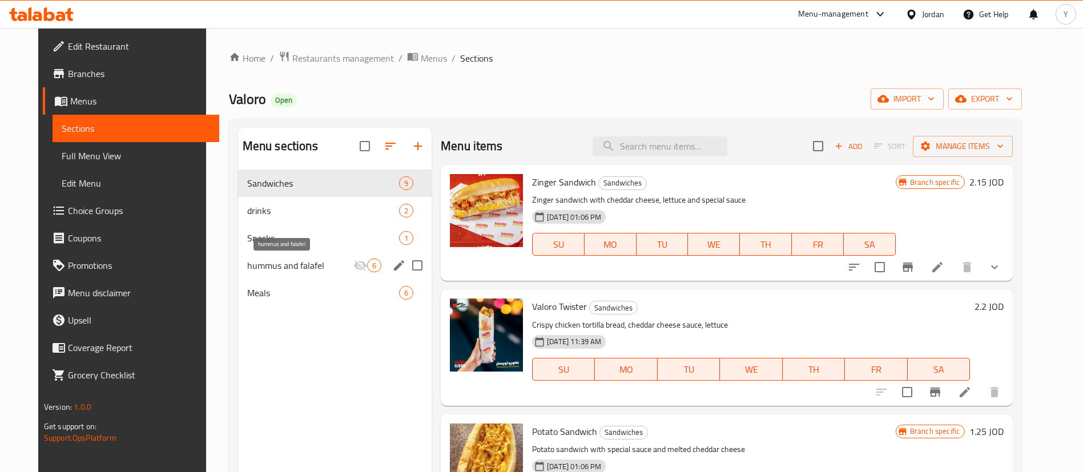
click at [256, 286] on span "Meals" at bounding box center [323, 293] width 152 height 14
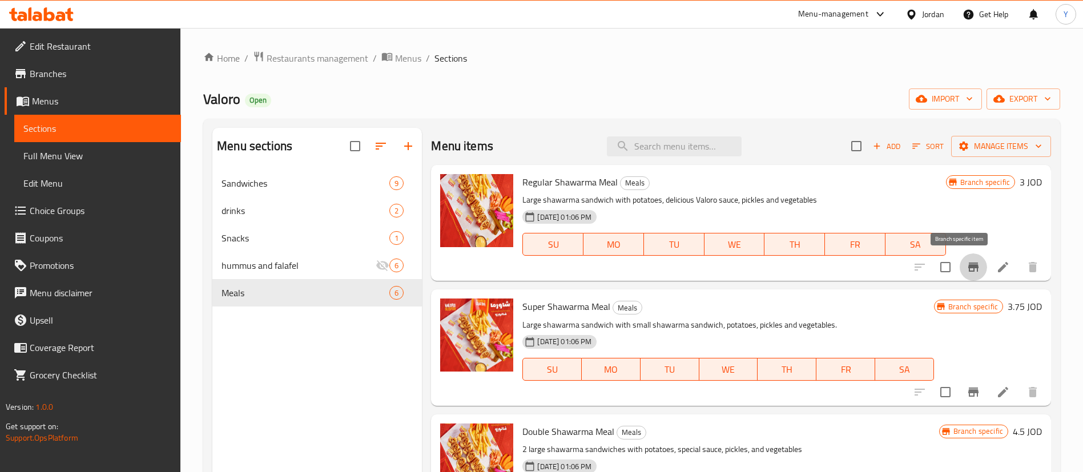
click at [969, 270] on icon "Branch-specific-item" at bounding box center [974, 267] width 10 height 9
click at [998, 267] on icon at bounding box center [1003, 267] width 10 height 10
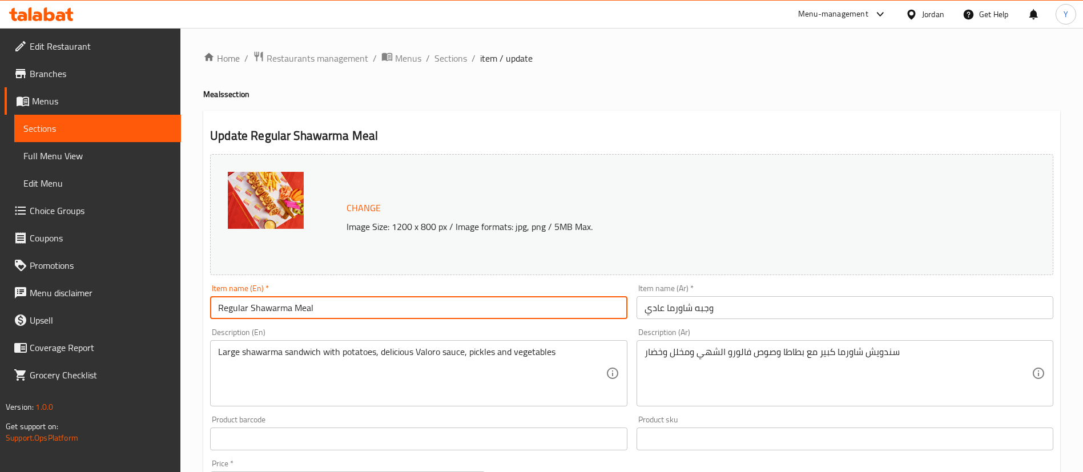
drag, startPoint x: 252, startPoint y: 304, endPoint x: 45, endPoint y: 300, distance: 206.8
click at [45, 302] on div "Edit Restaurant Branches Menus Sections Full Menu View Edit Menu Choice Groups …" at bounding box center [541, 426] width 1083 height 796
drag, startPoint x: 325, startPoint y: 304, endPoint x: 334, endPoint y: 306, distance: 9.3
click at [325, 304] on input "Regular Shawarma Meal" at bounding box center [418, 307] width 417 height 23
drag, startPoint x: 376, startPoint y: 308, endPoint x: 5, endPoint y: 291, distance: 371.1
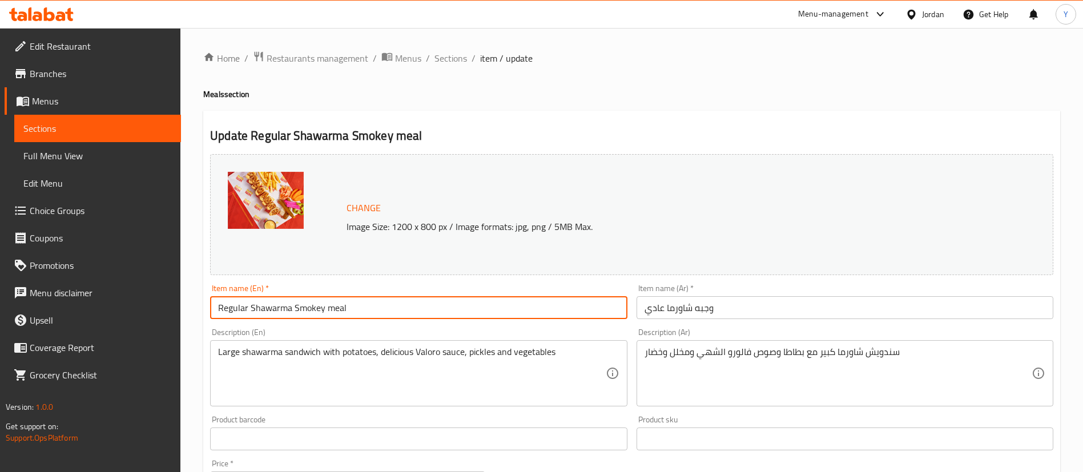
click at [16, 291] on div "Edit Restaurant Branches Menus Sections Full Menu View Edit Menu Choice Groups …" at bounding box center [541, 426] width 1083 height 796
type input "Regular Shawarma Smokey meal"
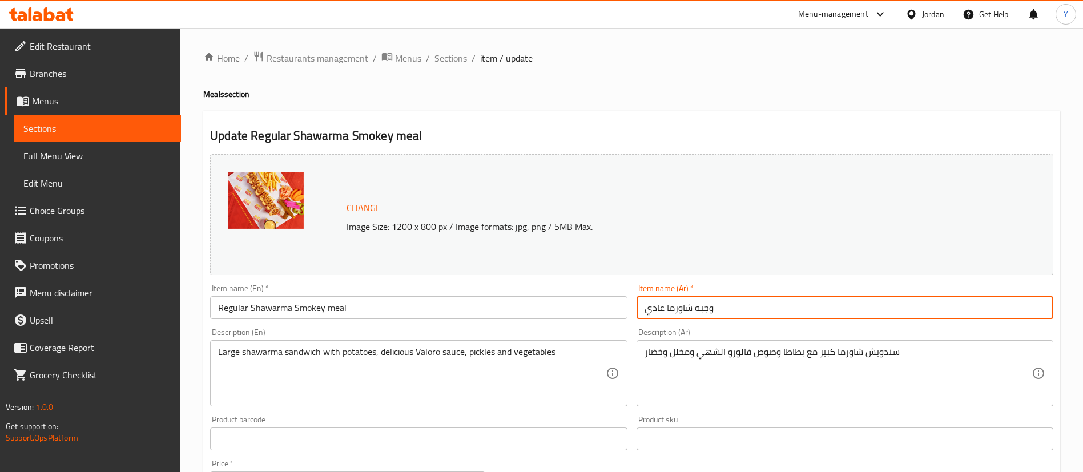
drag, startPoint x: 758, startPoint y: 301, endPoint x: 395, endPoint y: 302, distance: 363.8
click at [388, 298] on div "Change Image Size: 1200 x 800 px / Image formats: jpg, png / 5MB Max. Item name…" at bounding box center [632, 404] width 853 height 509
paste input "ة شاورما مدخنة عادية"
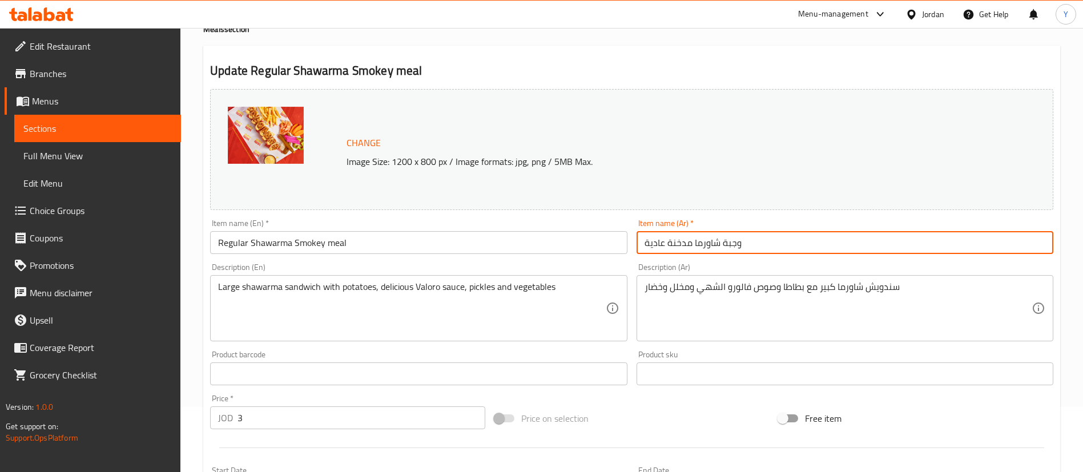
scroll to position [171, 0]
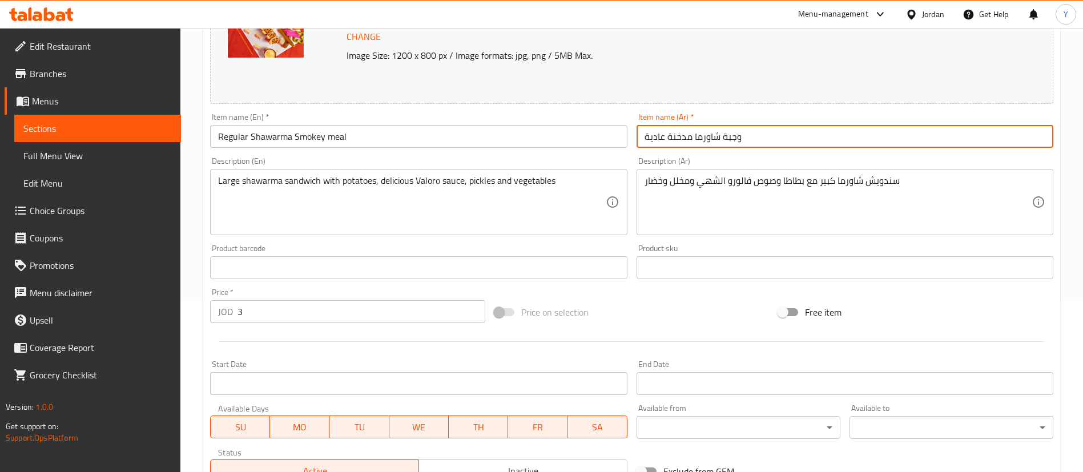
type input "وجبة شاورما مدخنة عادية"
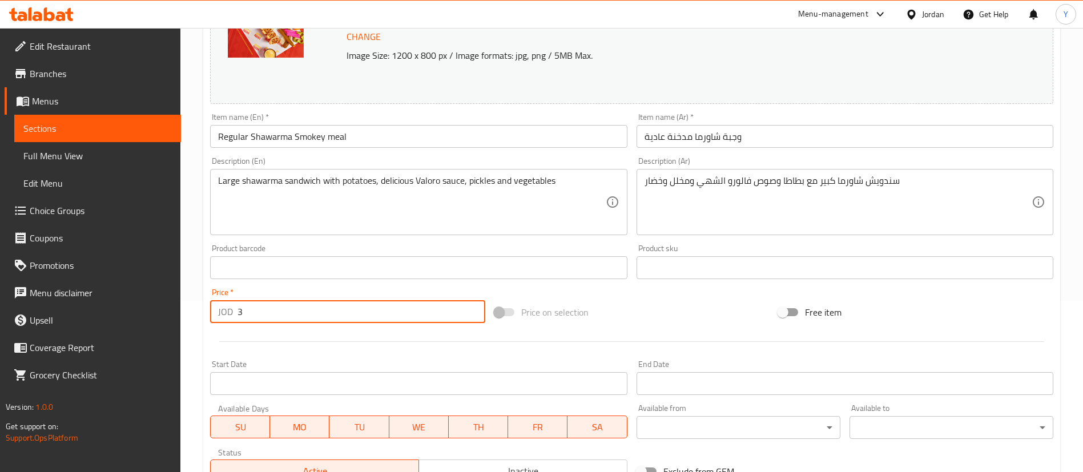
drag, startPoint x: 246, startPoint y: 319, endPoint x: 175, endPoint y: 336, distance: 72.2
click at [242, 322] on input "3" at bounding box center [362, 311] width 248 height 23
drag, startPoint x: 251, startPoint y: 311, endPoint x: 191, endPoint y: 335, distance: 63.8
click at [160, 314] on div "Edit Restaurant Branches Menus Sections Full Menu View Edit Menu Choice Groups …" at bounding box center [541, 255] width 1083 height 796
click at [379, 291] on div "Price   * JOD 3 Price *" at bounding box center [347, 305] width 275 height 35
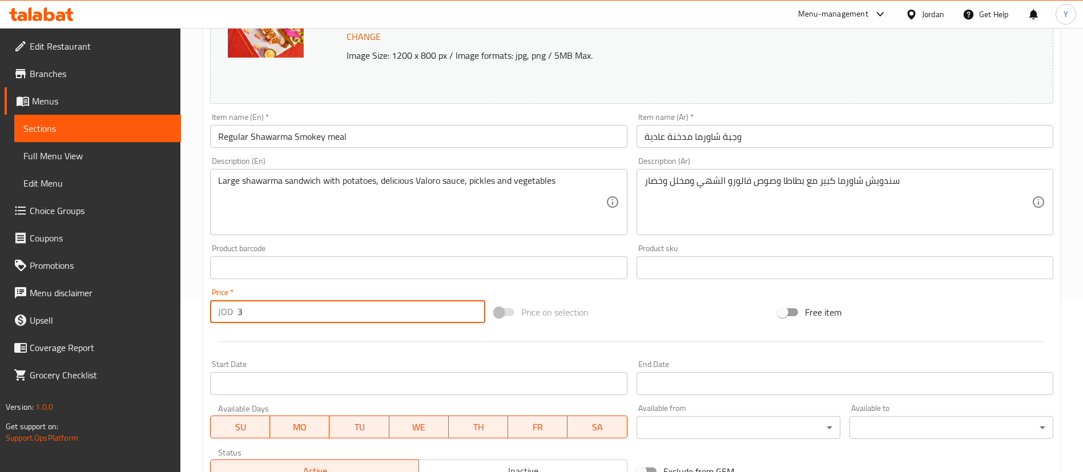
drag, startPoint x: 252, startPoint y: 304, endPoint x: 145, endPoint y: 291, distance: 108.1
click at [111, 300] on div "Edit Restaurant Branches Menus Sections Full Menu View Edit Menu Choice Groups …" at bounding box center [541, 255] width 1083 height 796
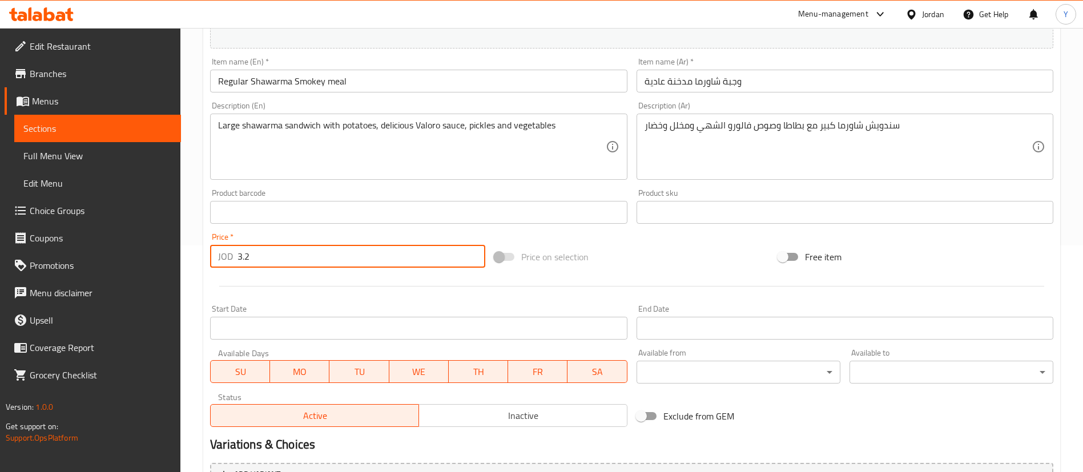
scroll to position [351, 0]
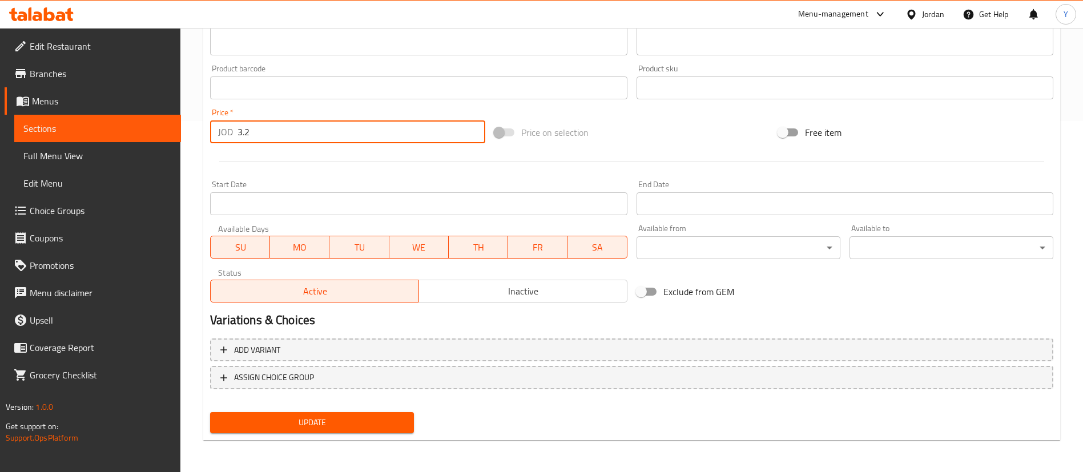
type input "3.2"
click at [306, 427] on span "Update" at bounding box center [312, 423] width 186 height 14
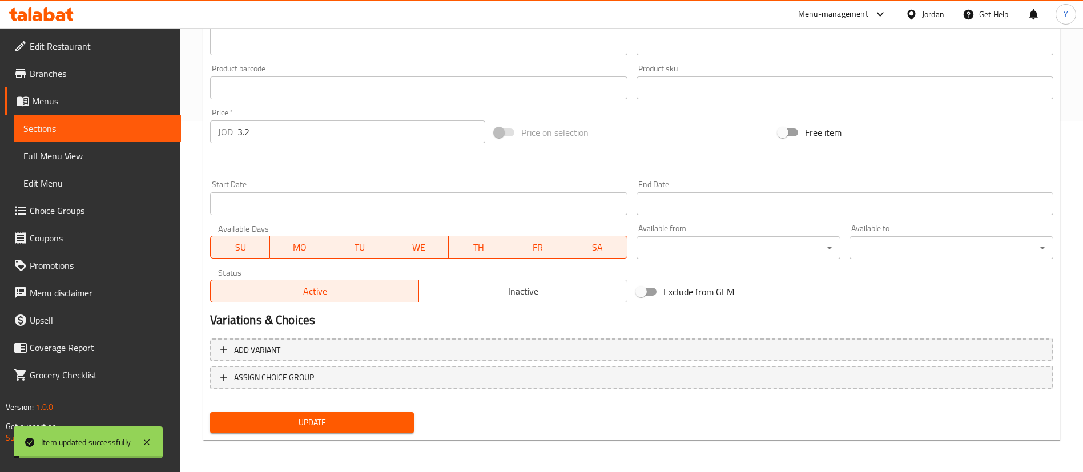
click at [123, 130] on span "Sections" at bounding box center [97, 129] width 148 height 14
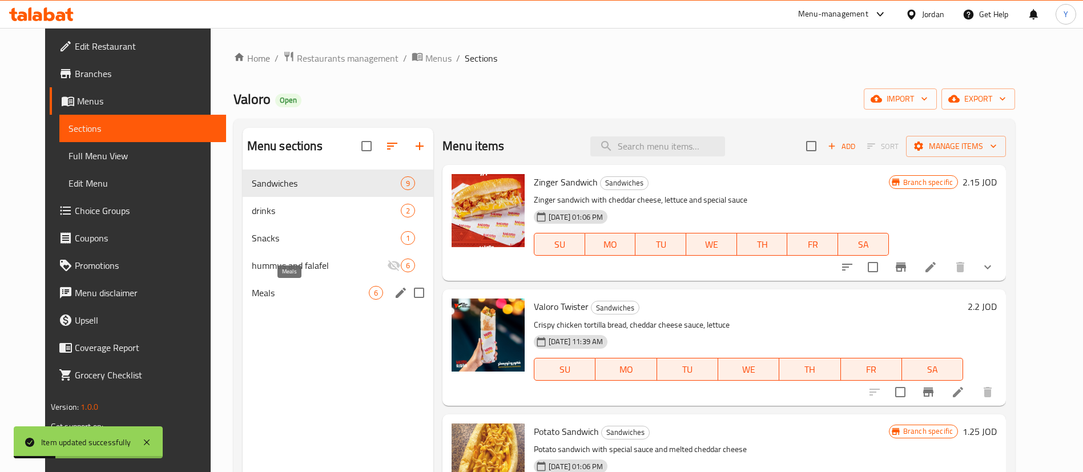
drag, startPoint x: 255, startPoint y: 297, endPoint x: 302, endPoint y: 295, distance: 46.9
click at [256, 297] on span "Meals" at bounding box center [310, 293] width 117 height 14
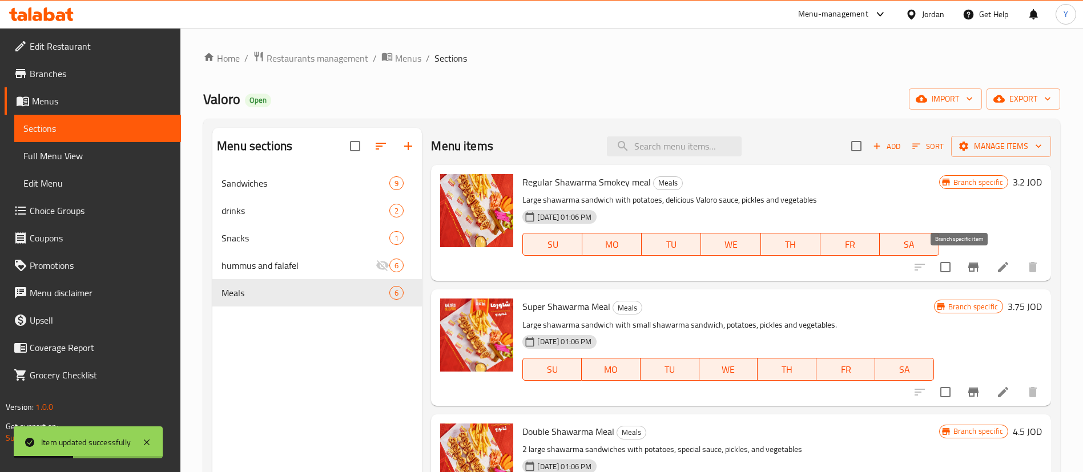
click at [960, 270] on button "Branch-specific-item" at bounding box center [973, 267] width 27 height 27
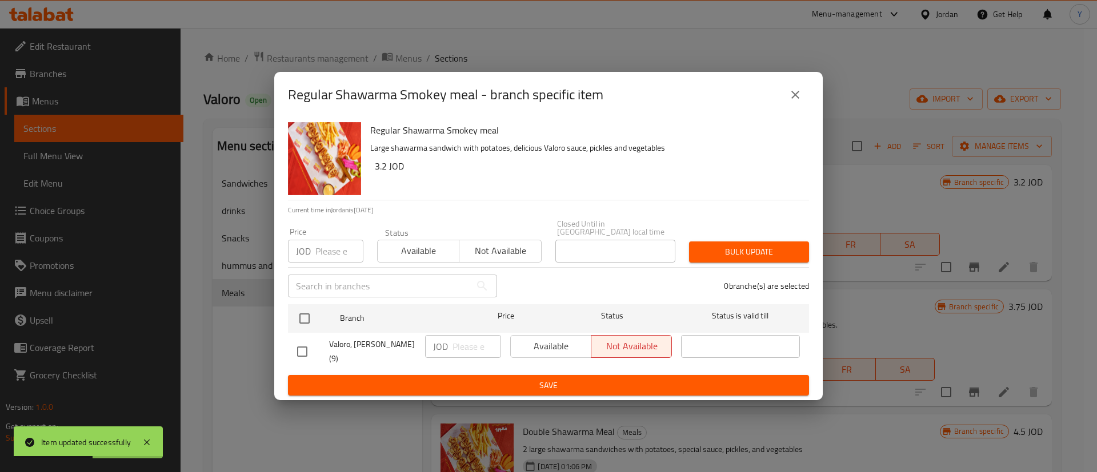
click at [302, 355] on input "checkbox" at bounding box center [302, 352] width 24 height 24
checkbox input "true"
click at [453, 346] on input "number" at bounding box center [476, 346] width 49 height 23
type input "3.2"
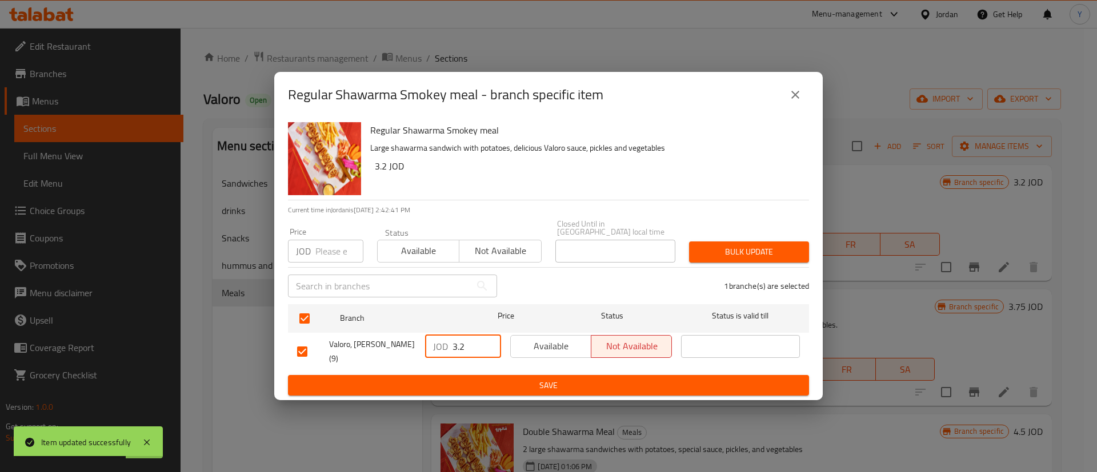
click at [475, 379] on span "Save" at bounding box center [548, 386] width 503 height 14
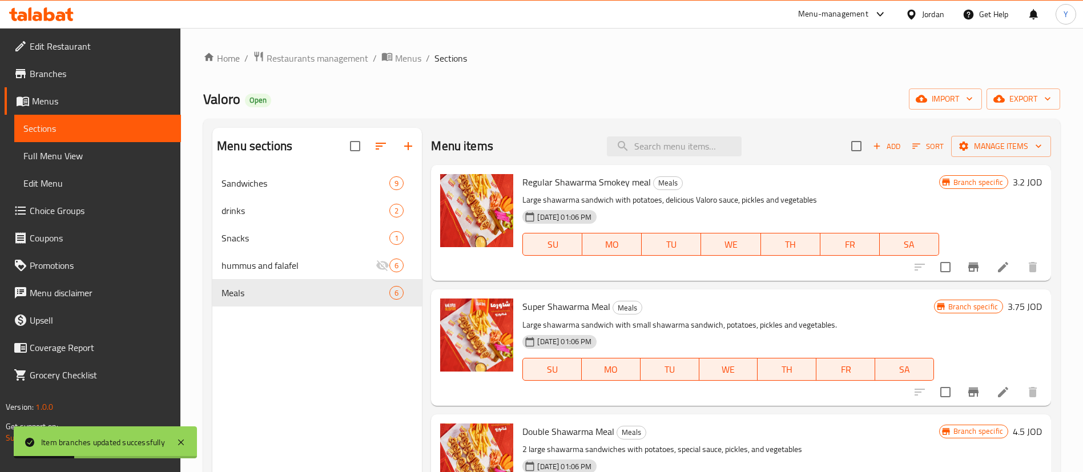
scroll to position [86, 0]
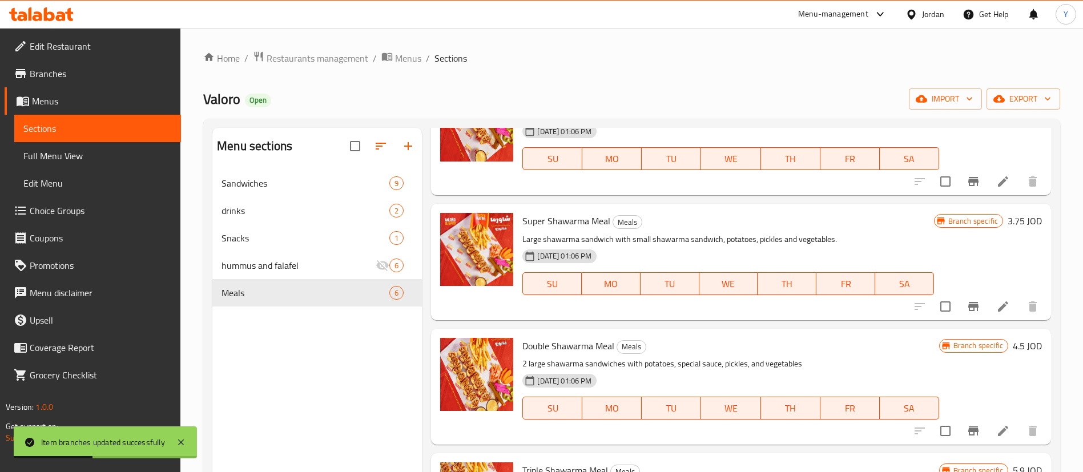
click at [998, 307] on icon at bounding box center [1003, 307] width 10 height 10
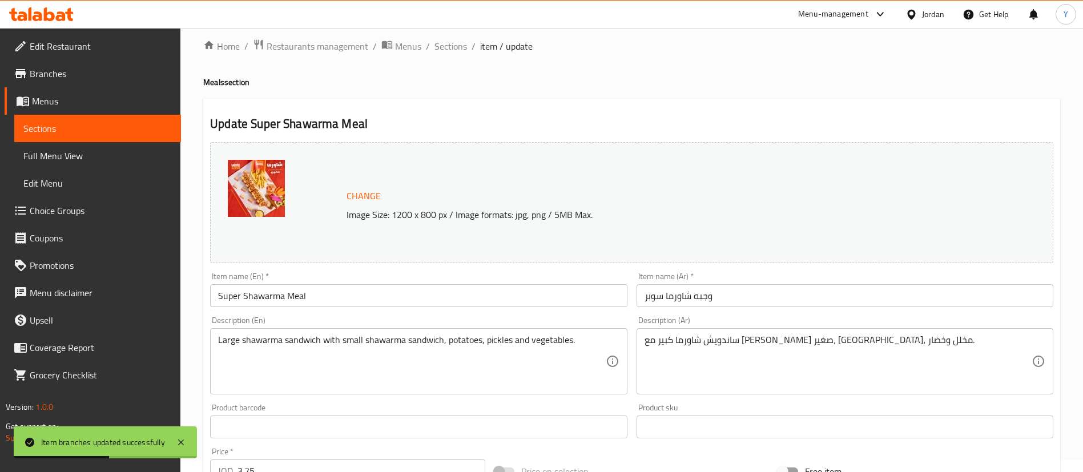
scroll to position [86, 0]
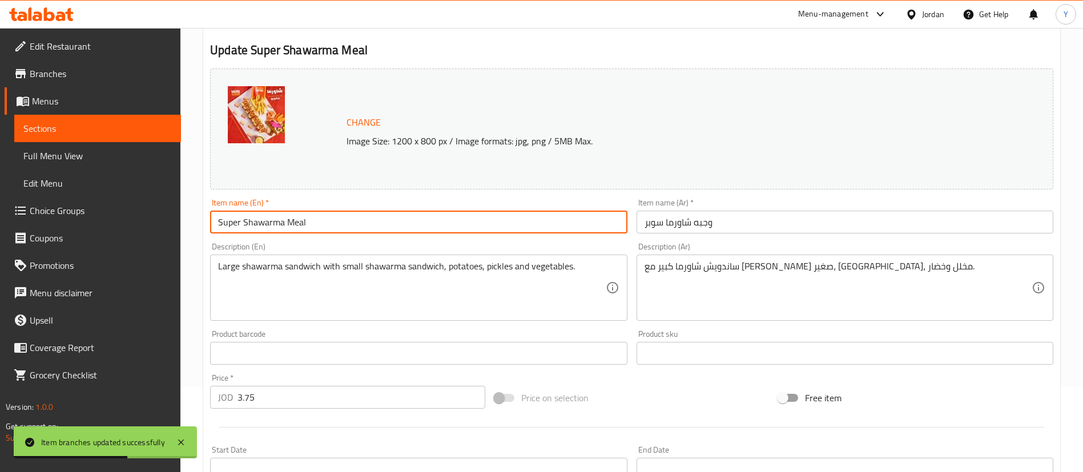
drag, startPoint x: 237, startPoint y: 222, endPoint x: 218, endPoint y: 222, distance: 18.8
click at [219, 222] on input "Super Shawarma Meal" at bounding box center [418, 222] width 417 height 23
click at [243, 221] on input "Super Shawarma Meal" at bounding box center [418, 222] width 417 height 23
drag, startPoint x: 243, startPoint y: 221, endPoint x: 204, endPoint y: 235, distance: 41.7
click at [106, 223] on div "Edit Restaurant Branches Menus Sections Full Menu View Edit Menu Choice Groups …" at bounding box center [541, 340] width 1083 height 796
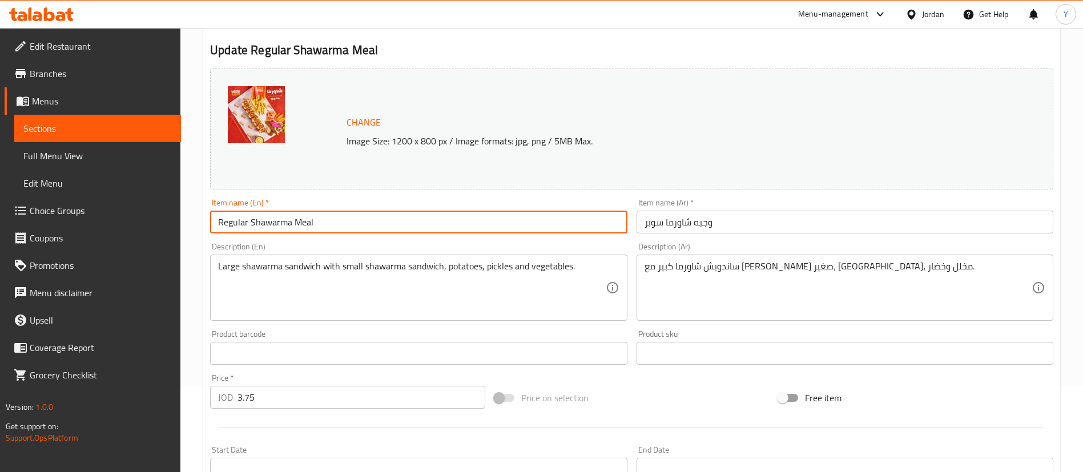
drag, startPoint x: 294, startPoint y: 223, endPoint x: 304, endPoint y: 234, distance: 14.5
click at [293, 223] on input "Regular Shawarma Meal" at bounding box center [418, 222] width 417 height 23
drag, startPoint x: 359, startPoint y: 213, endPoint x: 95, endPoint y: 222, distance: 263.4
click at [101, 222] on div "Edit Restaurant Branches Menus Sections Full Menu View Edit Menu Choice Groups …" at bounding box center [541, 340] width 1083 height 796
type input "Regular Shawarma Juicy Meal"
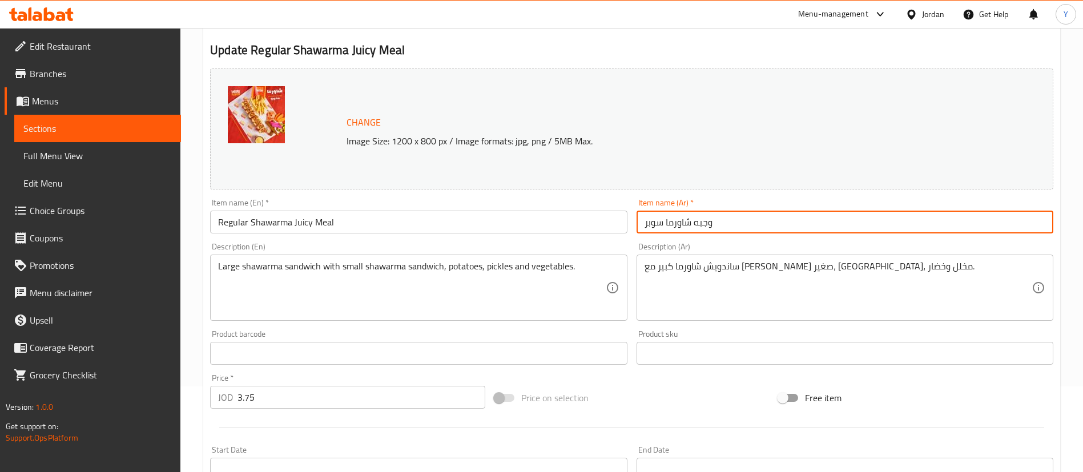
drag, startPoint x: 735, startPoint y: 226, endPoint x: 581, endPoint y: 227, distance: 153.6
click at [581, 227] on div "Change Image Size: 1200 x 800 px / Image formats: jpg, png / 5MB Max. Item name…" at bounding box center [632, 318] width 853 height 509
paste input "ة شاورما عادية"
click at [668, 224] on input "وجبة شاورما عادية" at bounding box center [845, 222] width 417 height 23
type input "وجبة شاورما جوسي عادية"
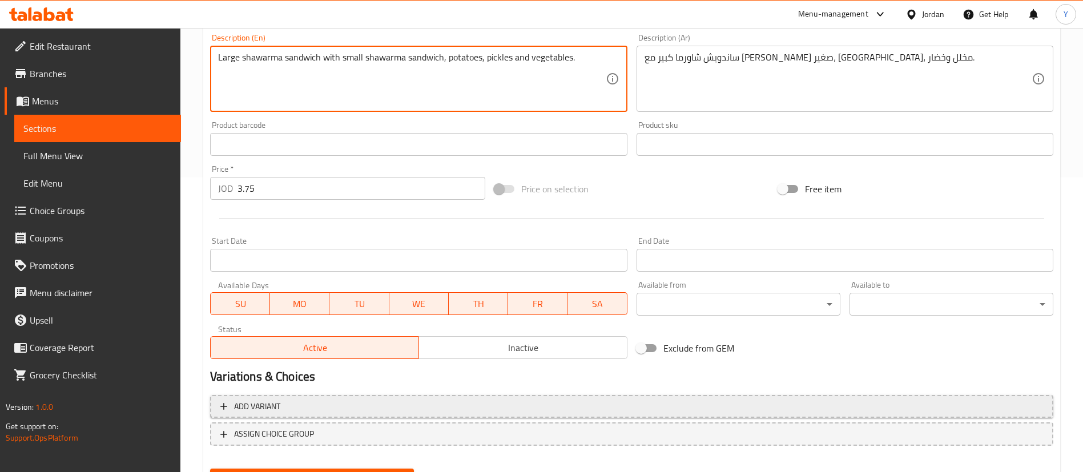
scroll to position [351, 0]
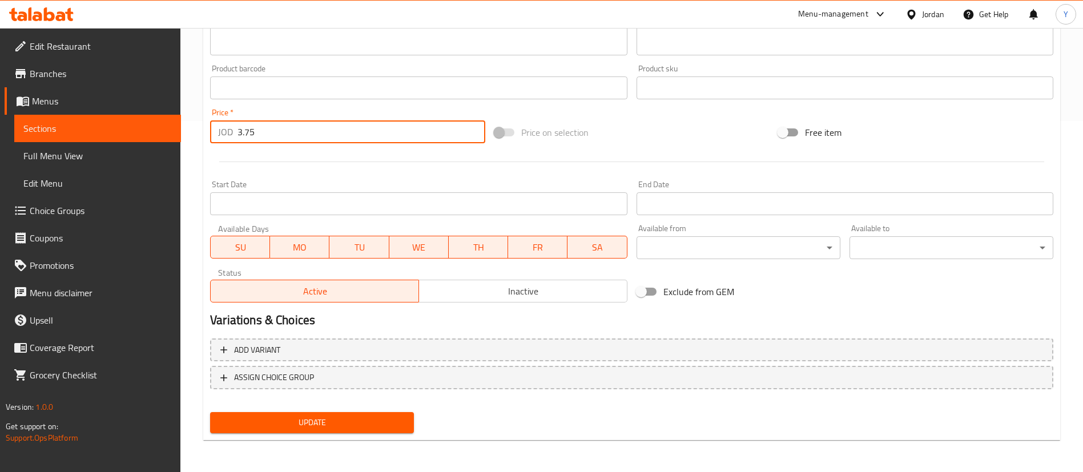
drag, startPoint x: 264, startPoint y: 133, endPoint x: 119, endPoint y: 149, distance: 146.0
click at [203, 142] on div "Update Regular Shawarma Juicy Meal Change Image Size: 1200 x 800 px / Image for…" at bounding box center [631, 100] width 857 height 681
type input "3.5"
click at [331, 426] on span "Update" at bounding box center [312, 423] width 186 height 14
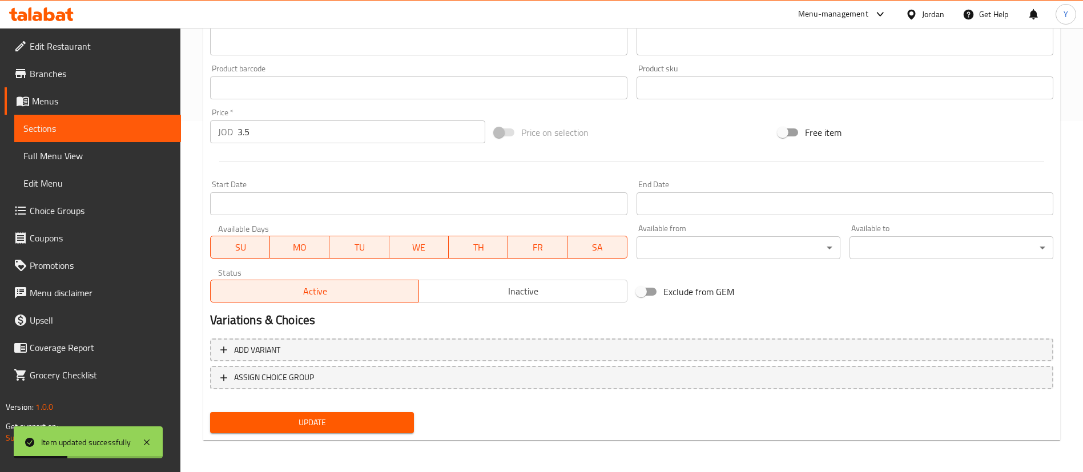
click at [397, 411] on div "Update" at bounding box center [312, 423] width 213 height 30
click at [393, 421] on span "Update" at bounding box center [312, 423] width 186 height 14
click at [159, 134] on span "Sections" at bounding box center [97, 129] width 148 height 14
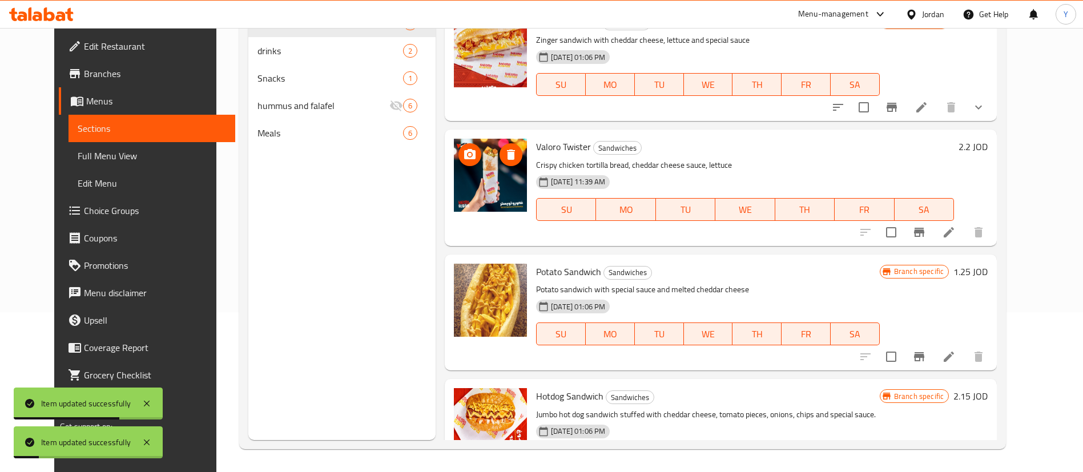
scroll to position [160, 0]
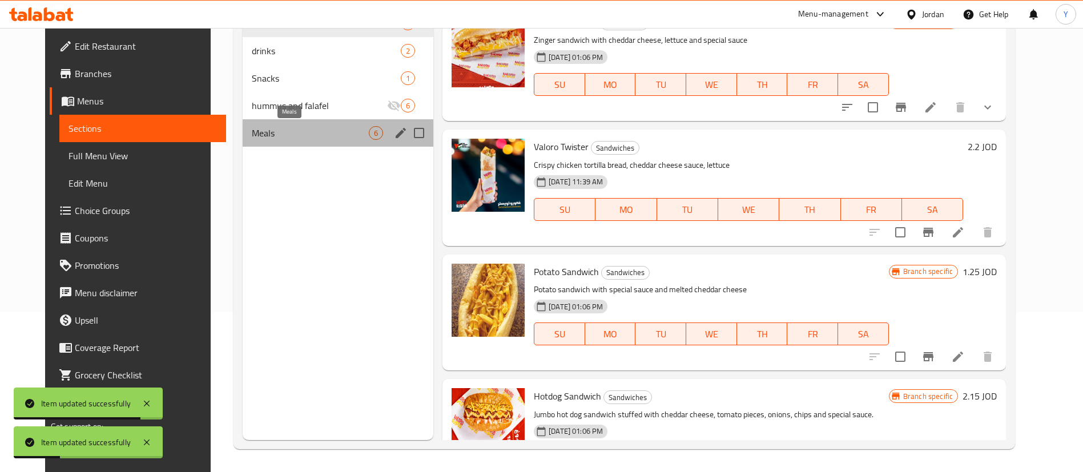
click at [252, 130] on span "Meals" at bounding box center [310, 133] width 117 height 14
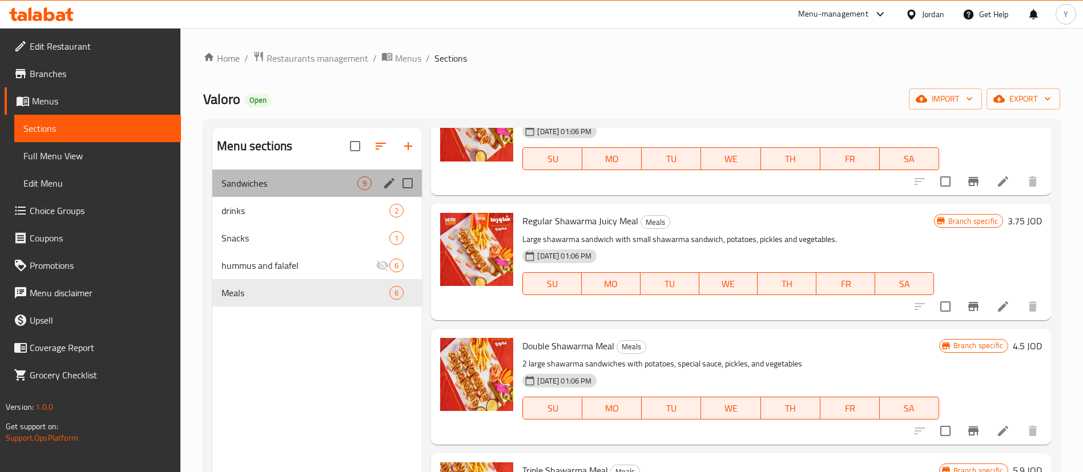
click at [320, 175] on div "Sandwiches 9" at bounding box center [317, 183] width 210 height 27
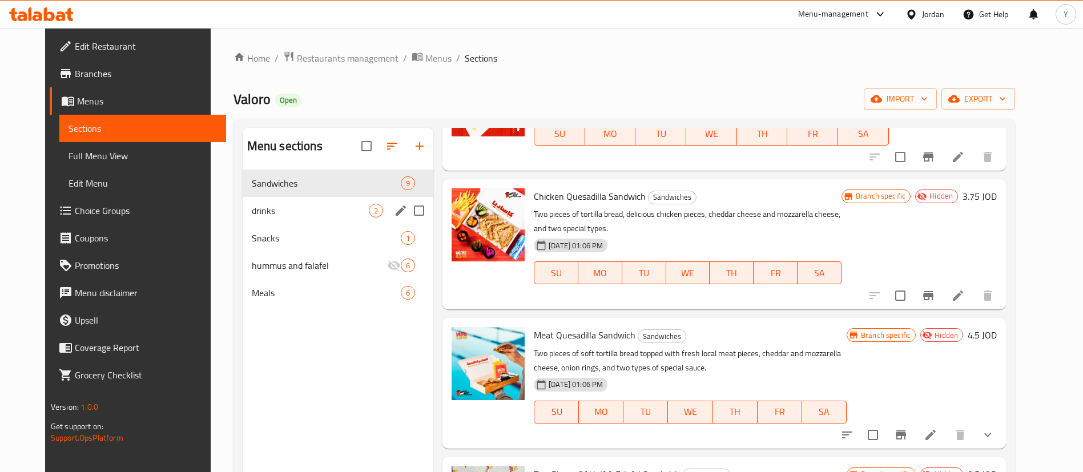
click at [287, 212] on span "drinks" at bounding box center [310, 211] width 117 height 14
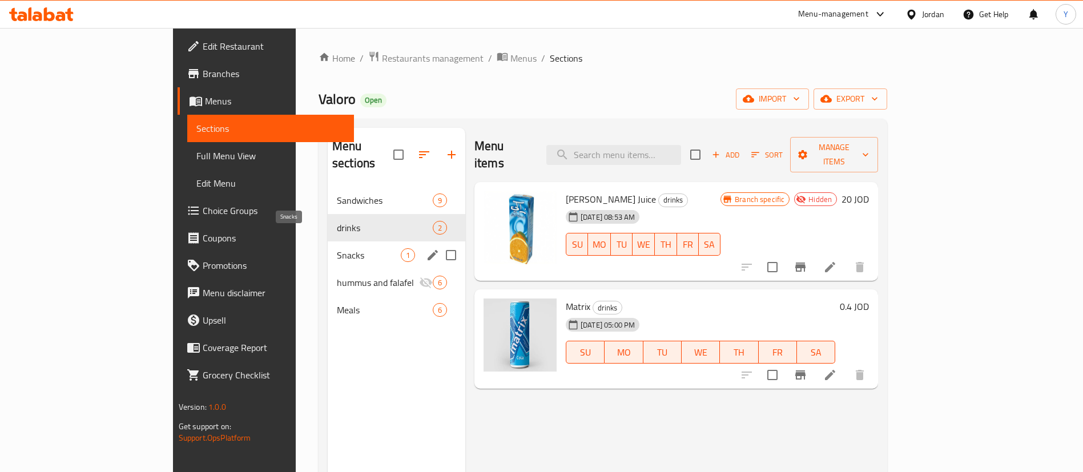
click at [337, 248] on span "Snacks" at bounding box center [369, 255] width 64 height 14
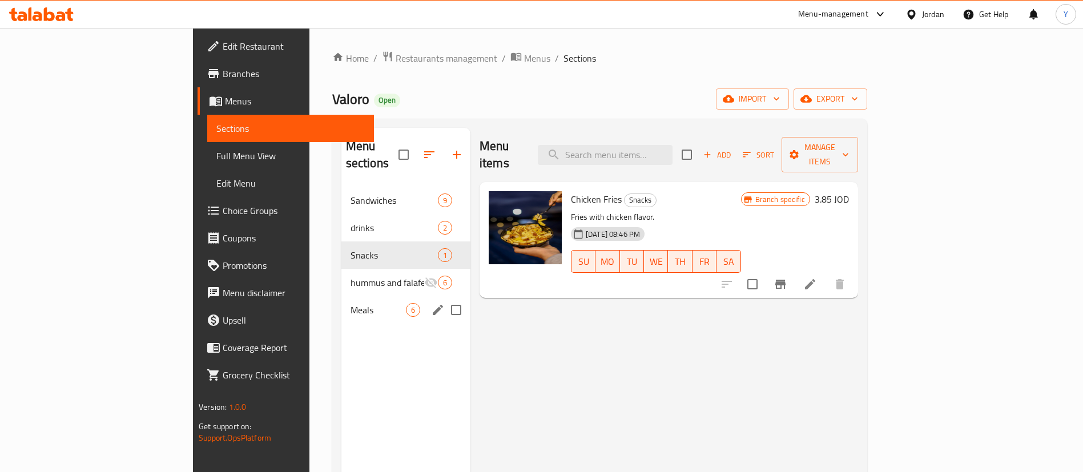
click at [351, 303] on span "Meals" at bounding box center [378, 310] width 55 height 14
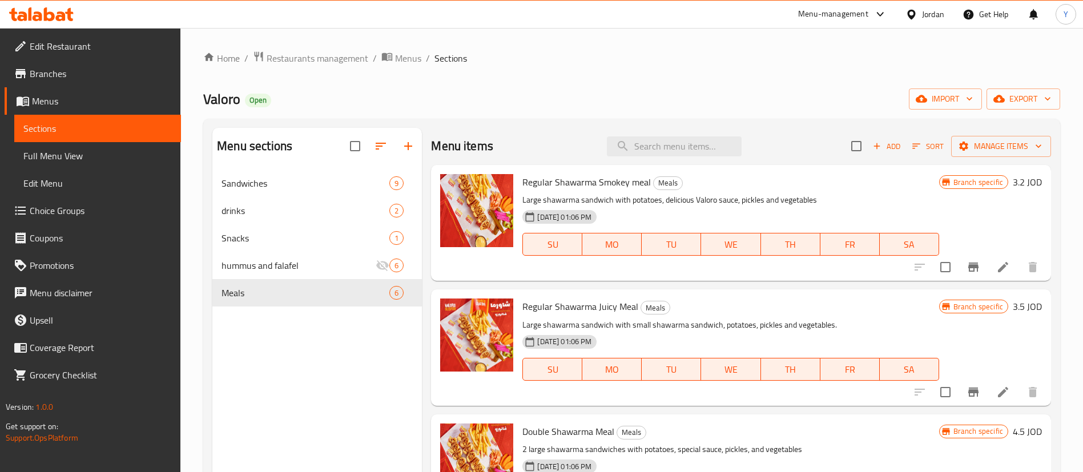
click at [39, 23] on div at bounding box center [41, 14] width 83 height 23
click at [51, 15] on icon at bounding box center [41, 14] width 65 height 14
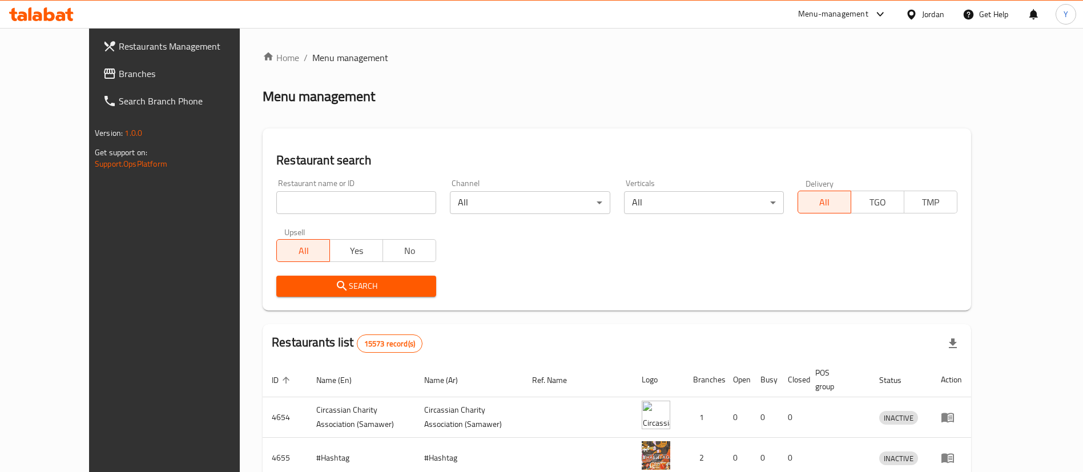
click at [119, 78] on span "Branches" at bounding box center [190, 74] width 142 height 14
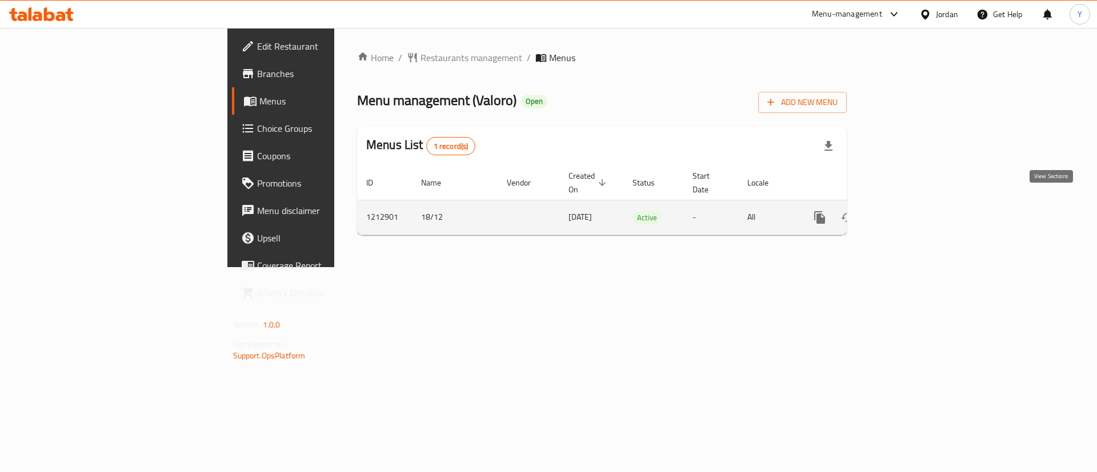
click at [916, 213] on link "enhanced table" at bounding box center [901, 217] width 27 height 27
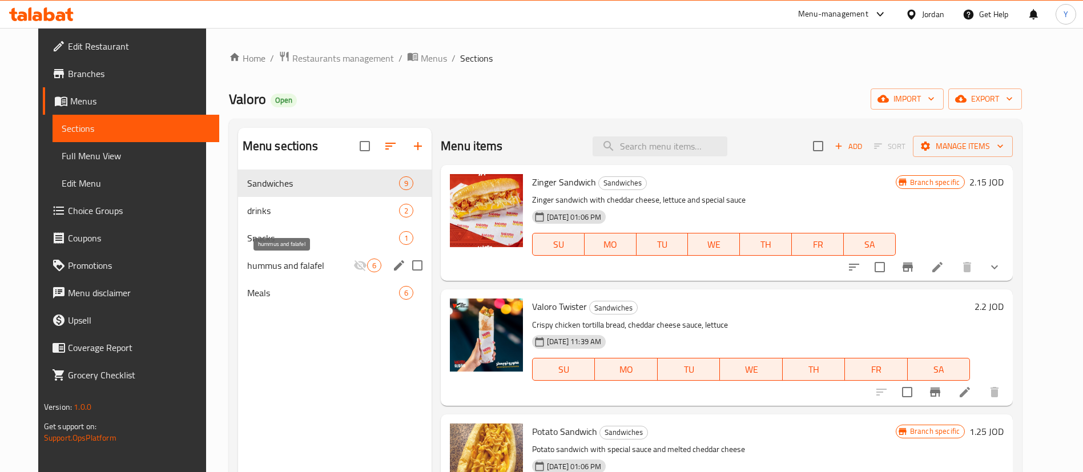
click at [265, 269] on span "hummus and falafel" at bounding box center [300, 266] width 106 height 14
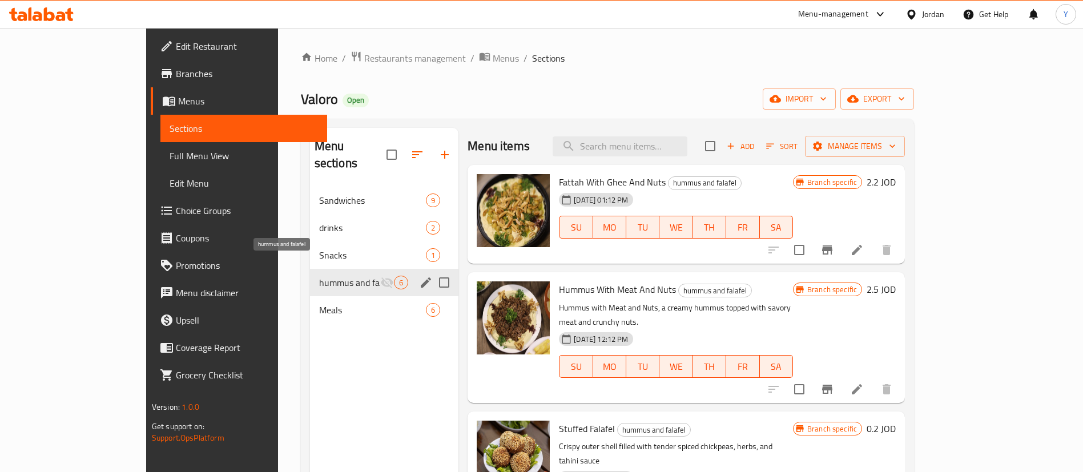
click at [319, 303] on span "Meals" at bounding box center [372, 310] width 107 height 14
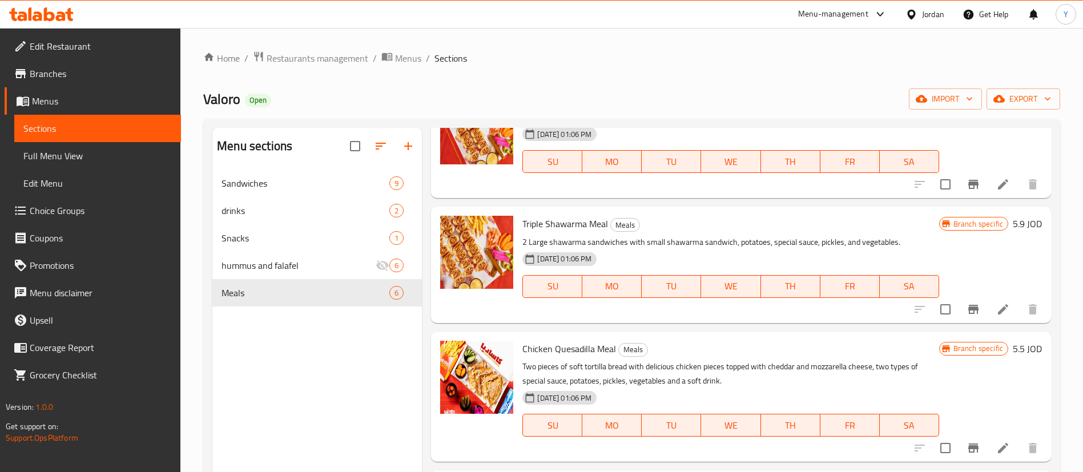
scroll to position [334, 0]
click at [55, 14] on icon at bounding box center [41, 14] width 65 height 14
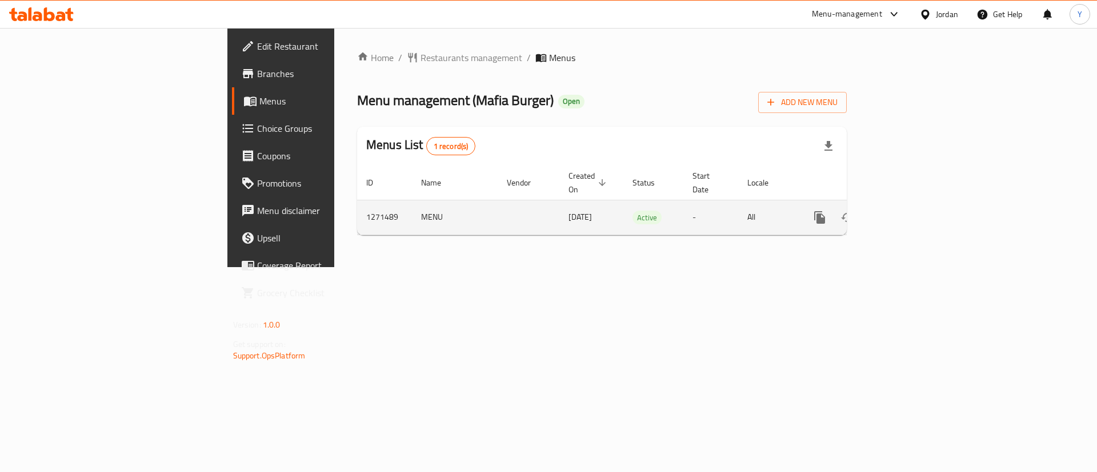
click at [909, 211] on icon "enhanced table" at bounding box center [902, 218] width 14 height 14
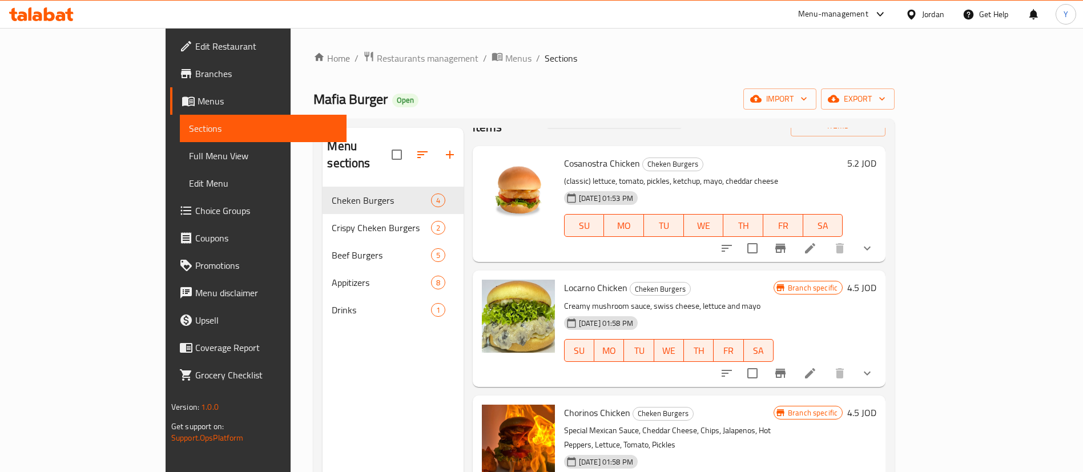
scroll to position [55, 0]
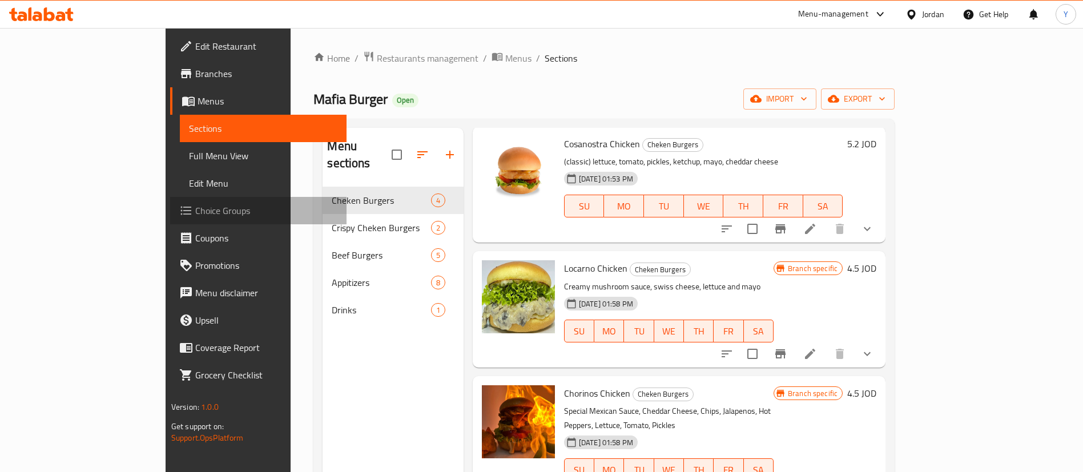
click at [195, 209] on span "Choice Groups" at bounding box center [266, 211] width 142 height 14
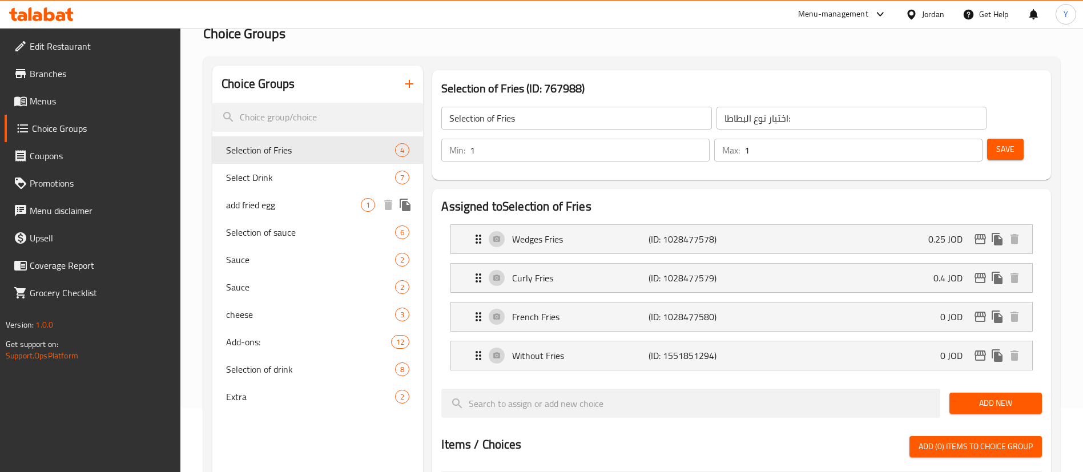
scroll to position [86, 0]
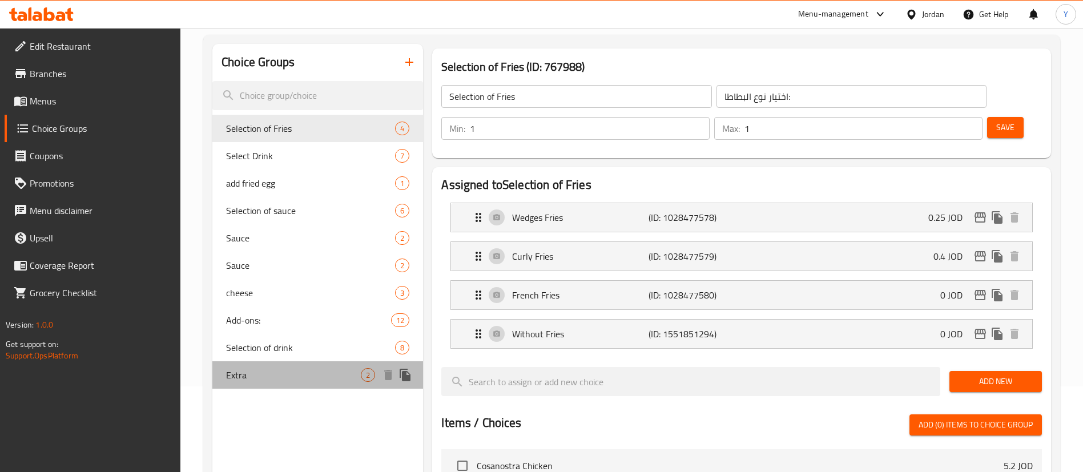
click at [275, 371] on span "Extra" at bounding box center [293, 375] width 135 height 14
type input "Extra"
type input "اضافه"
type input "0"
type input "2"
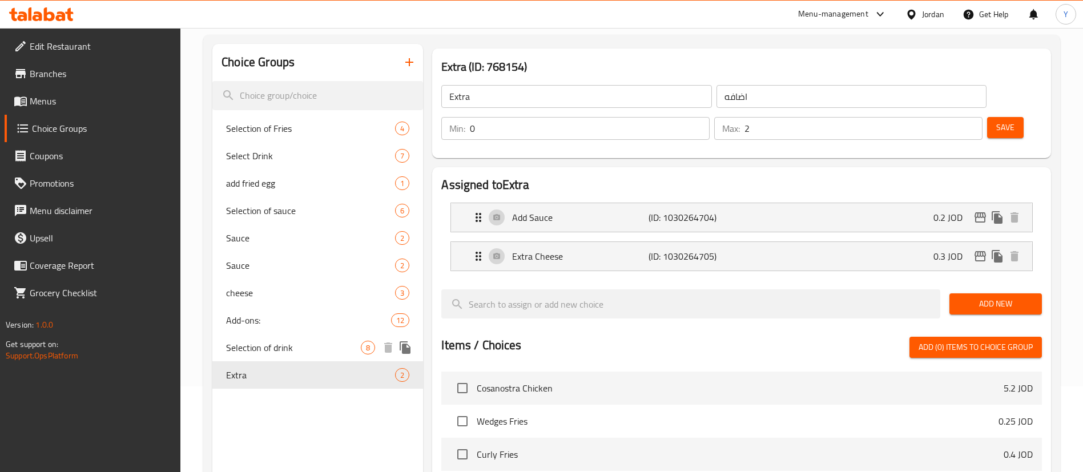
drag, startPoint x: 250, startPoint y: 360, endPoint x: 275, endPoint y: 359, distance: 25.2
click at [251, 360] on div "Selection of drink 8" at bounding box center [317, 347] width 211 height 27
type input "Selection of drink"
type input "اختيار المشروب"
type input "1"
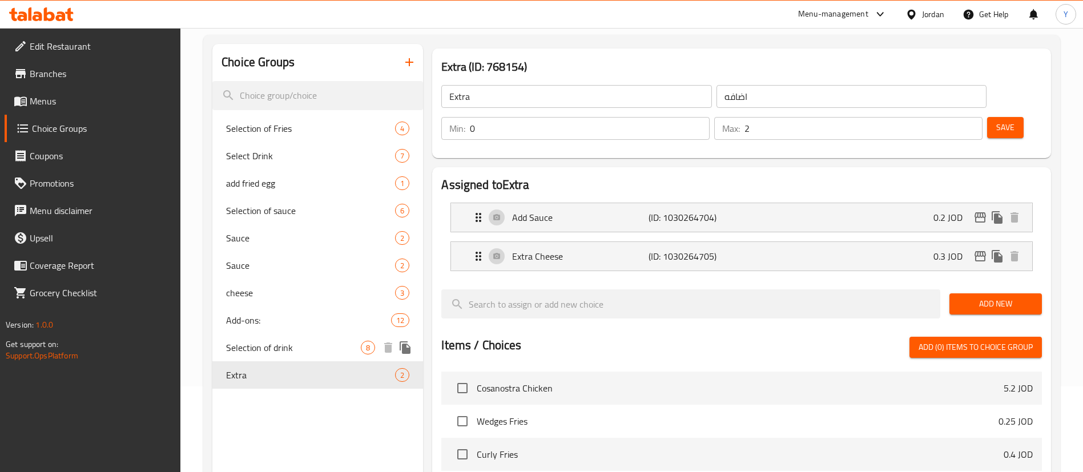
type input "1"
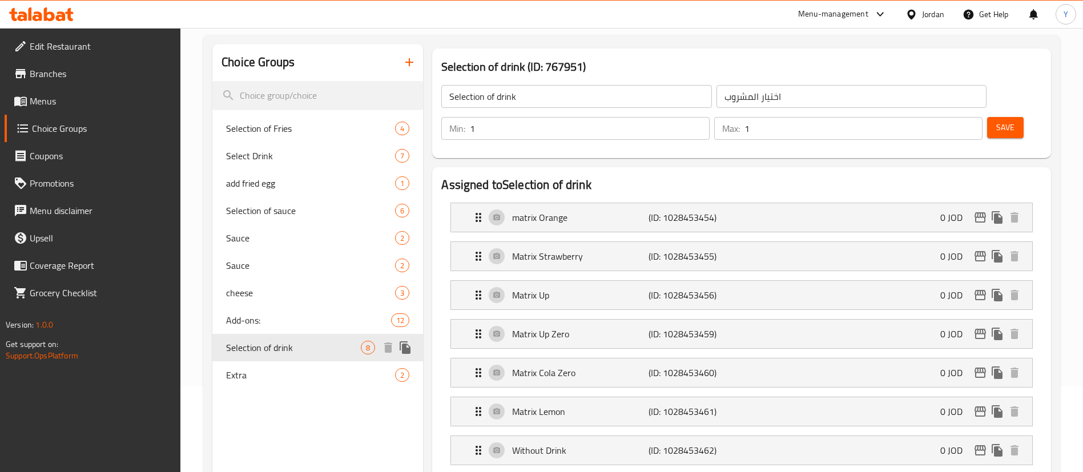
click at [252, 332] on div "Add-ons: 12" at bounding box center [317, 320] width 211 height 27
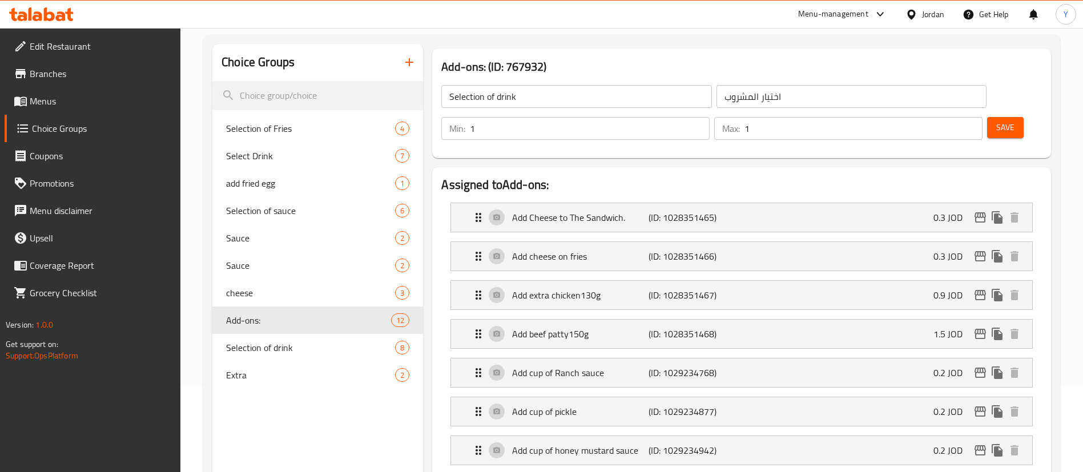
type input "Add-ons:"
type input "الأضافات:"
type input "0"
type input "11"
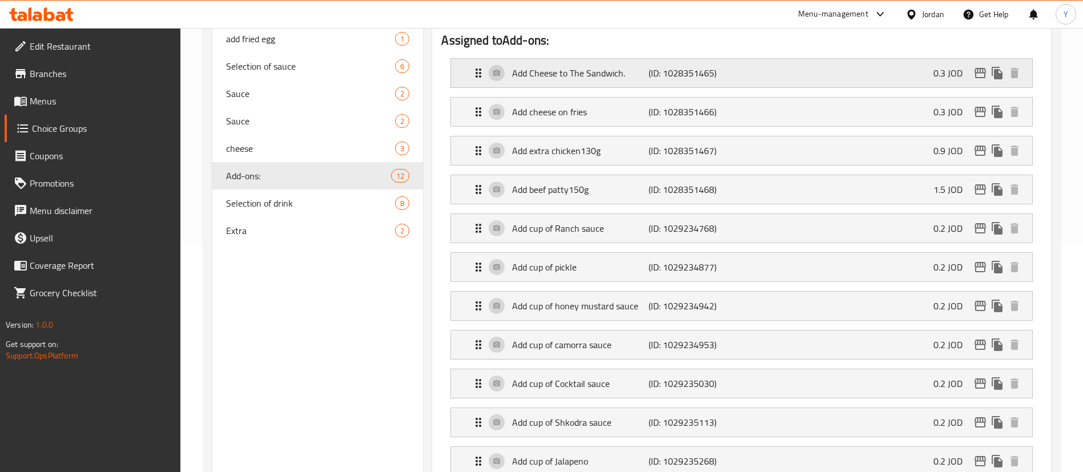
scroll to position [257, 0]
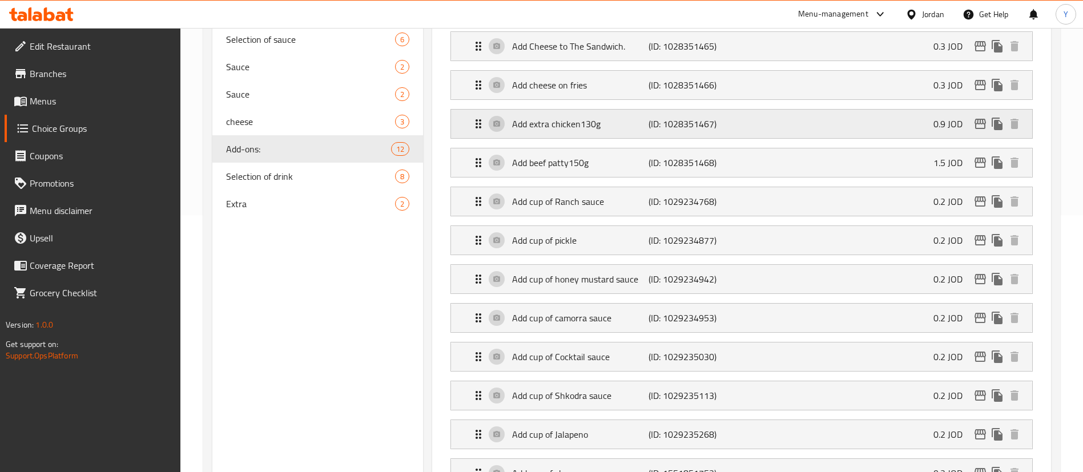
click at [661, 110] on div "Add extra chicken130g (ID: 1028351467) 0.9 JOD" at bounding box center [745, 124] width 547 height 29
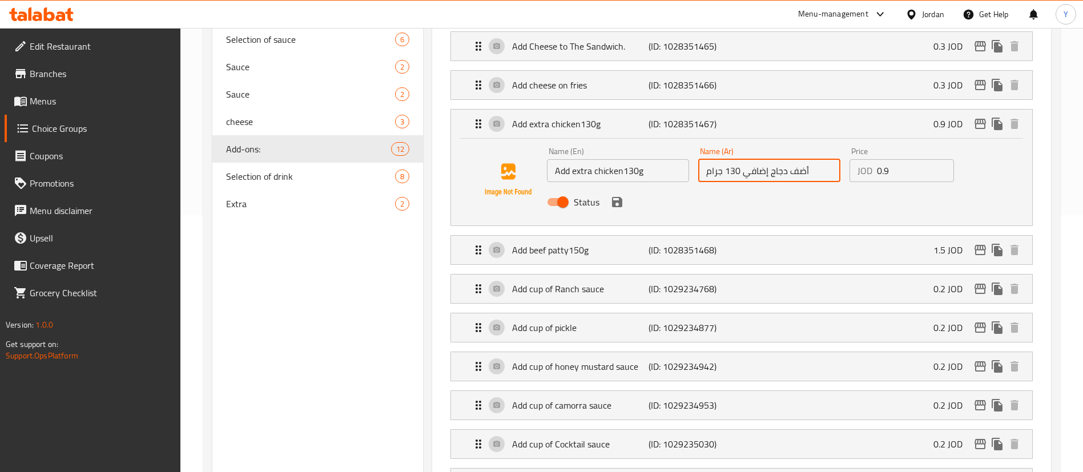
drag, startPoint x: 741, startPoint y: 140, endPoint x: 606, endPoint y: 148, distance: 135.0
click at [606, 148] on div "Name (En) Add extra chicken130g Name (En) Name (Ar) أضف دجاج إضافي 130 جرام Nam…" at bounding box center [770, 180] width 454 height 75
click at [709, 159] on input "أضف دجاج إضافي 130 جرام" at bounding box center [770, 170] width 142 height 23
drag, startPoint x: 740, startPoint y: 137, endPoint x: 707, endPoint y: 138, distance: 32.6
click at [707, 159] on input "أضف دجاج إضافي 130 جرام" at bounding box center [770, 170] width 142 height 23
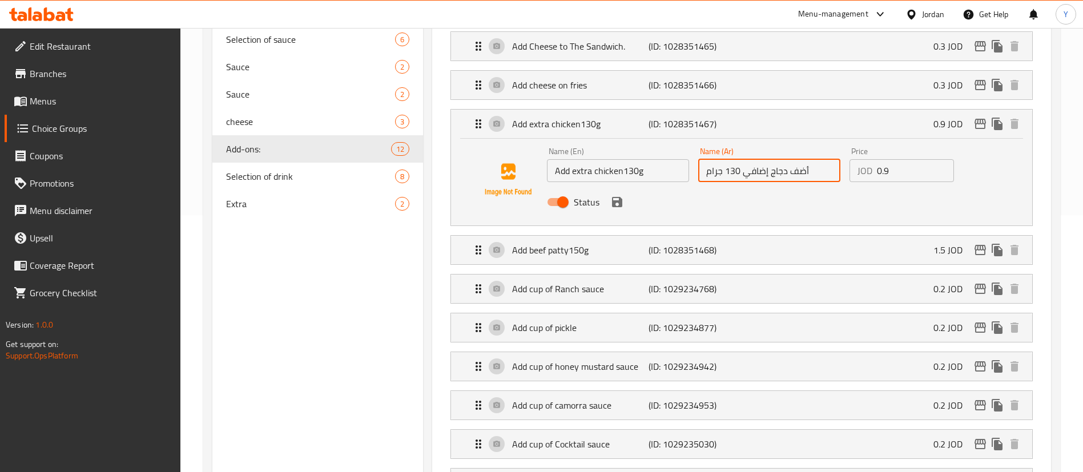
click at [707, 159] on input "أضف دجاج إضافي 130 جرام" at bounding box center [770, 170] width 142 height 23
drag, startPoint x: 705, startPoint y: 142, endPoint x: 727, endPoint y: 142, distance: 21.7
click at [727, 159] on input "أضف دجاج إضافي 130 جرام" at bounding box center [770, 170] width 142 height 23
type input "أضف دجاج إضافي"
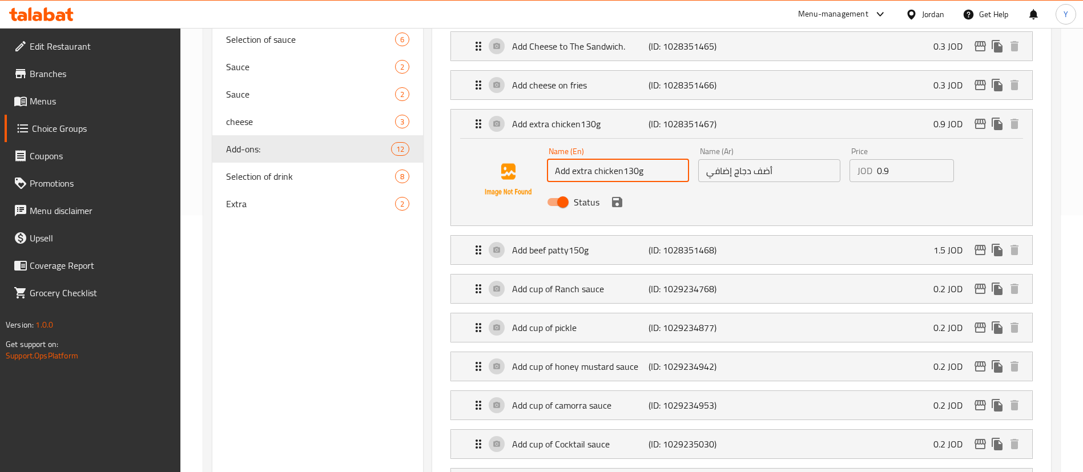
drag, startPoint x: 623, startPoint y: 142, endPoint x: 641, endPoint y: 141, distance: 18.3
click at [641, 159] on input "Add extra chicken130g" at bounding box center [618, 170] width 142 height 23
click at [617, 197] on icon "save" at bounding box center [617, 202] width 10 height 10
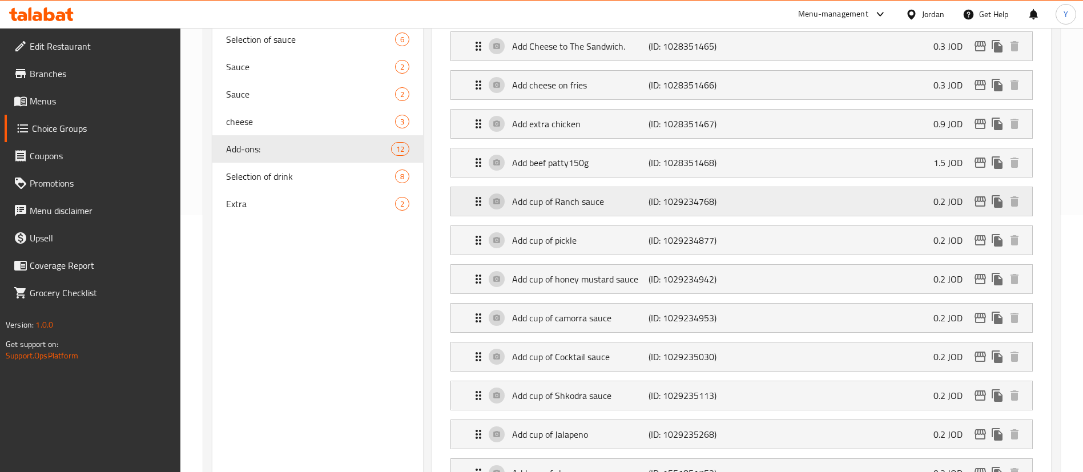
type input "Add extra chicken"
click at [681, 148] on div "Add beef patty150g (ID: 1028351468) 1.5 JOD" at bounding box center [745, 162] width 547 height 29
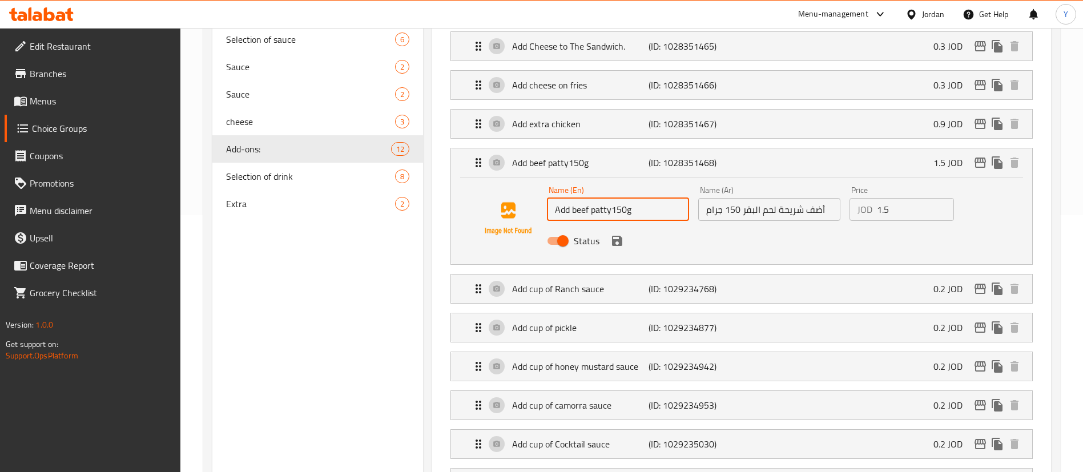
drag, startPoint x: 613, startPoint y: 179, endPoint x: 632, endPoint y: 179, distance: 18.8
click at [632, 198] on input "Add beef patty150g" at bounding box center [618, 209] width 142 height 23
type input "Add beef [PERSON_NAME]"
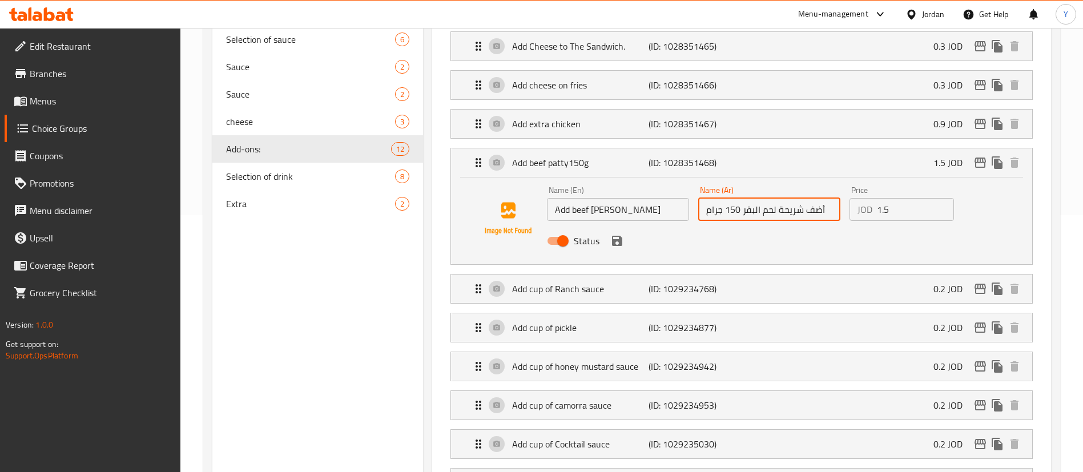
drag, startPoint x: 740, startPoint y: 179, endPoint x: 703, endPoint y: 183, distance: 36.7
click at [703, 198] on input "أضف شريحة لحم البقر 150 جرام" at bounding box center [770, 209] width 142 height 23
click at [712, 198] on input "أضف شريحة لحم البقر 150 جرام" at bounding box center [770, 209] width 142 height 23
click at [707, 198] on input "أضف شريحة لحم البقر 150 جرام" at bounding box center [770, 209] width 142 height 23
drag, startPoint x: 705, startPoint y: 176, endPoint x: 725, endPoint y: 177, distance: 20.6
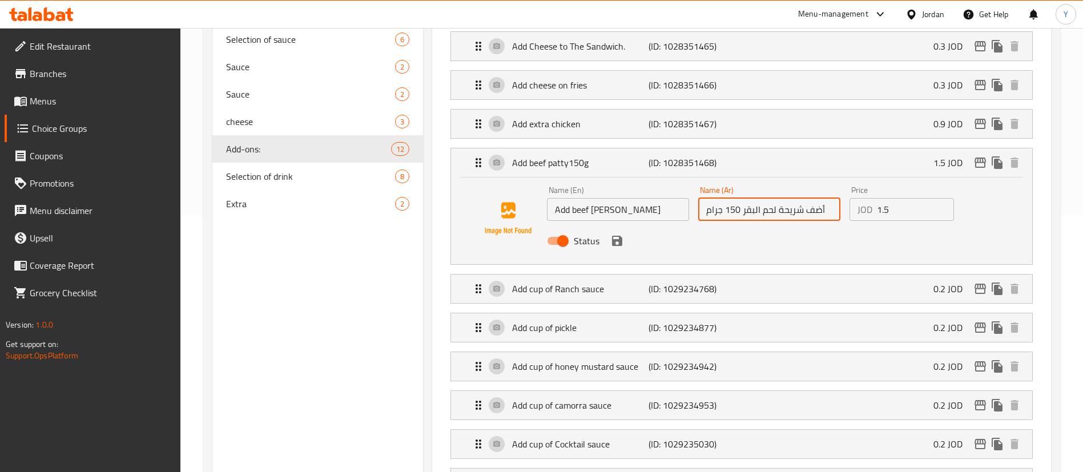
click at [725, 198] on input "أضف شريحة لحم البقر 150 جرام" at bounding box center [770, 209] width 142 height 23
type input "أضف شريحة لحم البقر"
click at [621, 232] on button "save" at bounding box center [617, 240] width 17 height 17
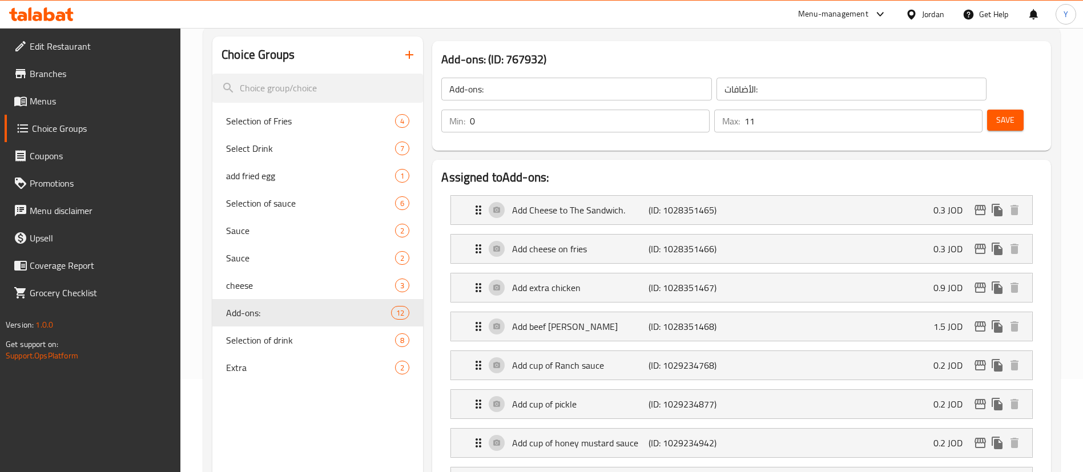
scroll to position [0, 0]
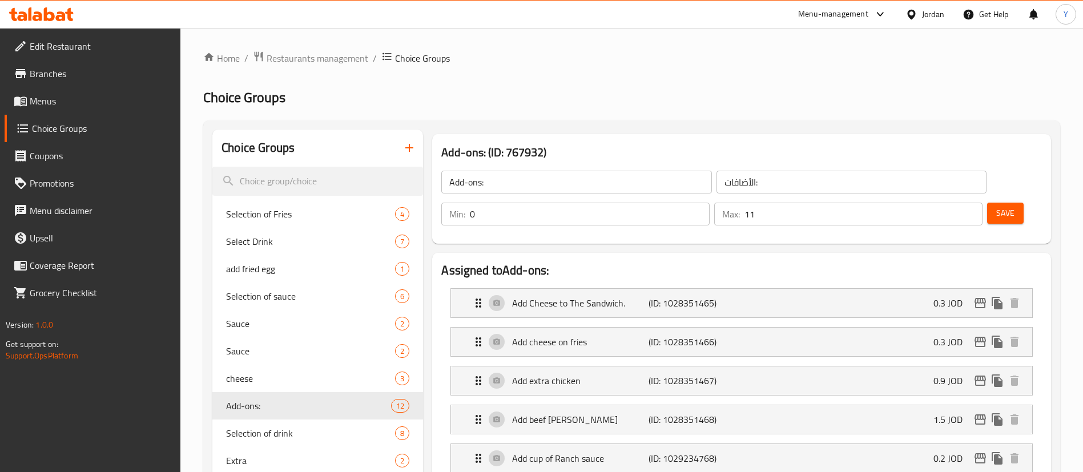
click at [988, 203] on button "Save" at bounding box center [1006, 213] width 37 height 21
click at [300, 380] on span "cheese" at bounding box center [293, 379] width 135 height 14
type input "cheese"
type input "الجبنه"
type input "1"
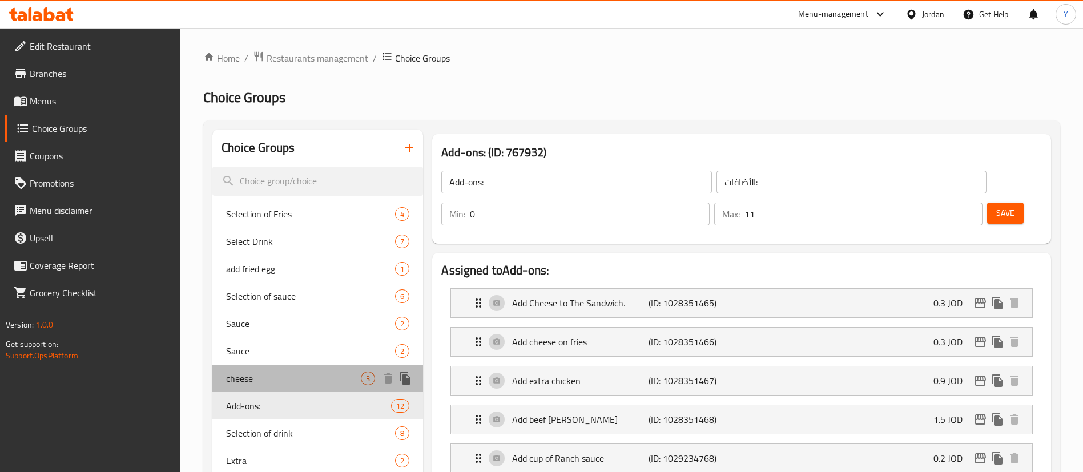
type input "1"
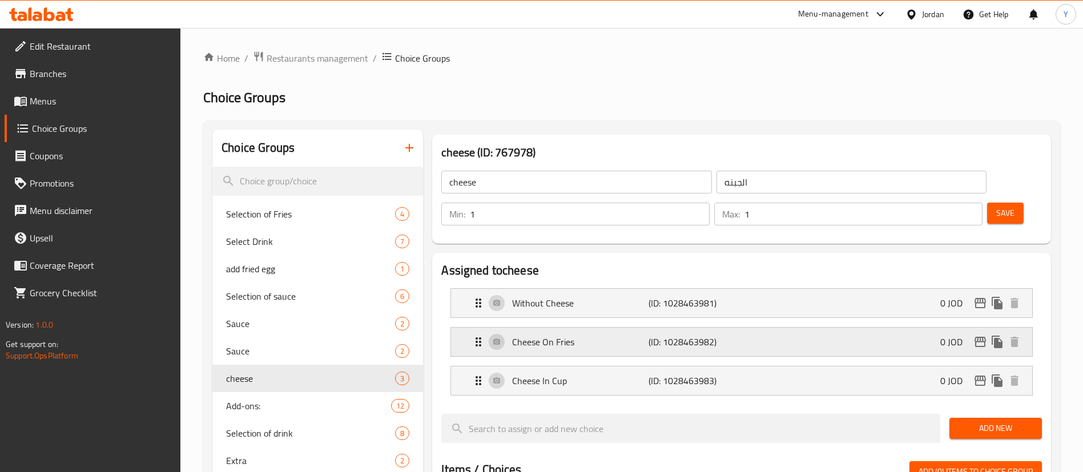
scroll to position [171, 0]
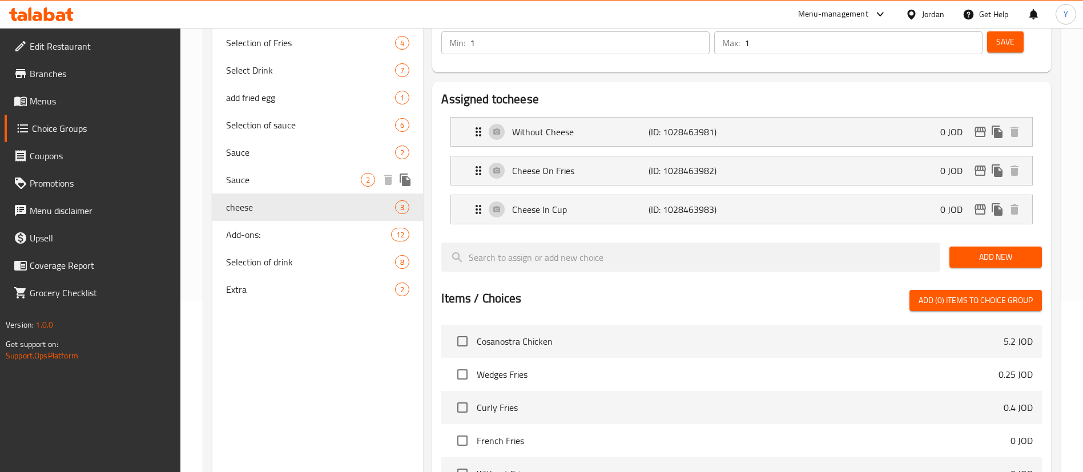
click at [304, 186] on span "Sauce" at bounding box center [293, 180] width 135 height 14
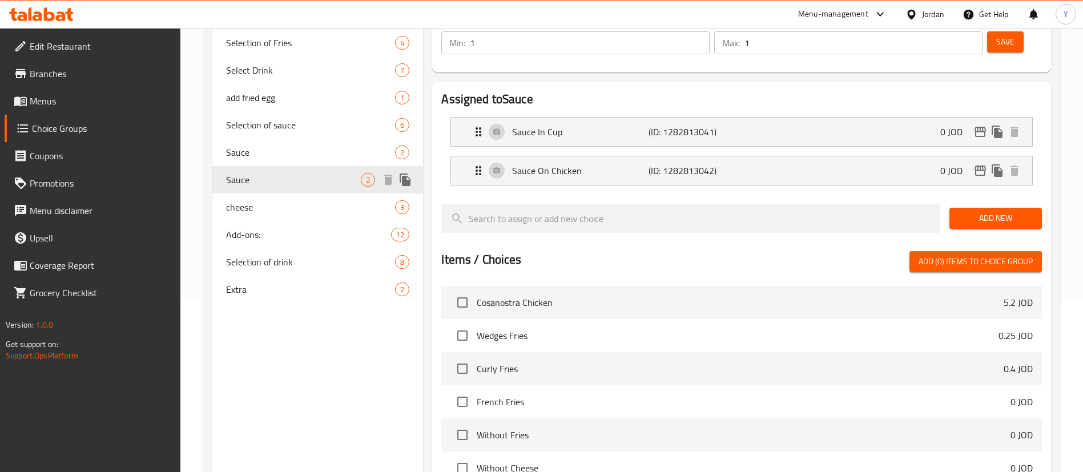
type input "Sauce"
type input "الصوص"
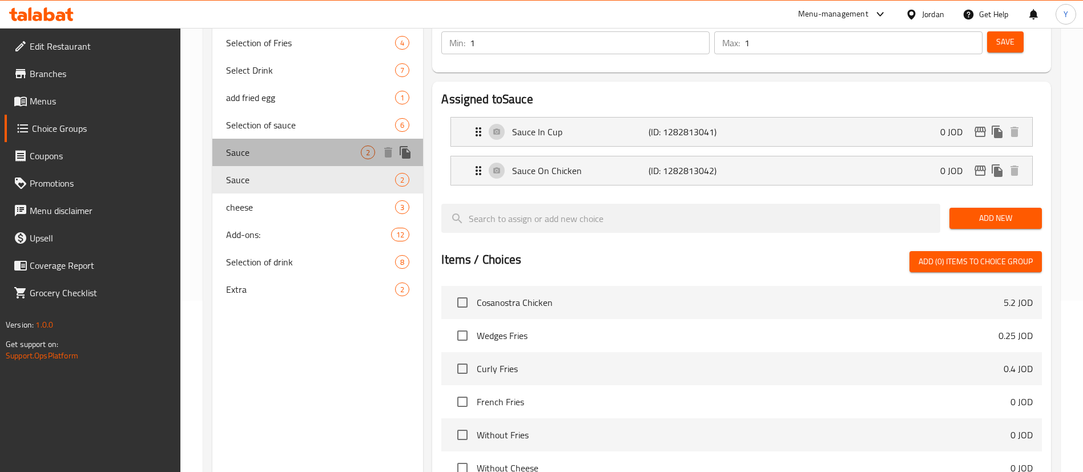
click at [279, 147] on span "Sauce" at bounding box center [293, 153] width 135 height 14
type input "Sauce"
type input "صوص"
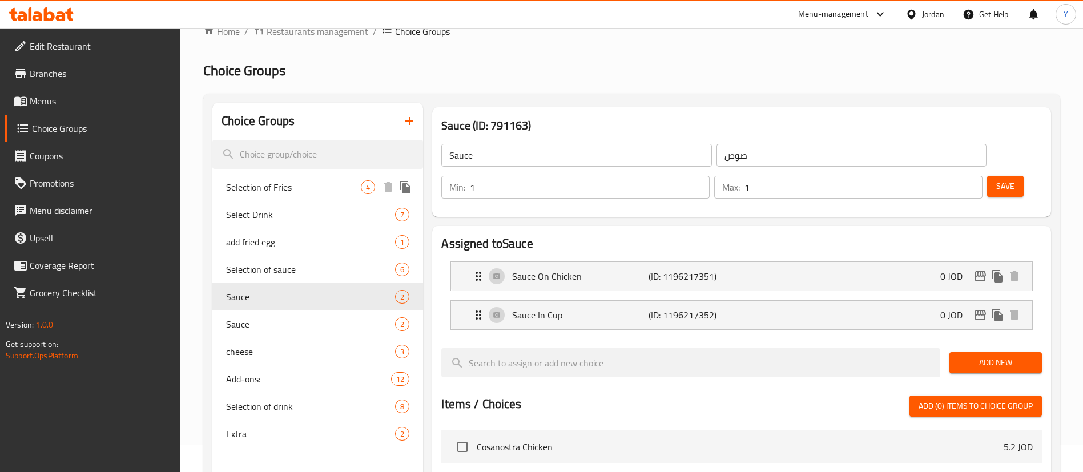
scroll to position [0, 0]
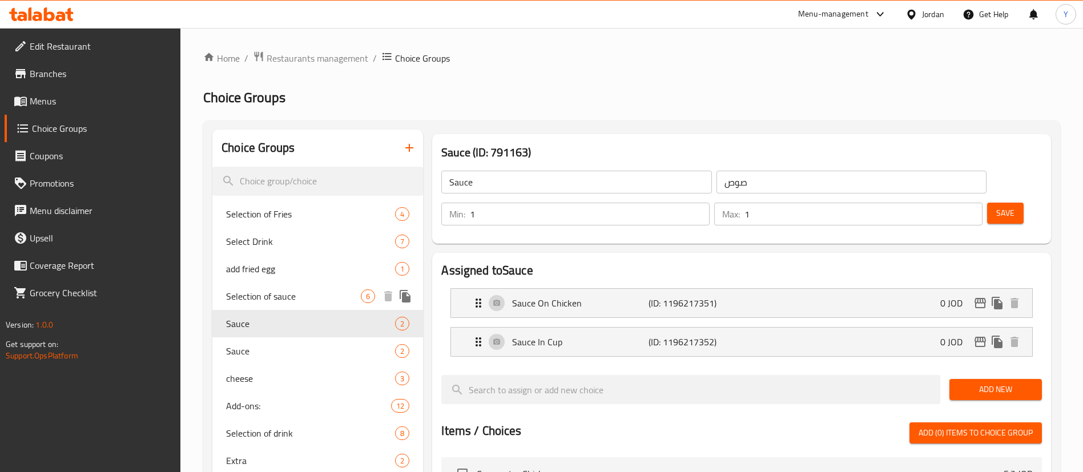
click at [297, 303] on span "Selection of sauce" at bounding box center [293, 297] width 135 height 14
type input "Selection of sauce"
type input "اختيار الصوص"
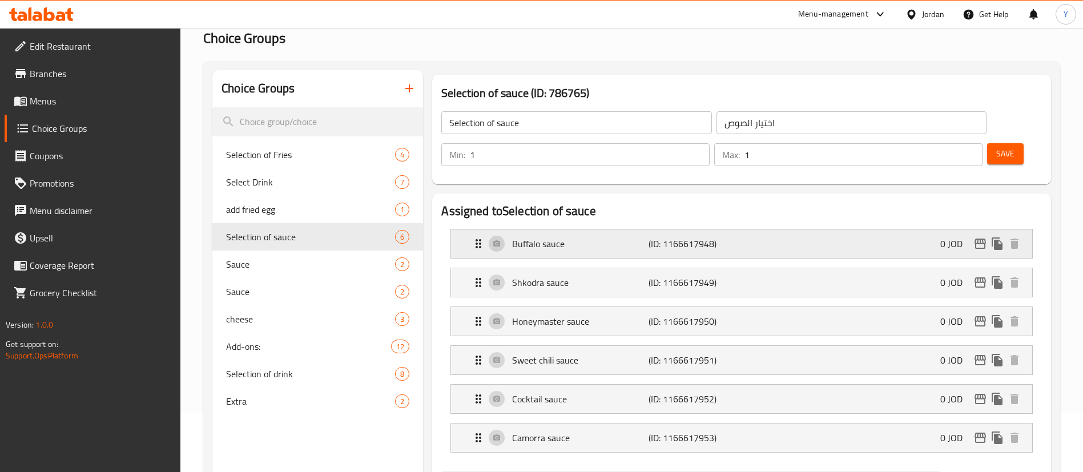
scroll to position [86, 0]
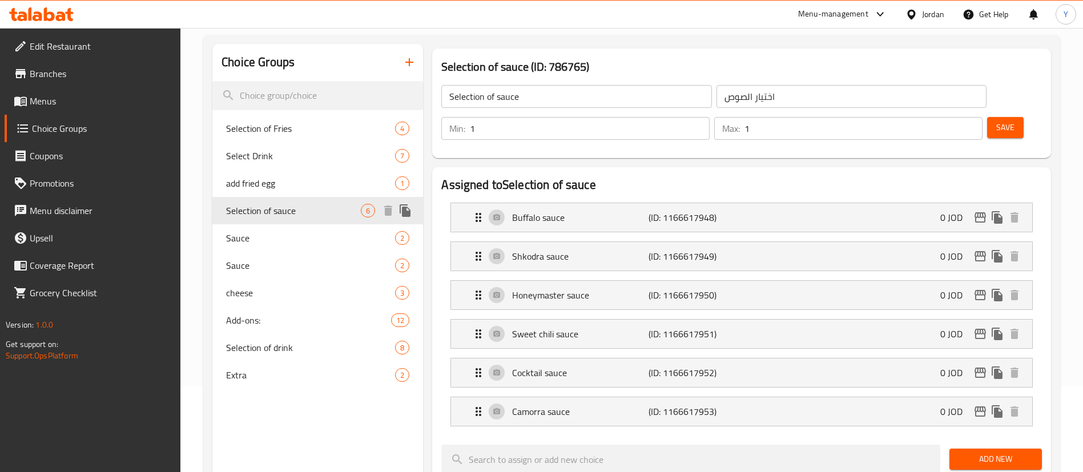
drag, startPoint x: 286, startPoint y: 186, endPoint x: 365, endPoint y: 188, distance: 78.9
click at [287, 186] on span "add fried egg" at bounding box center [310, 183] width 169 height 14
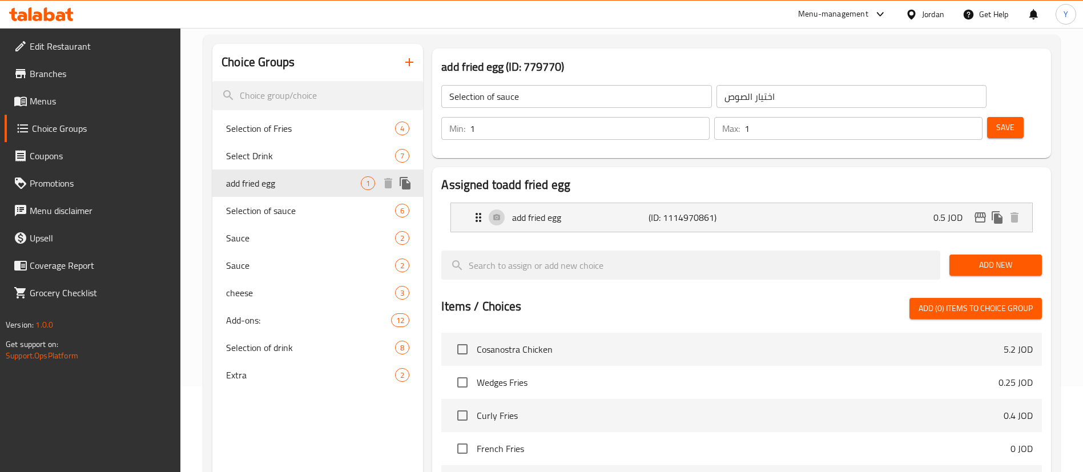
type input "add fried egg"
type input "اضافة بيضه مقليه"
type input "0"
drag, startPoint x: 231, startPoint y: 151, endPoint x: 347, endPoint y: 152, distance: 116.5
click at [233, 151] on span "Select Drink" at bounding box center [293, 156] width 135 height 14
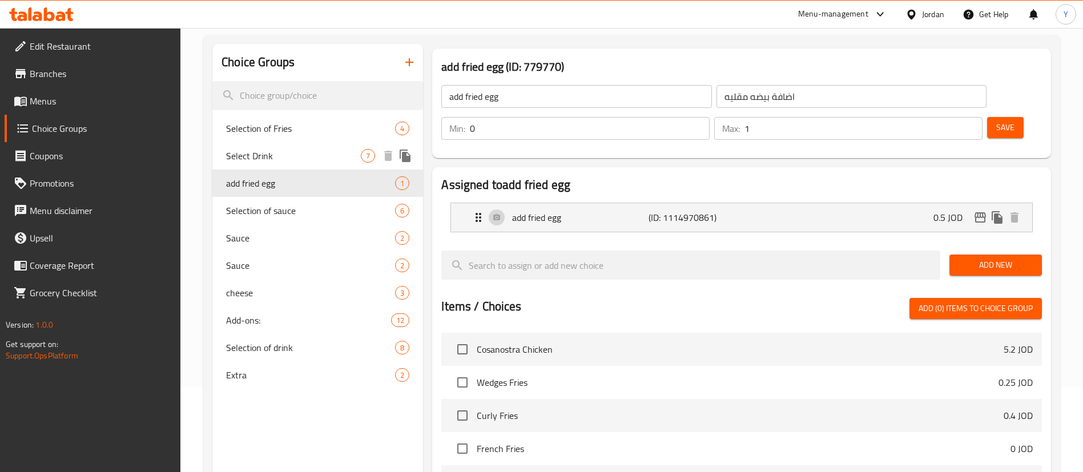
type input "Select Drink"
type input "اختيار المشروب"
type input "1"
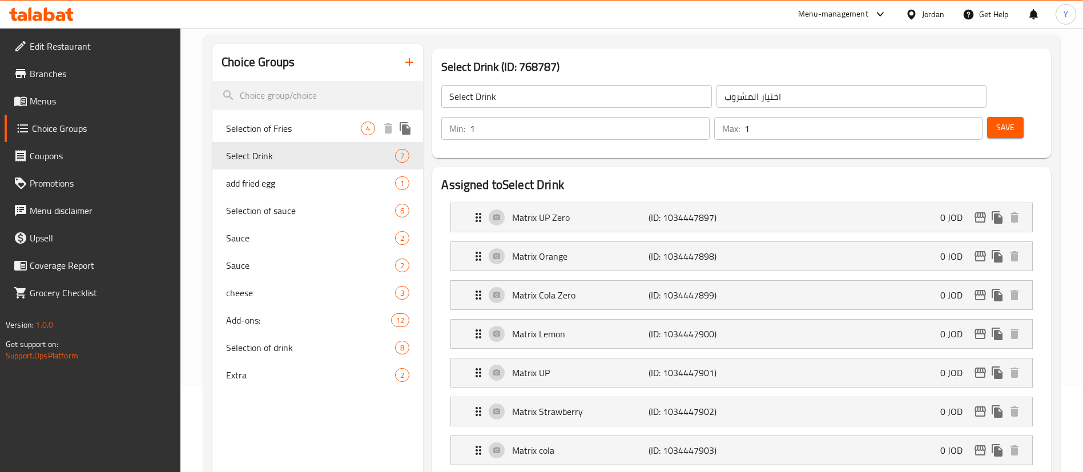
click at [328, 126] on span "Selection of Fries" at bounding box center [293, 129] width 135 height 14
type input "Selection of Fries"
type input "اختيار نوع البطاطا:"
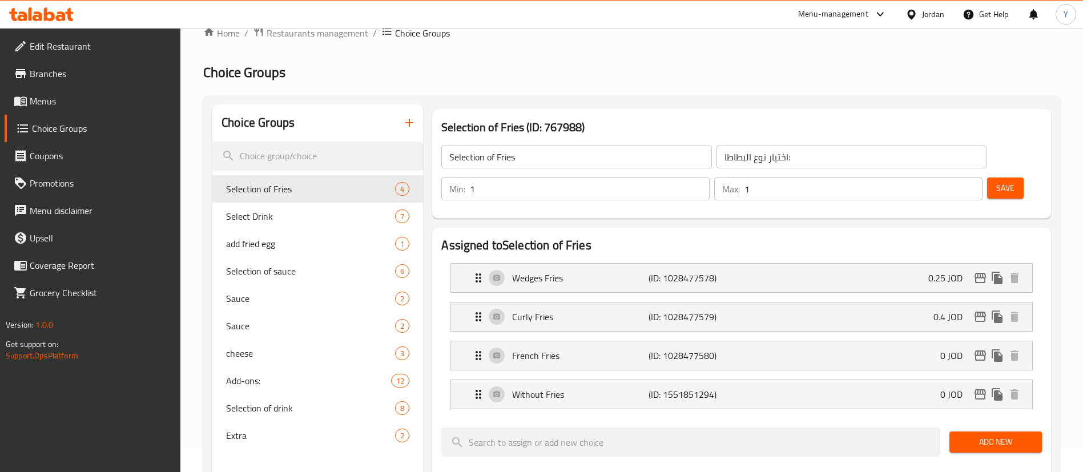
scroll to position [0, 0]
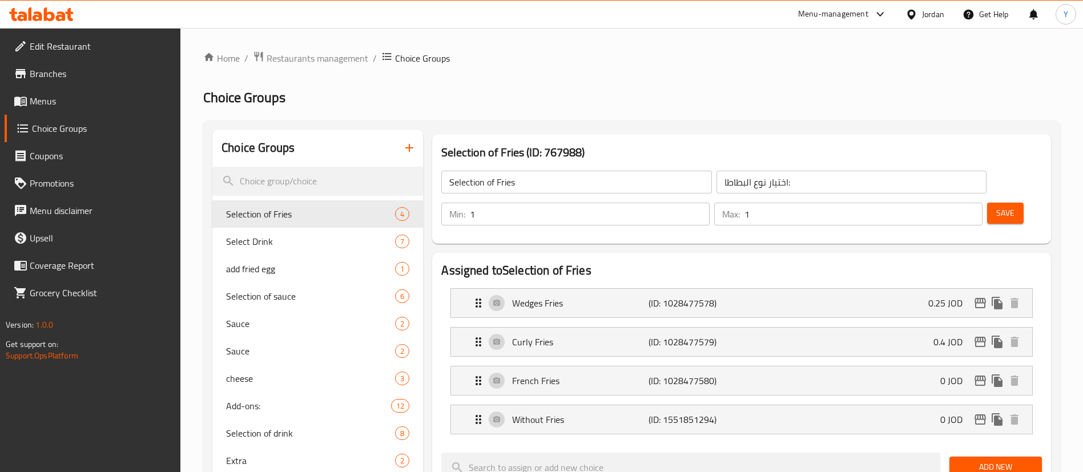
click at [59, 13] on icon at bounding box center [61, 16] width 10 height 10
